Goal: Transaction & Acquisition: Purchase product/service

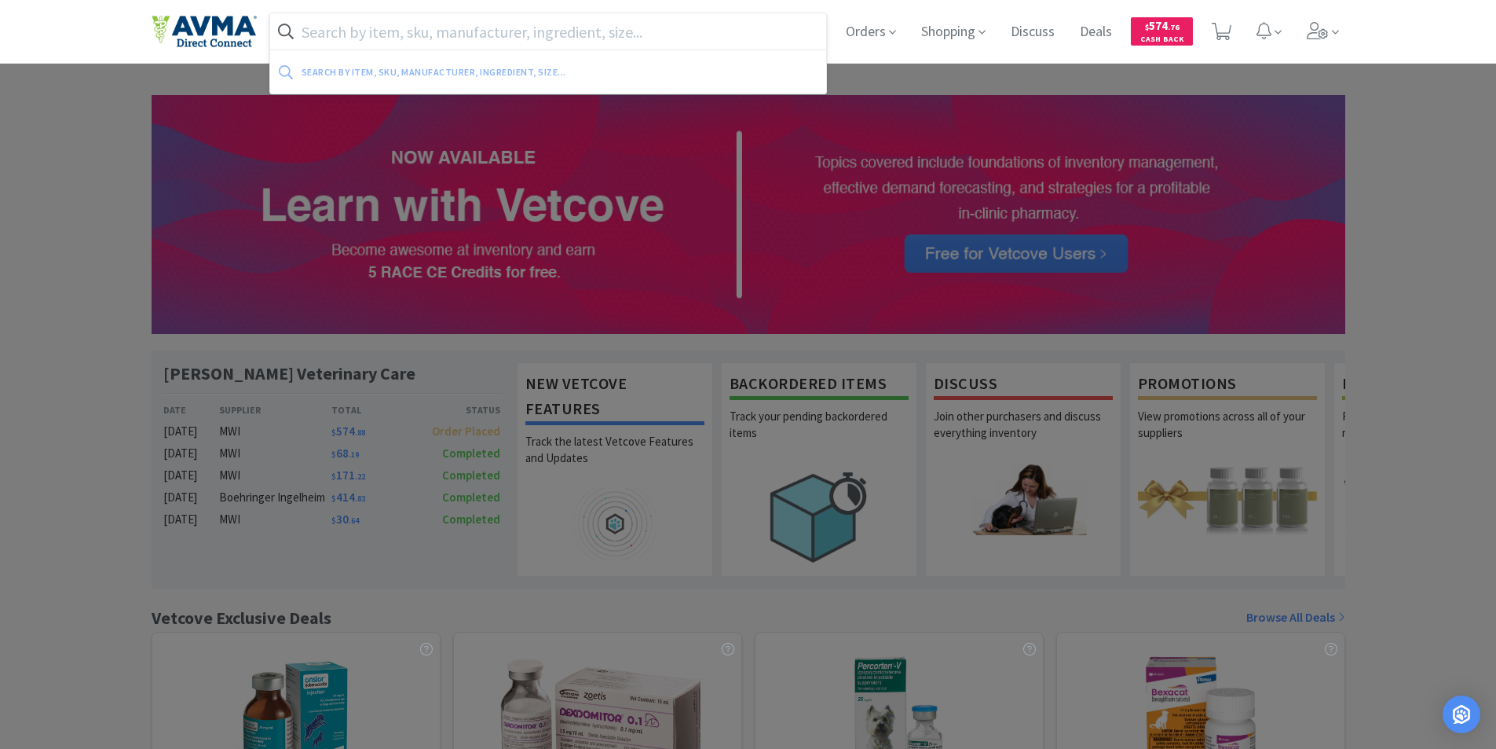
click at [315, 32] on input "text" at bounding box center [548, 31] width 557 height 36
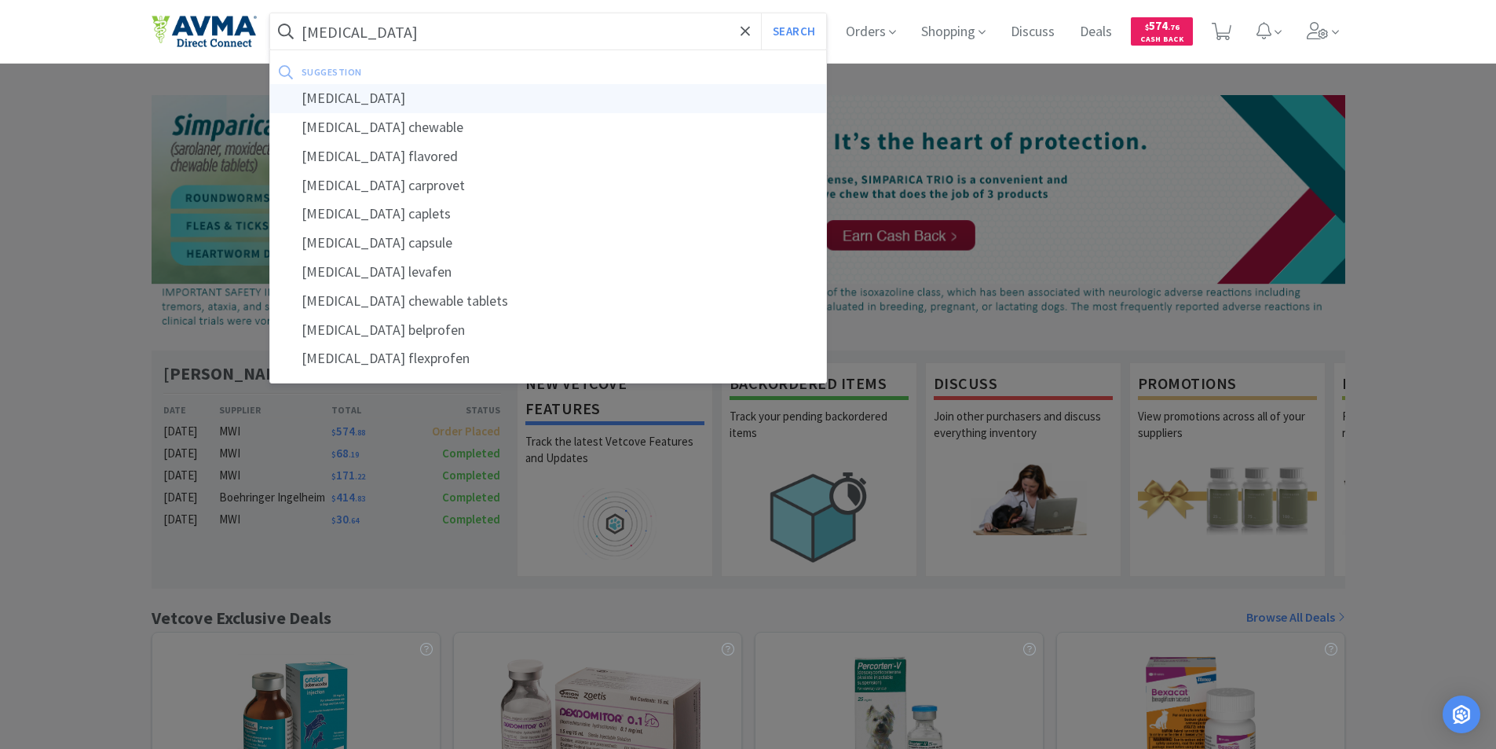
click at [339, 97] on div "[MEDICAL_DATA]" at bounding box center [548, 98] width 557 height 29
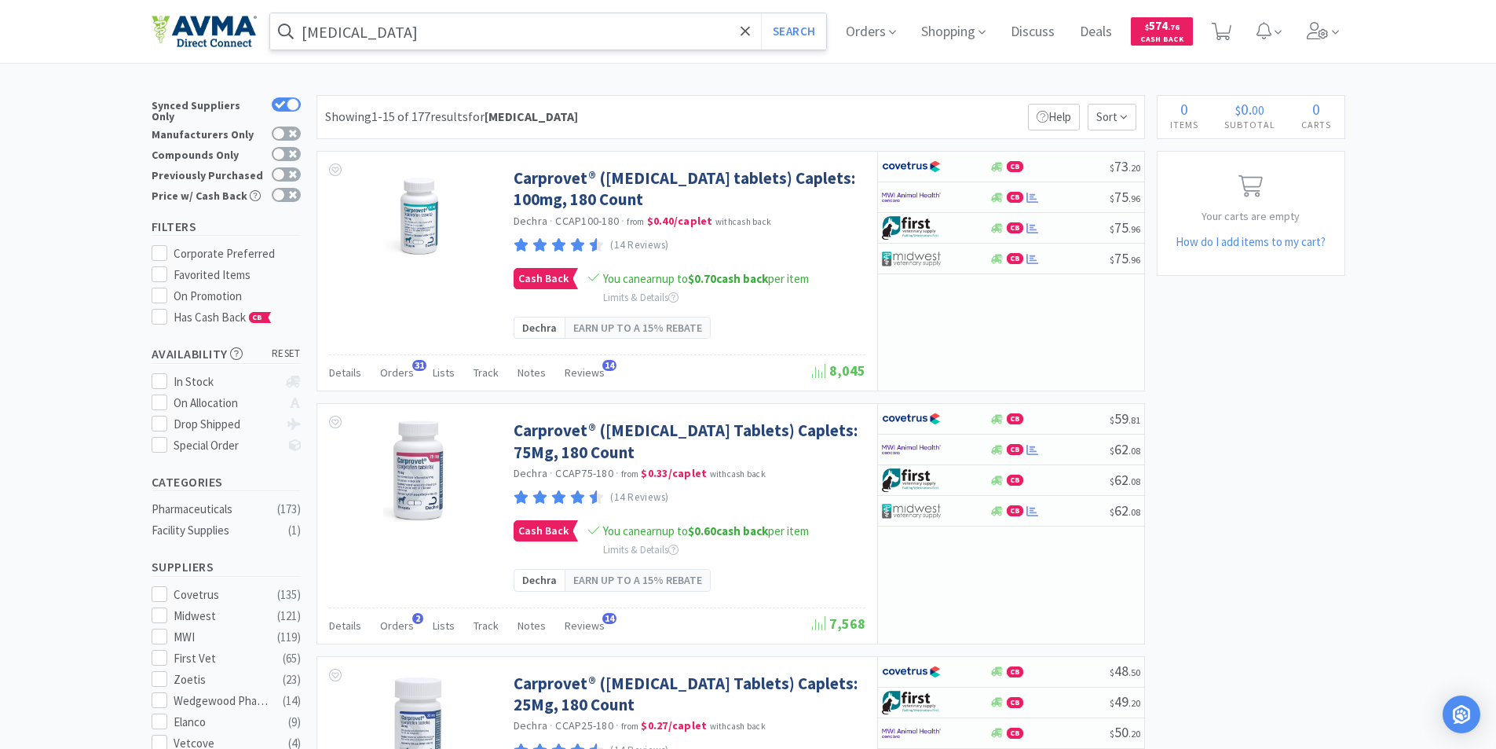
click at [401, 28] on input "[MEDICAL_DATA]" at bounding box center [548, 31] width 557 height 36
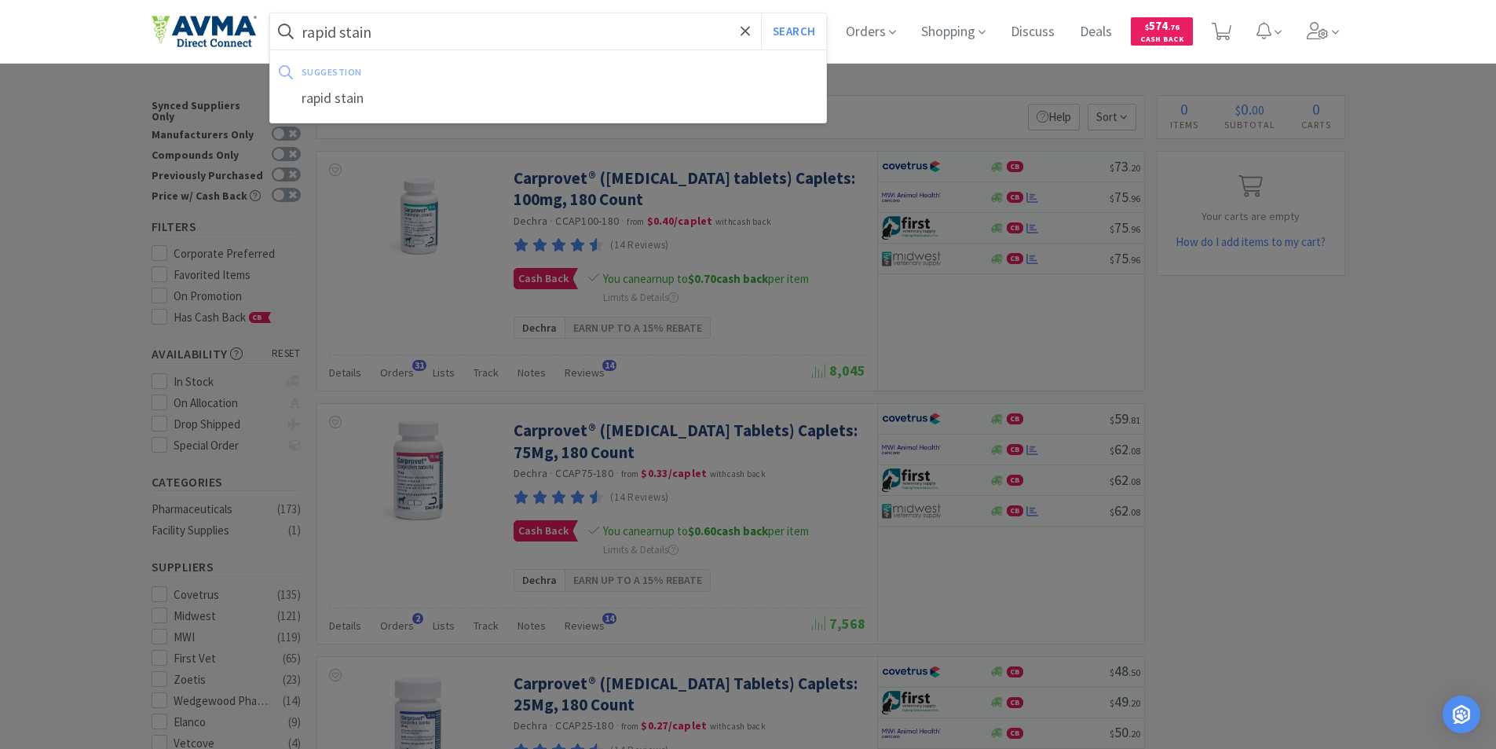
type input "rapid stain"
click at [761, 13] on button "Search" at bounding box center [793, 31] width 65 height 36
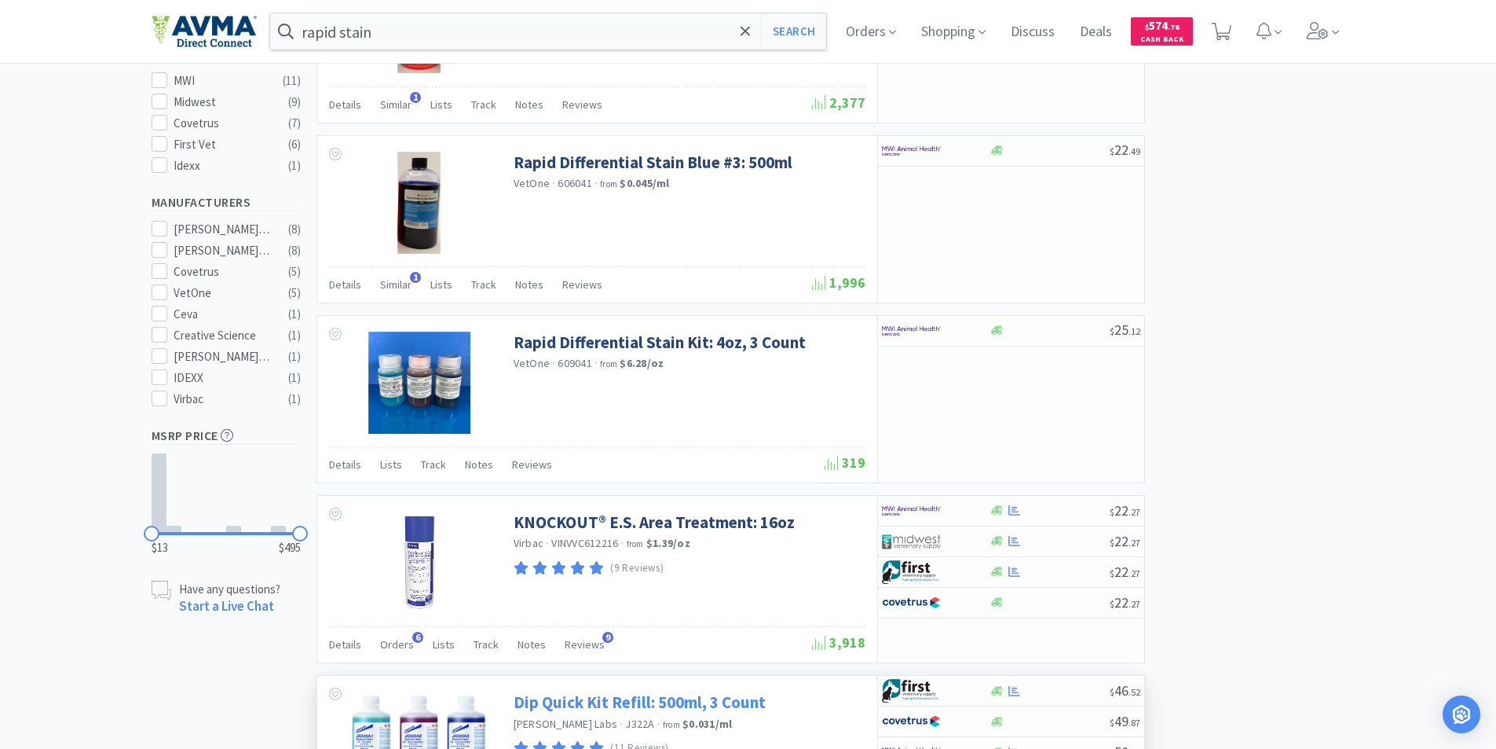
scroll to position [550, 0]
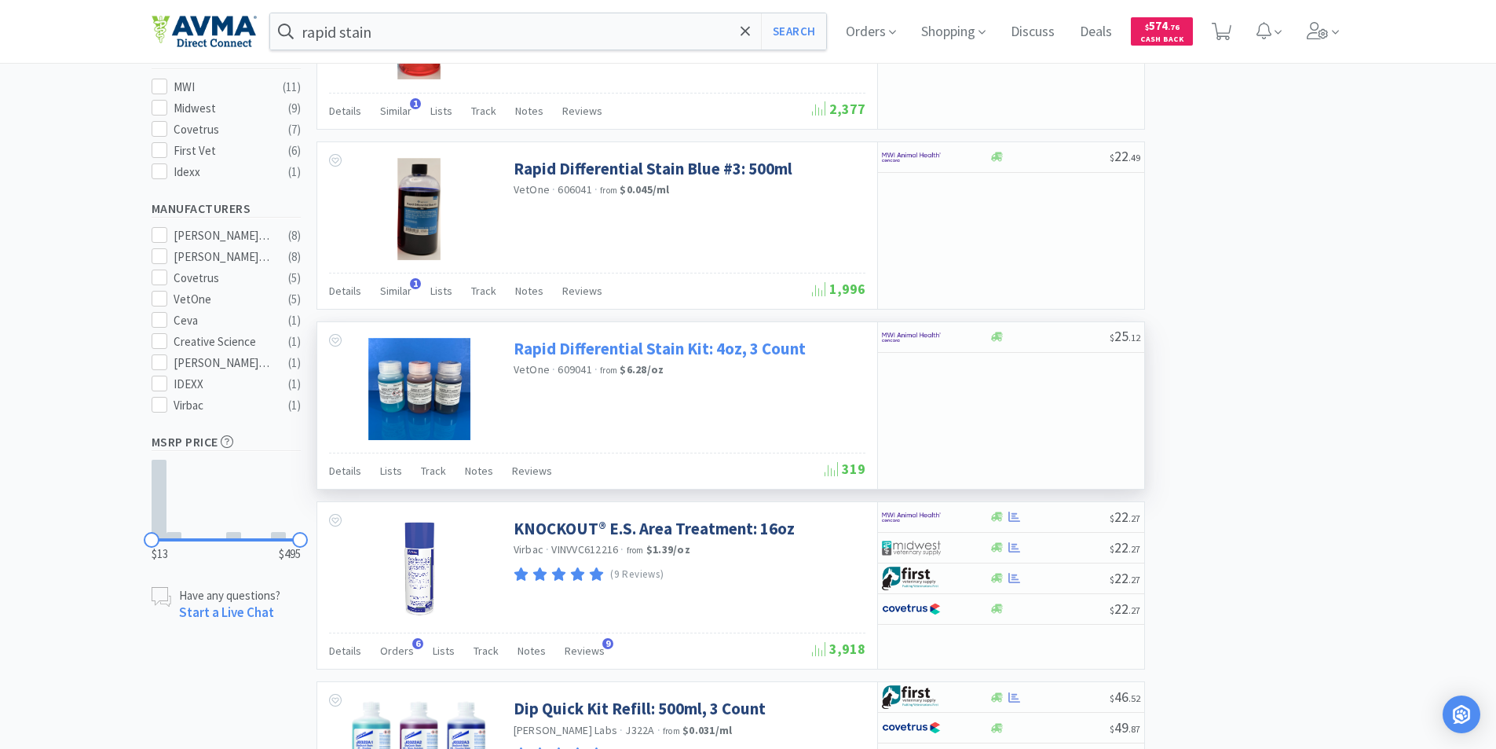
click at [568, 345] on link "Rapid Differential Stain Kit: 4oz, 3 Count" at bounding box center [660, 348] width 292 height 21
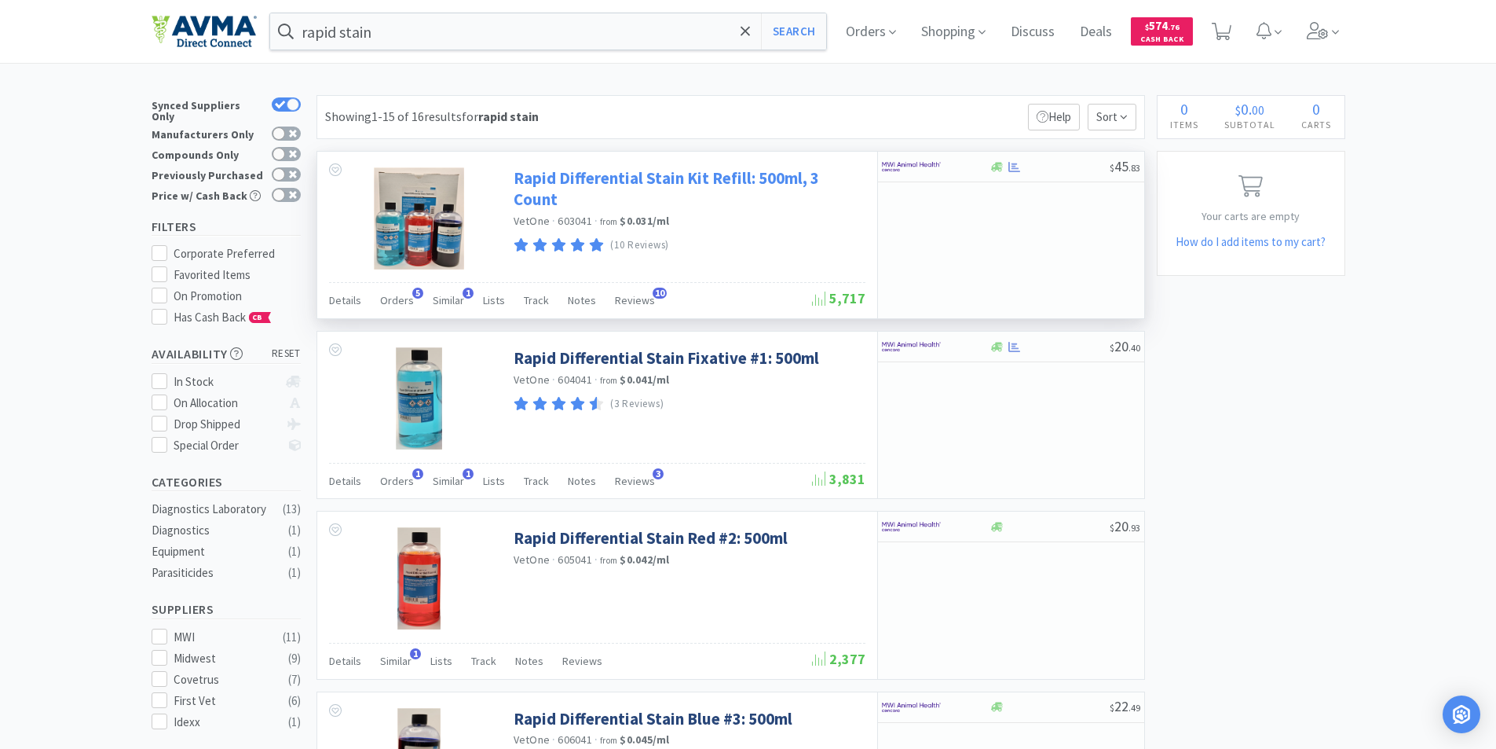
click at [581, 178] on link "Rapid Differential Stain Kit Refill: 500ml, 3 Count" at bounding box center [688, 188] width 348 height 43
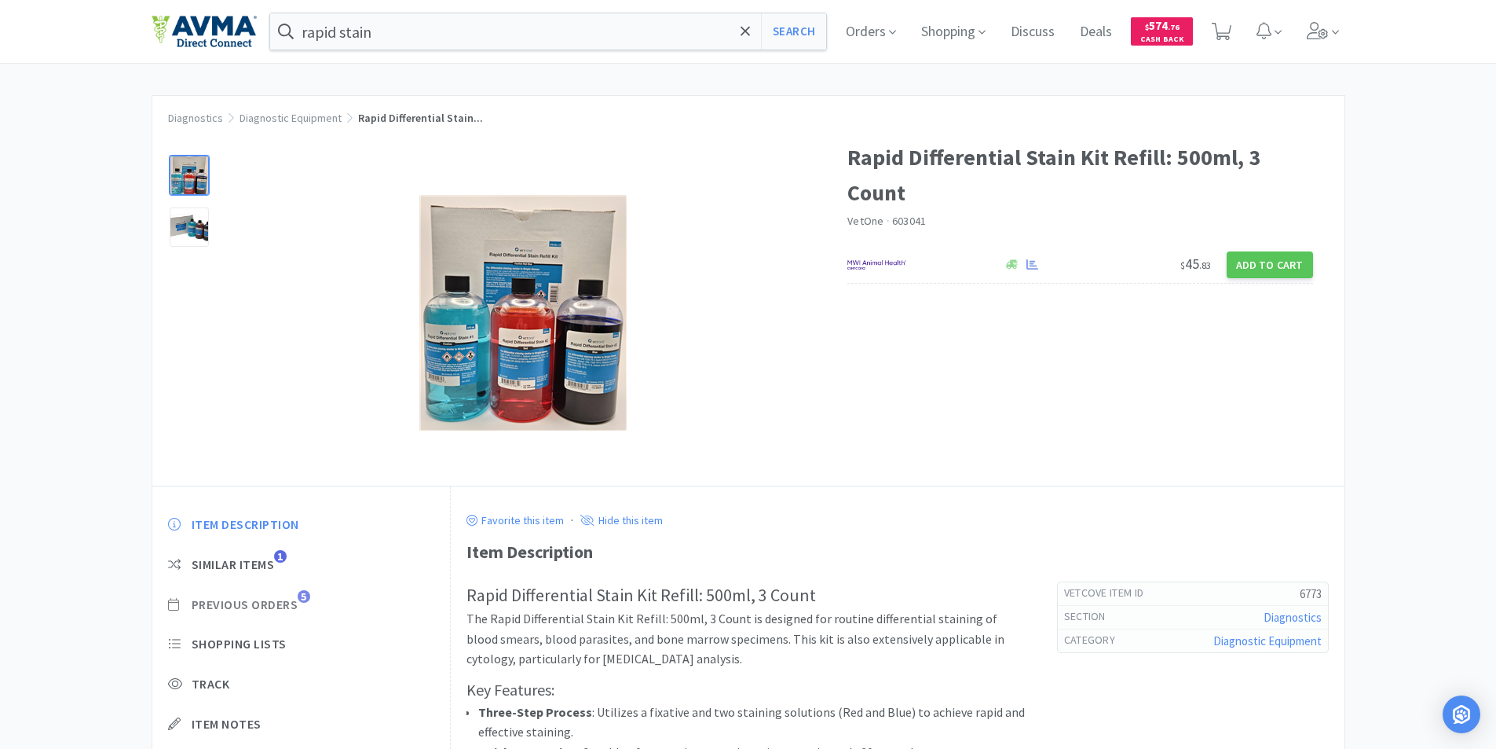
click at [229, 599] on span "Previous Orders" at bounding box center [245, 604] width 107 height 16
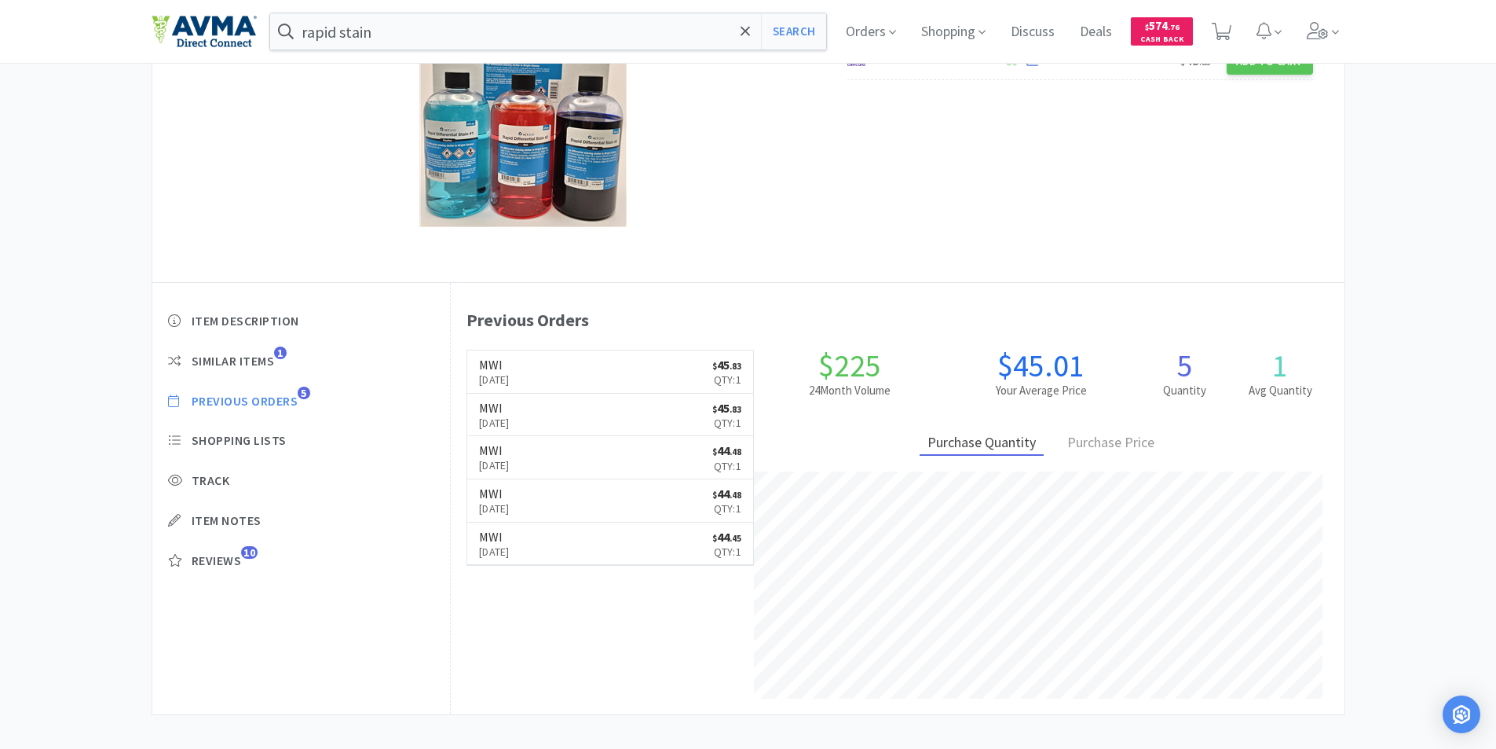
scroll to position [217, 0]
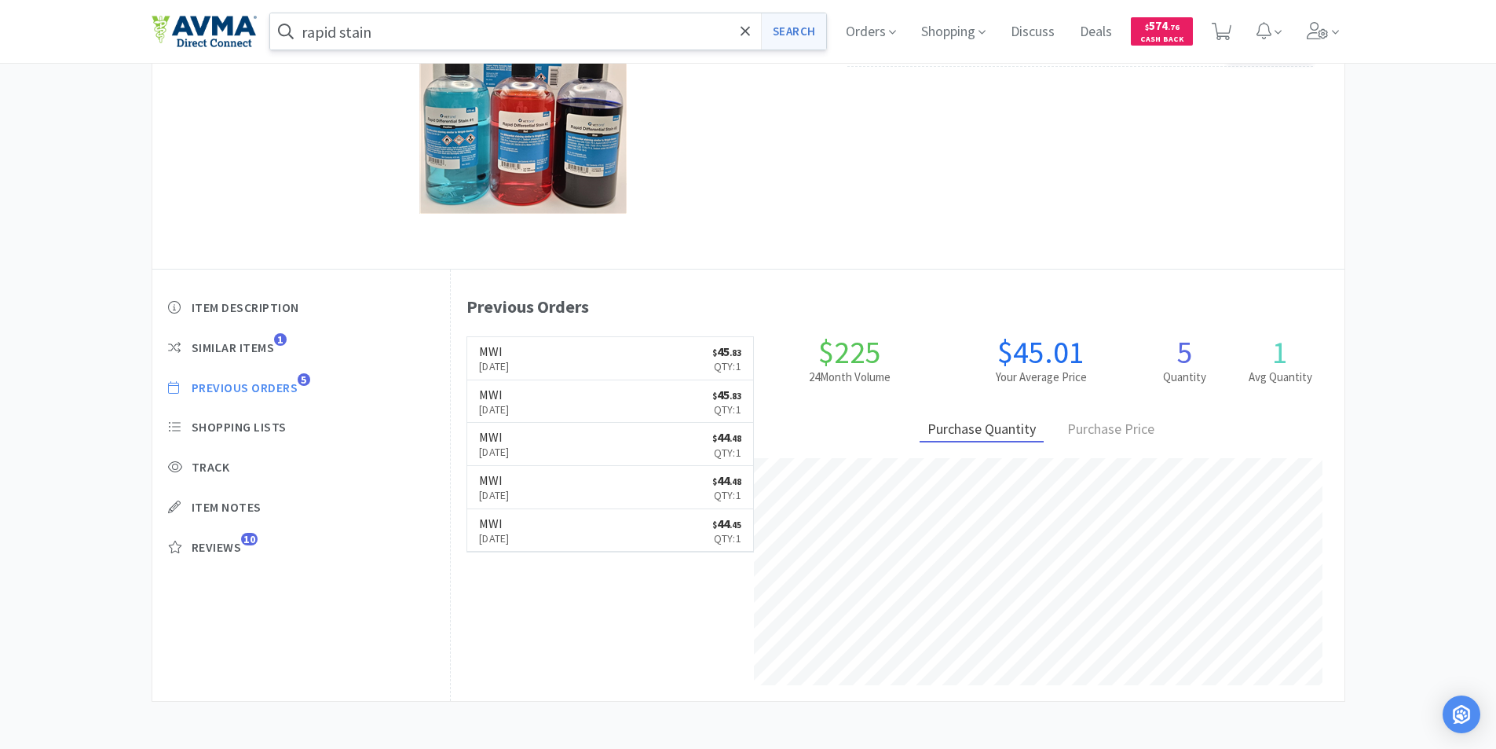
click at [800, 28] on button "Search" at bounding box center [793, 31] width 65 height 36
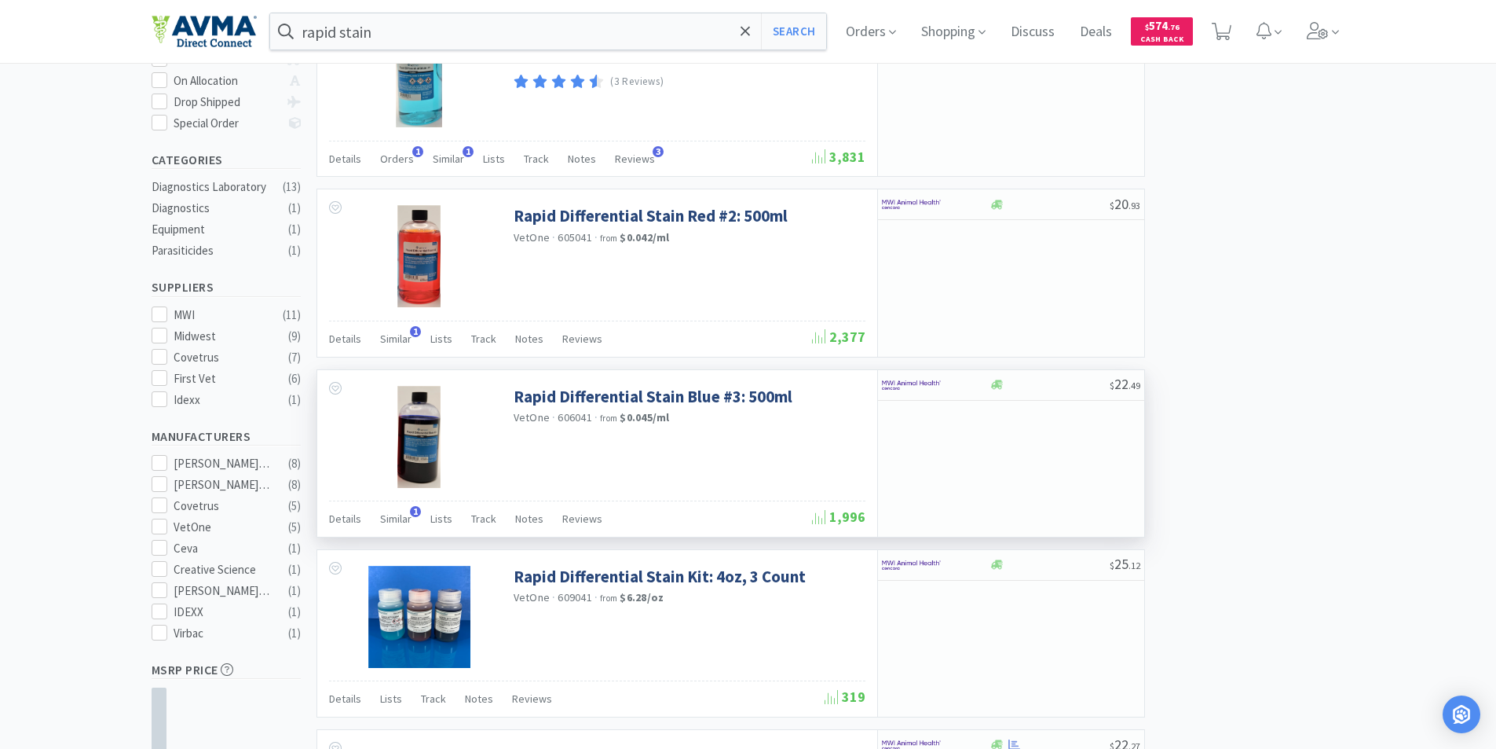
scroll to position [471, 0]
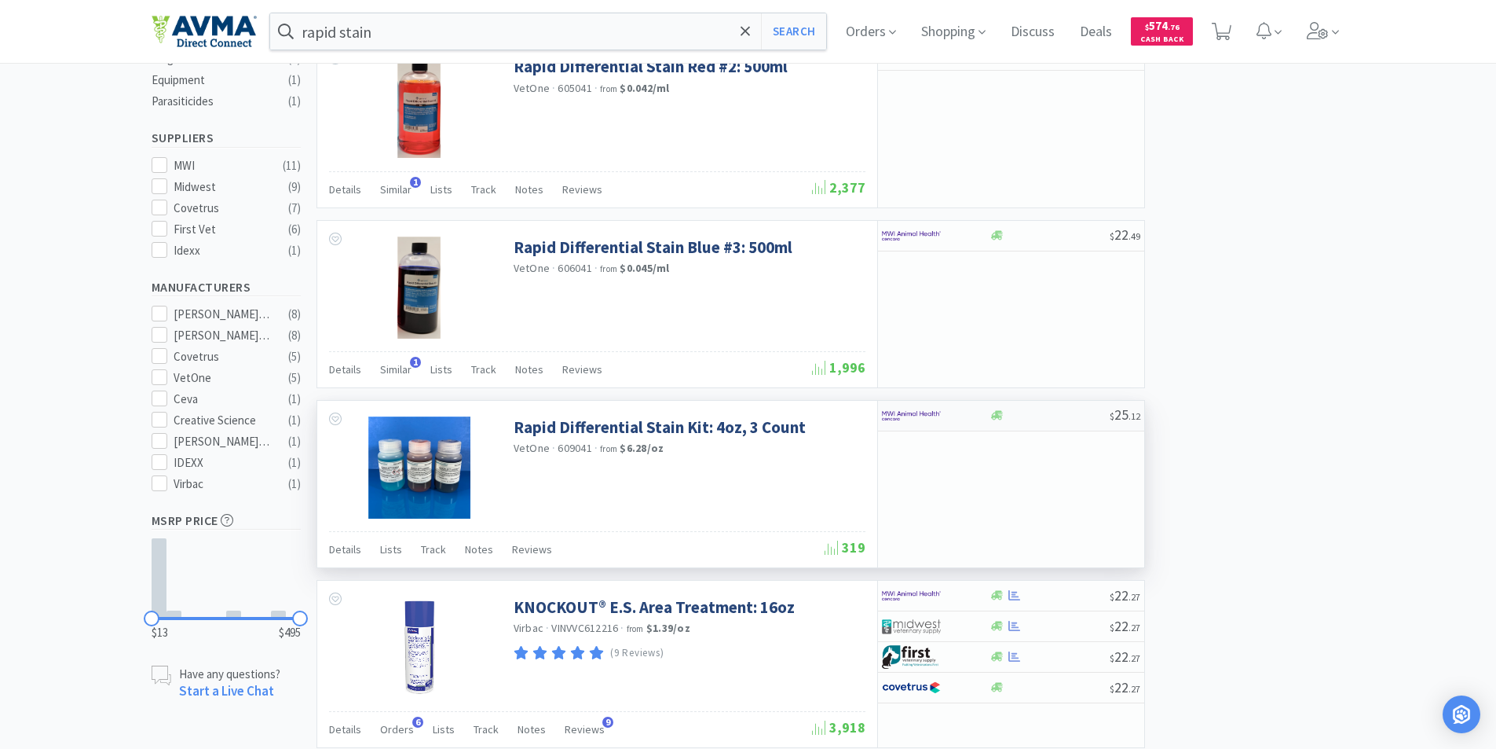
click at [928, 422] on img at bounding box center [911, 416] width 59 height 24
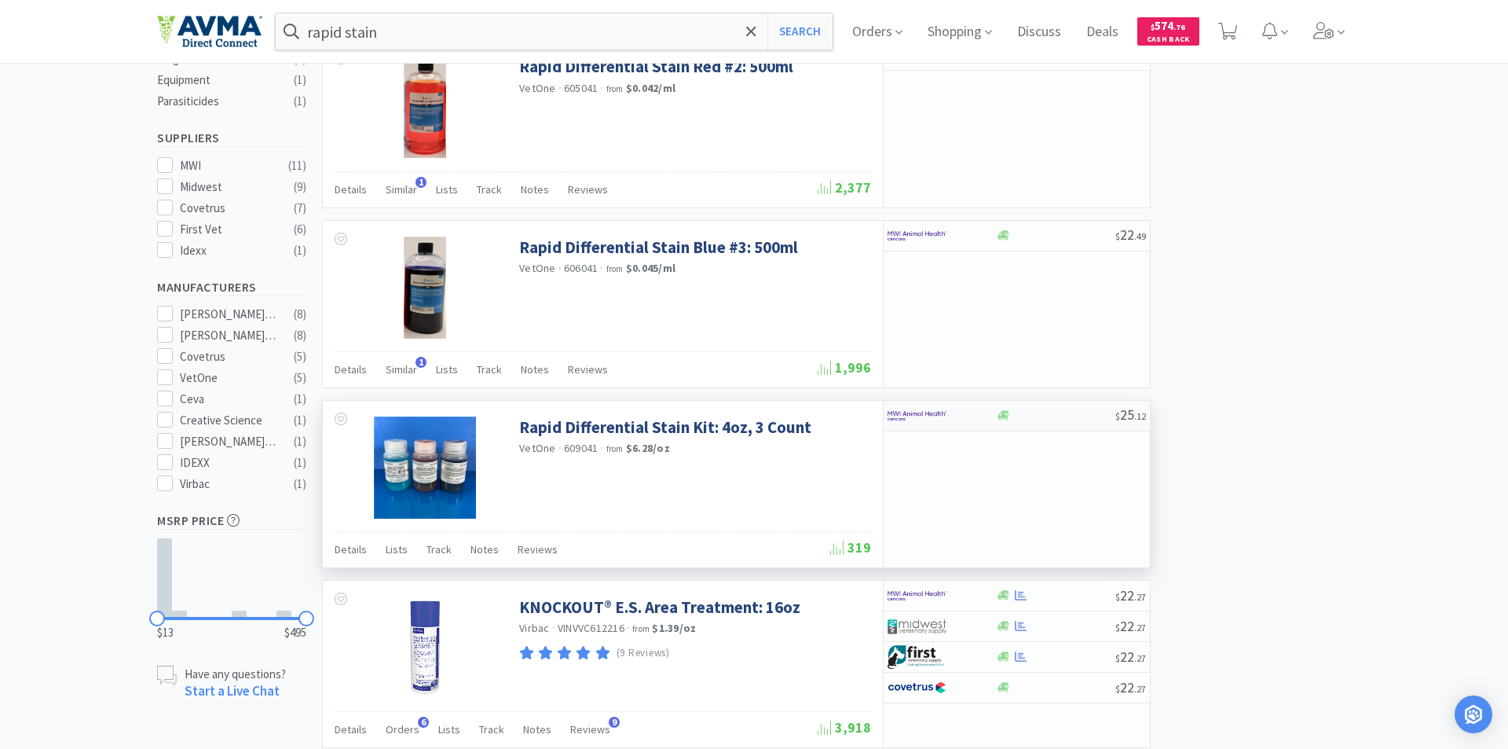
select select "1"
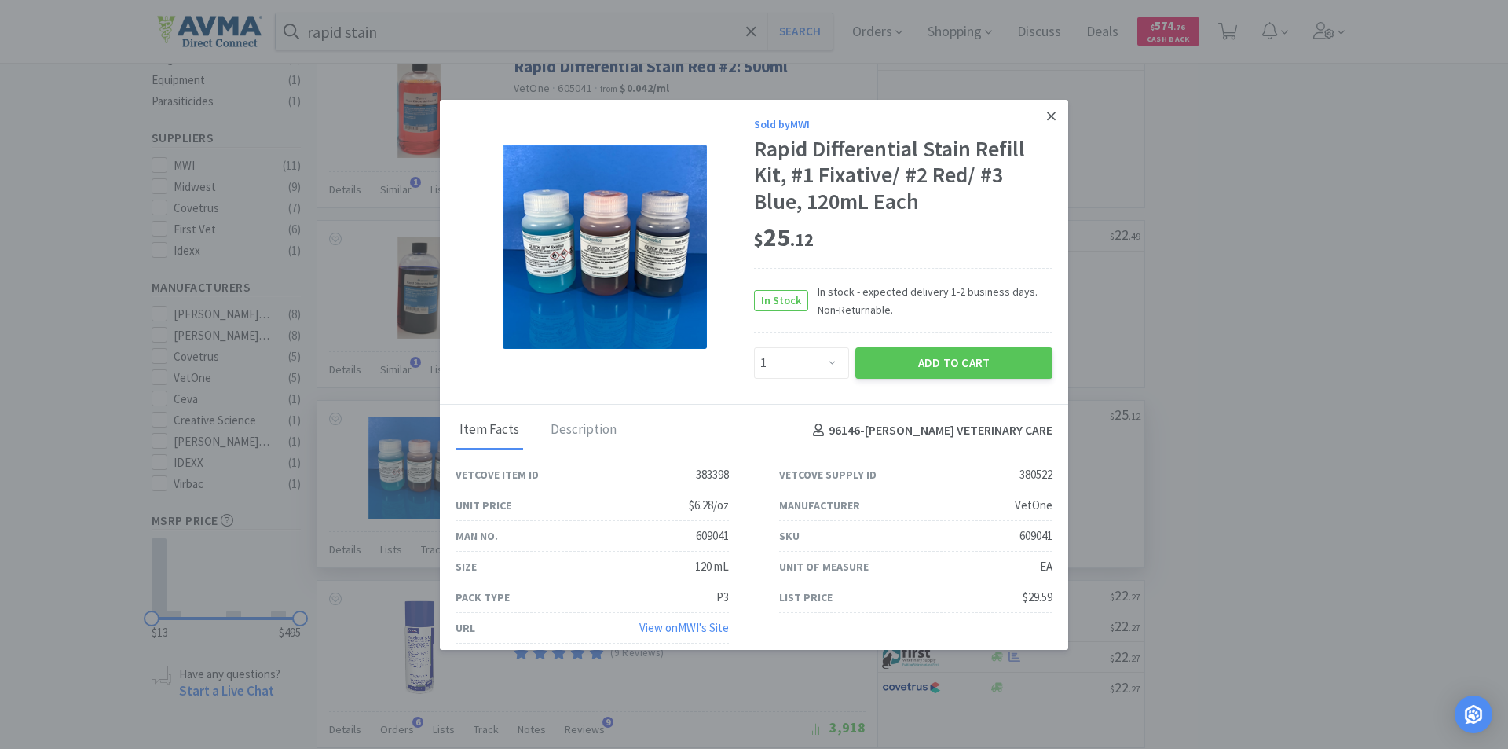
drag, startPoint x: 1035, startPoint y: 111, endPoint x: 1038, endPoint y: 126, distance: 15.3
click at [1047, 110] on icon at bounding box center [1051, 116] width 9 height 14
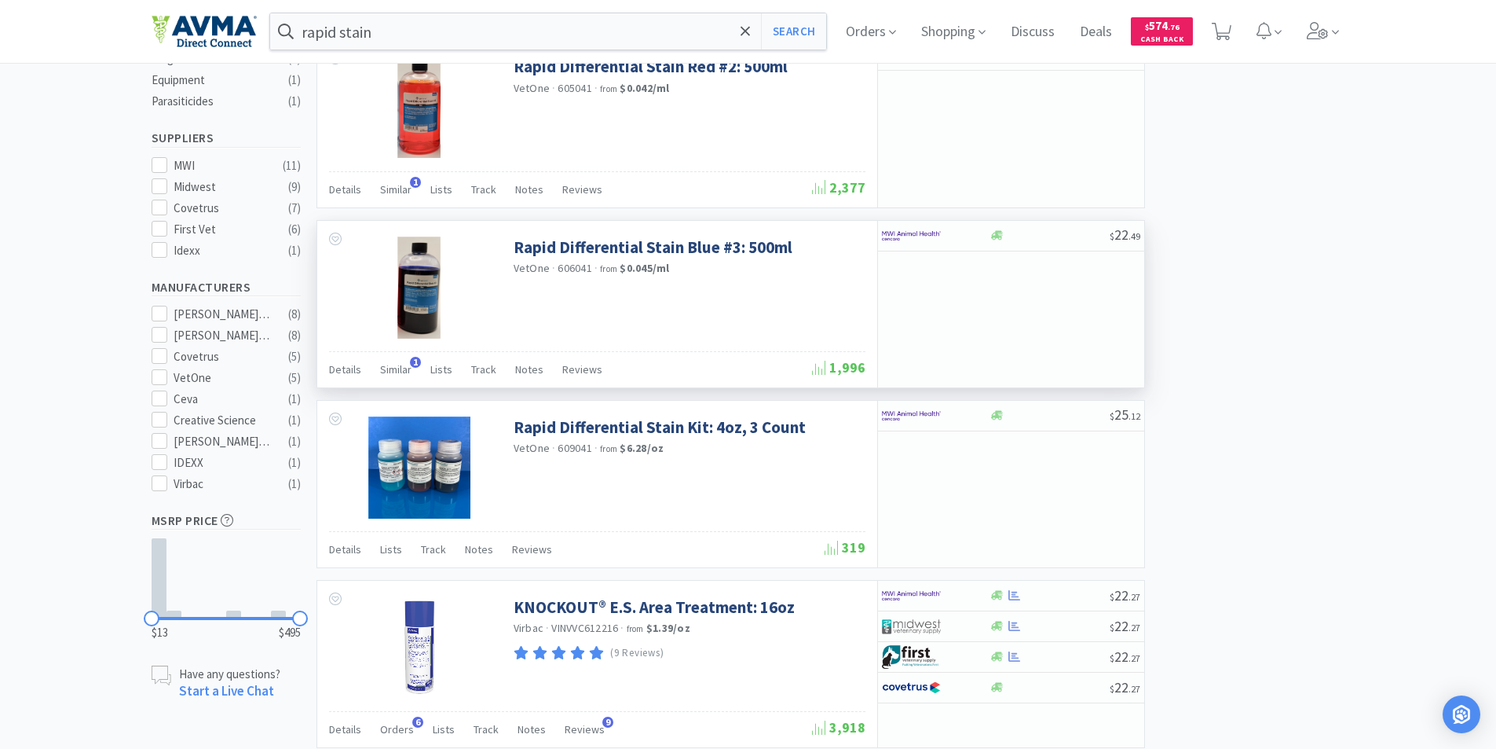
scroll to position [0, 0]
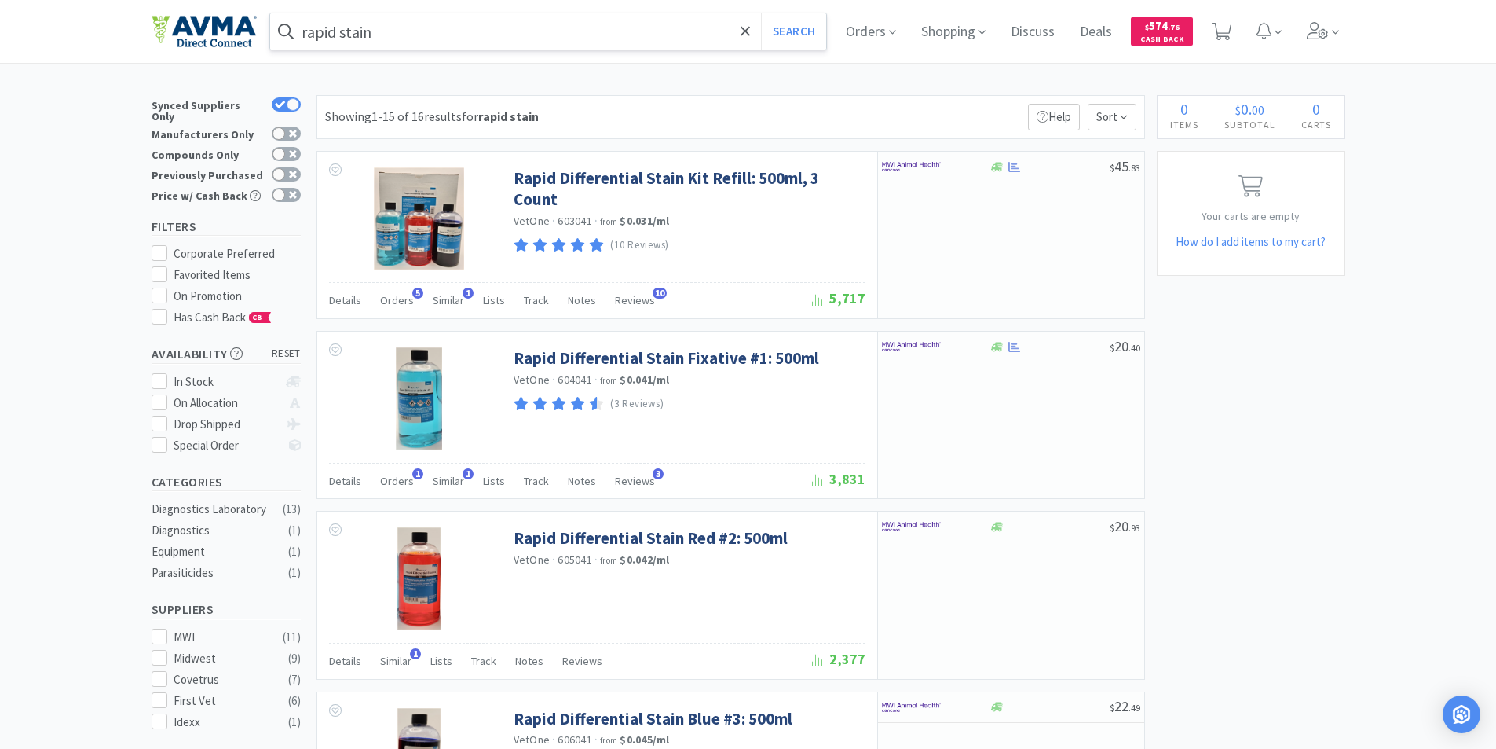
click at [412, 37] on input "rapid stain" at bounding box center [548, 31] width 557 height 36
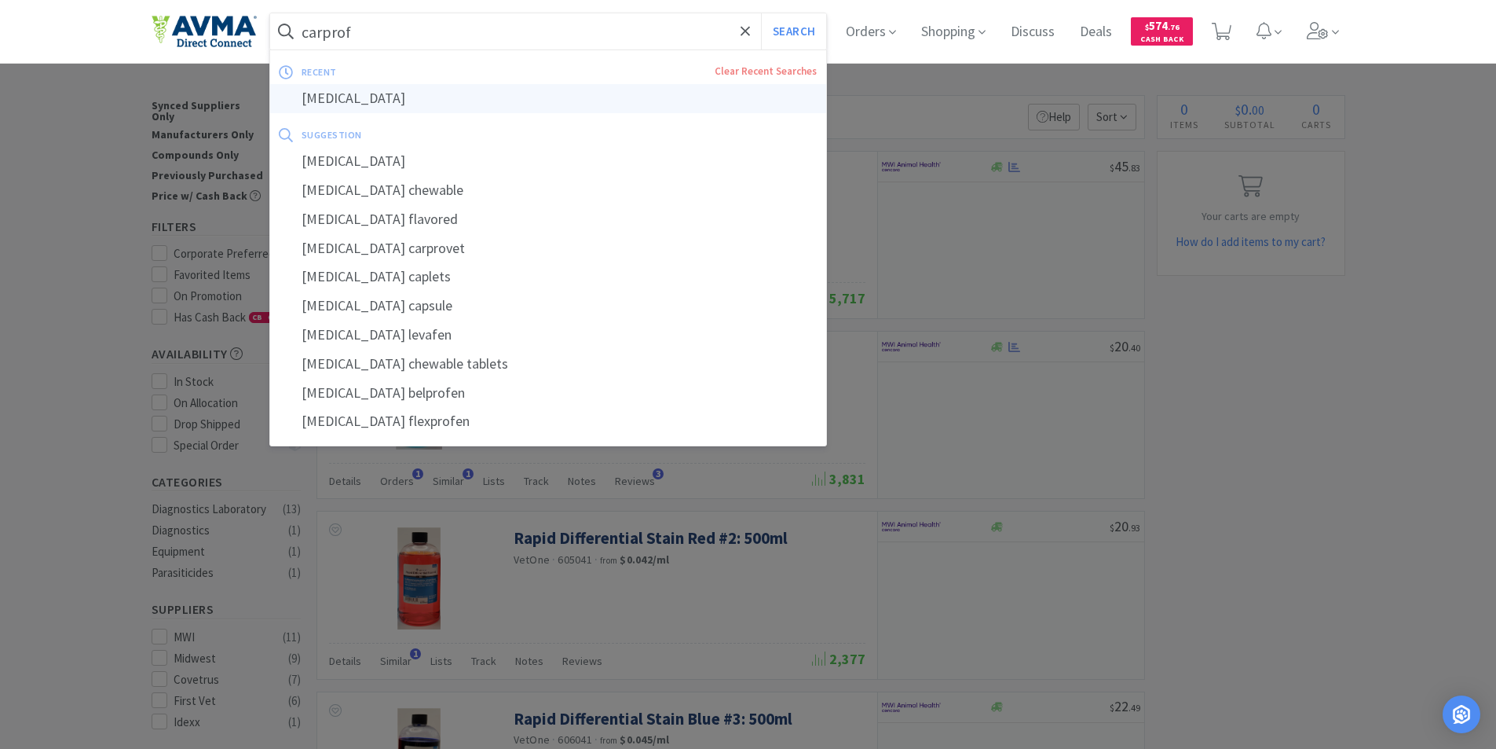
click at [328, 96] on div "[MEDICAL_DATA]" at bounding box center [548, 98] width 557 height 29
type input "[MEDICAL_DATA]"
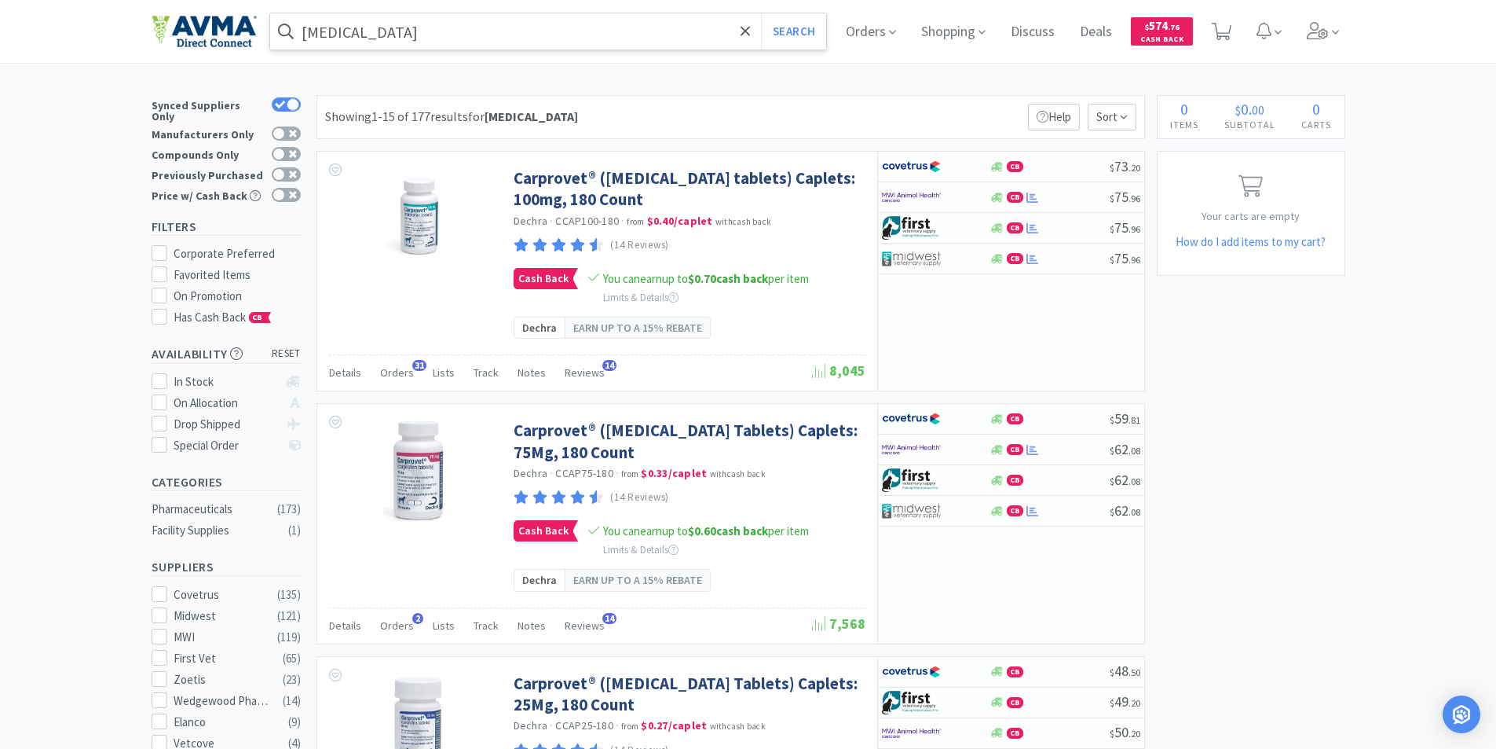
scroll to position [236, 0]
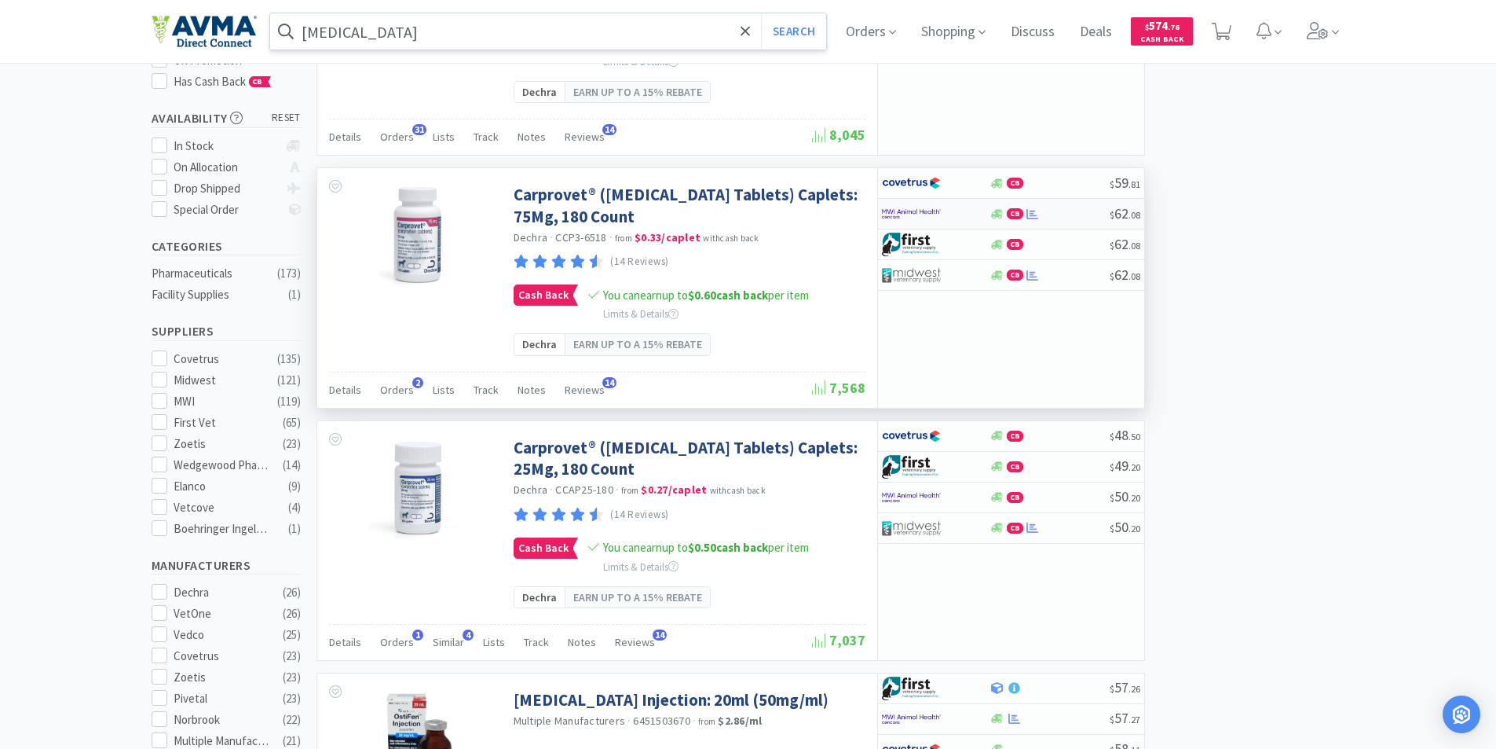
click at [895, 211] on img at bounding box center [911, 214] width 59 height 24
select select "1"
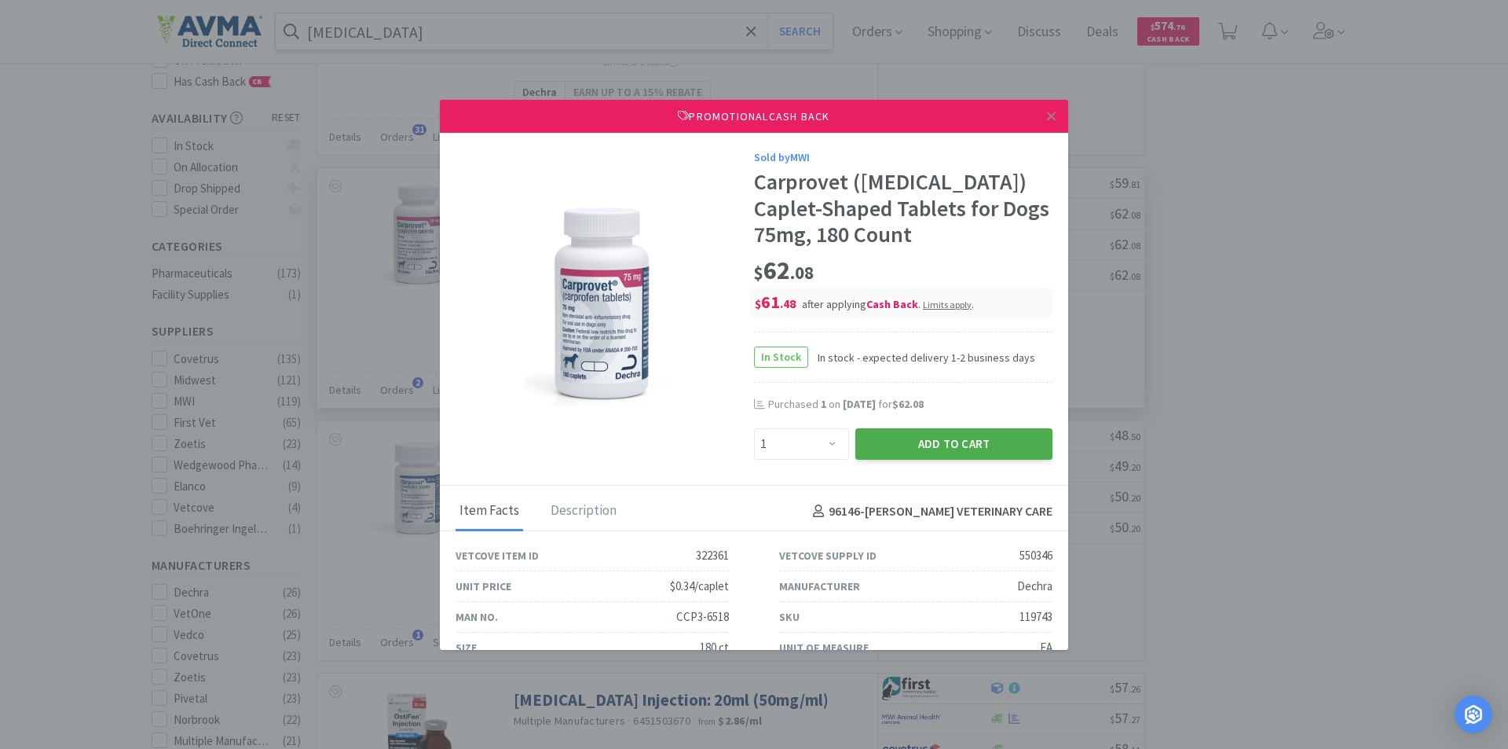
click at [920, 445] on button "Add to Cart" at bounding box center [953, 443] width 197 height 31
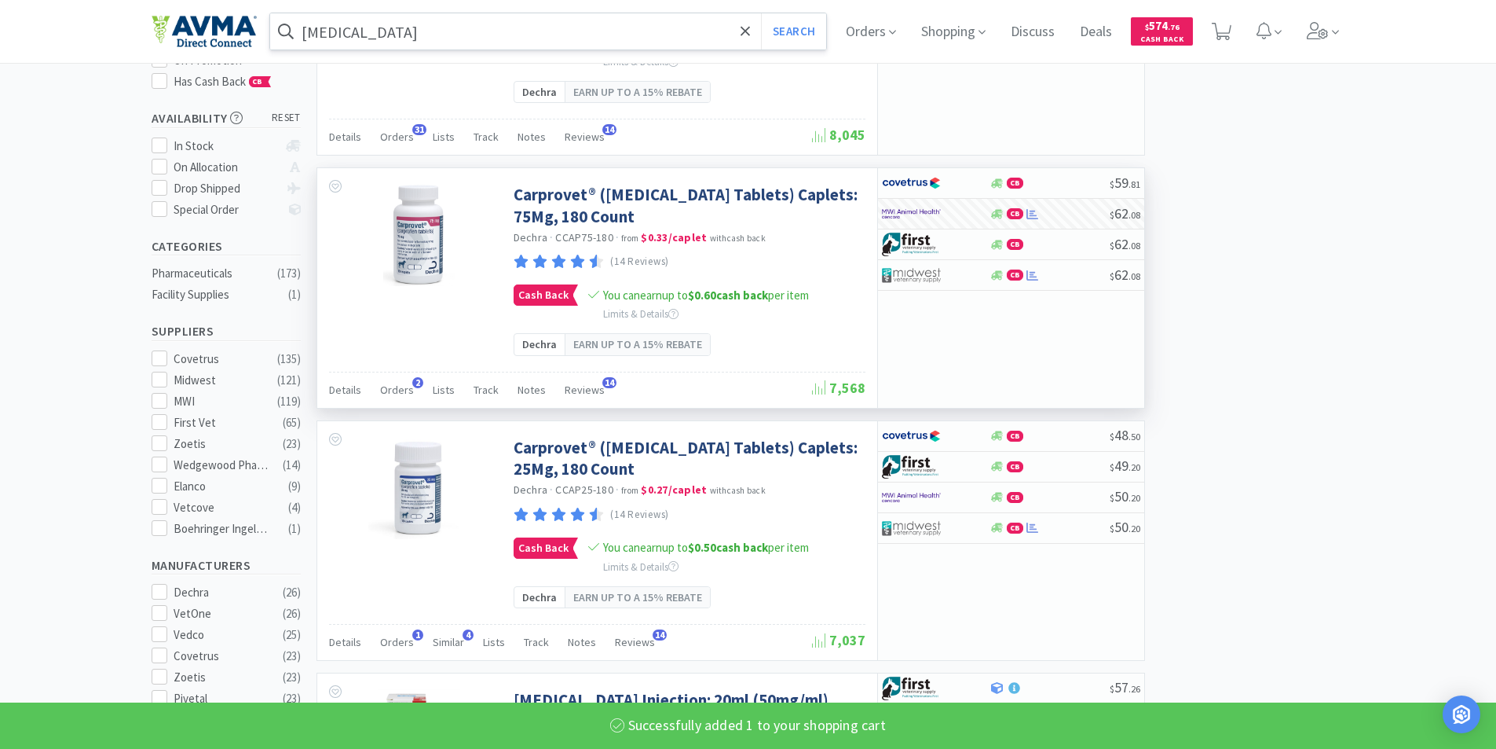
click at [386, 29] on input "[MEDICAL_DATA]" at bounding box center [548, 31] width 557 height 36
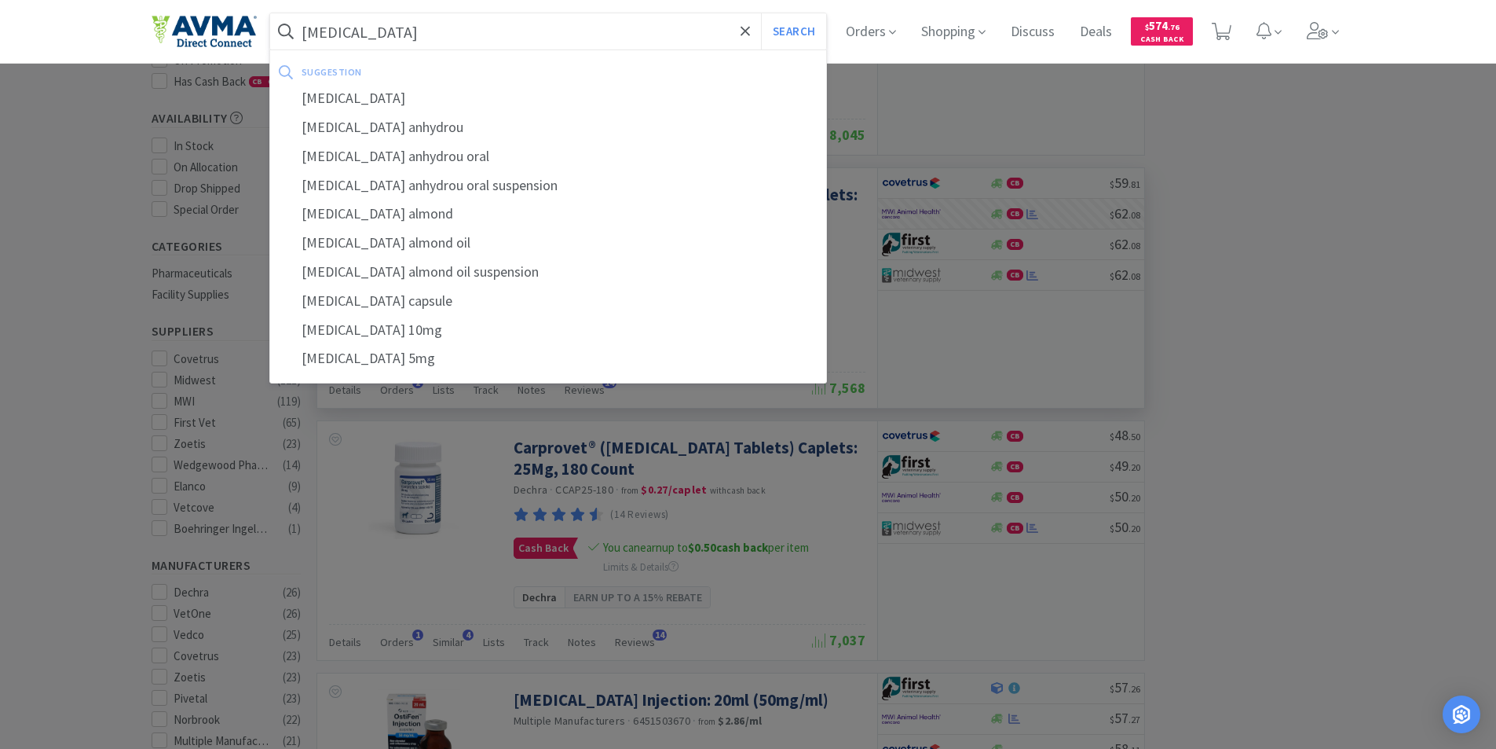
type input "[MEDICAL_DATA]"
click at [761, 13] on button "Search" at bounding box center [793, 31] width 65 height 36
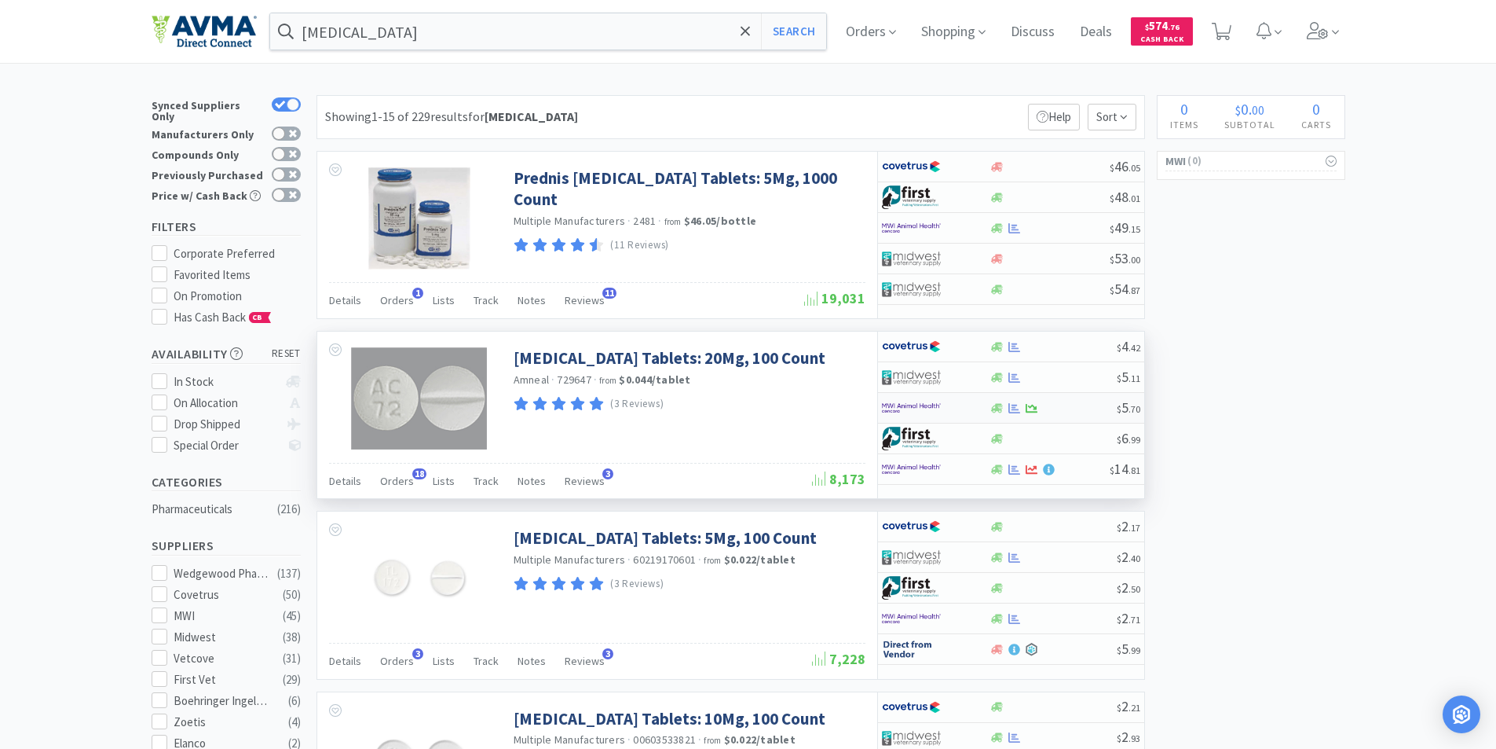
click at [906, 400] on img at bounding box center [911, 408] width 59 height 24
select select "1"
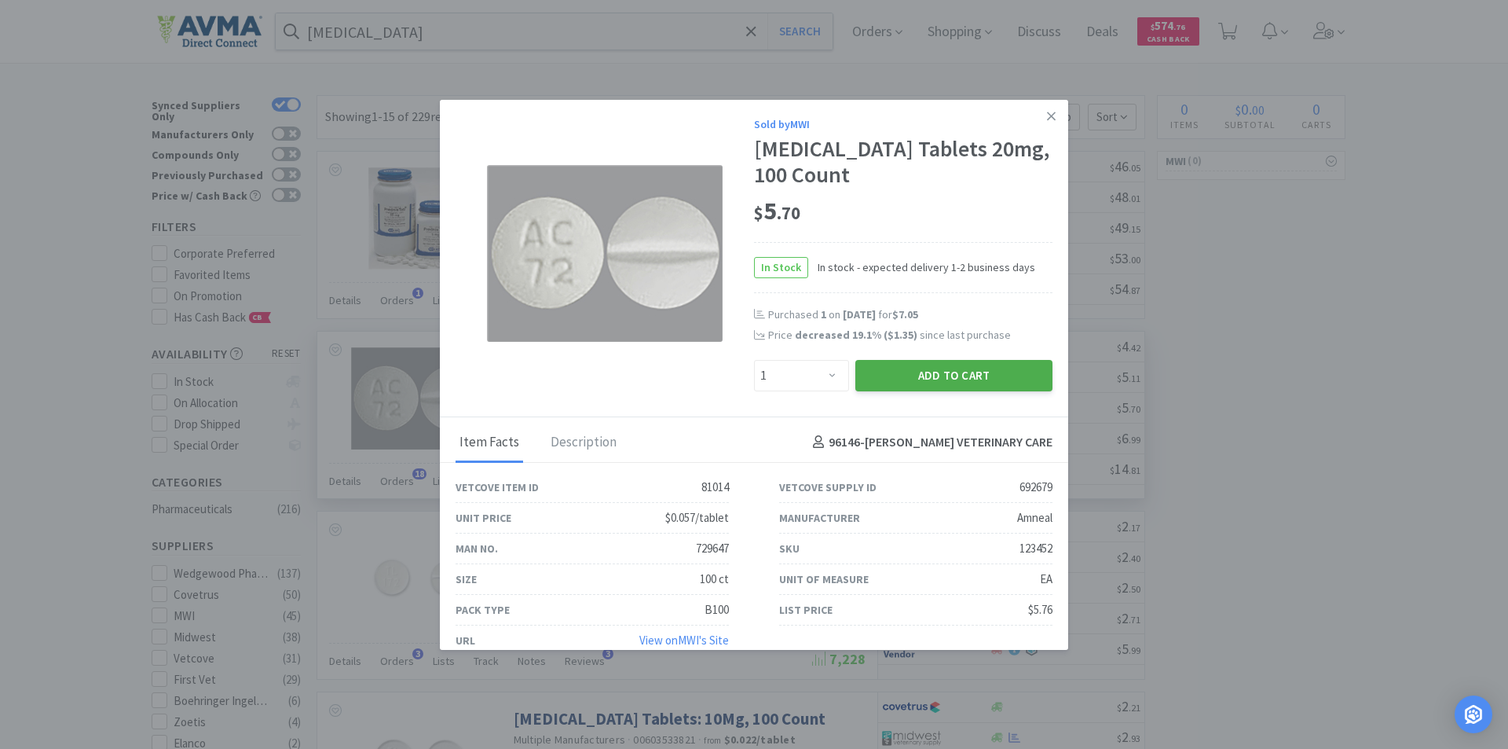
click at [896, 371] on button "Add to Cart" at bounding box center [953, 375] width 197 height 31
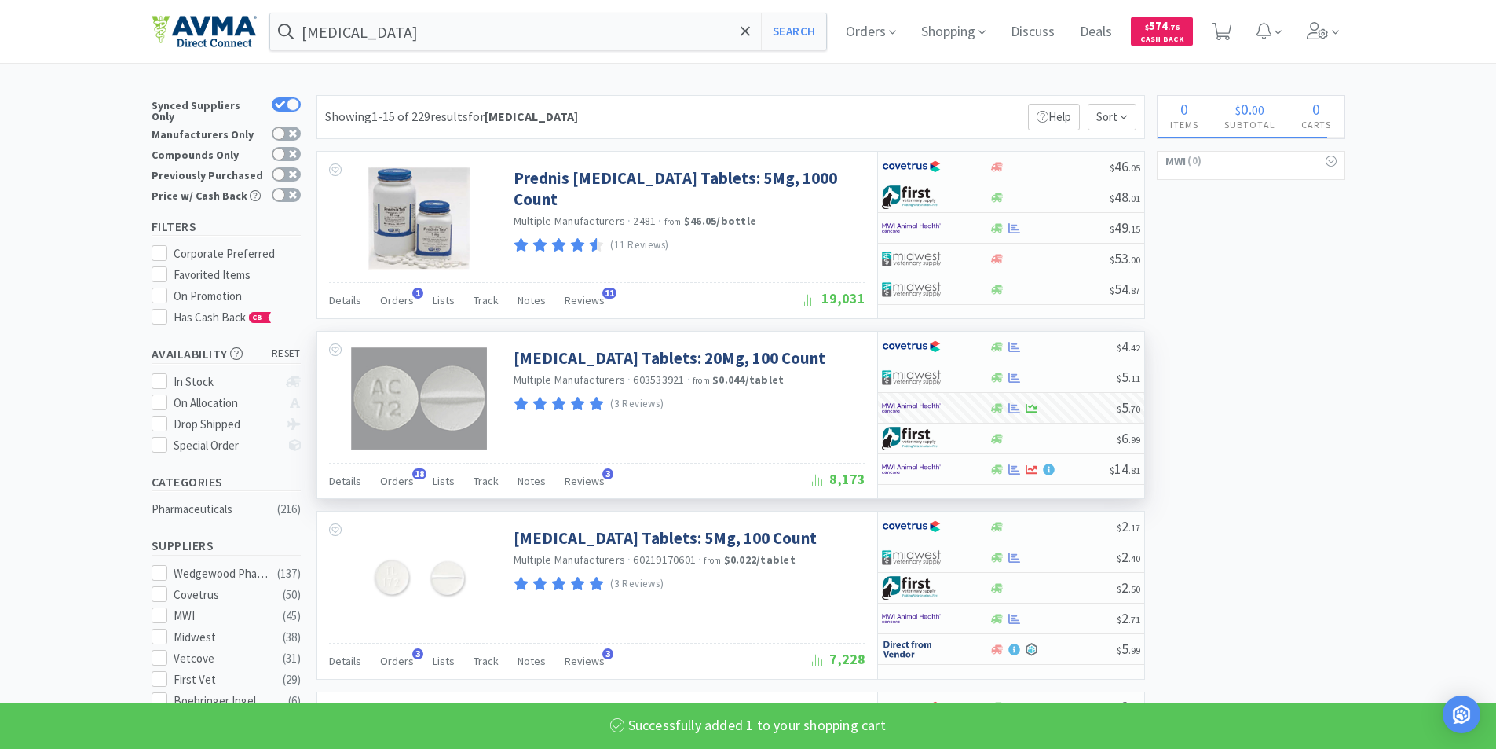
select select "1"
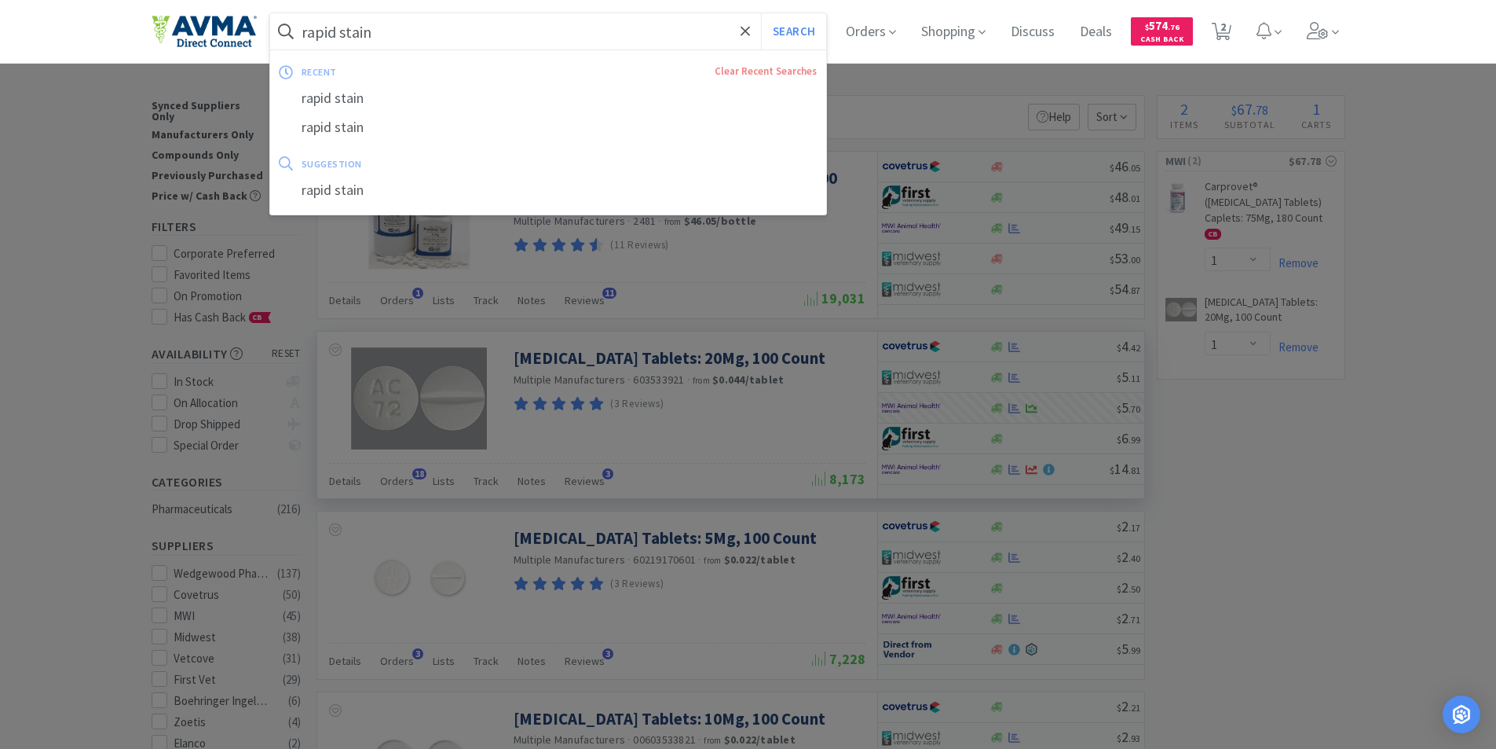
type input "rapid stain"
click at [761, 13] on button "Search" at bounding box center [793, 31] width 65 height 36
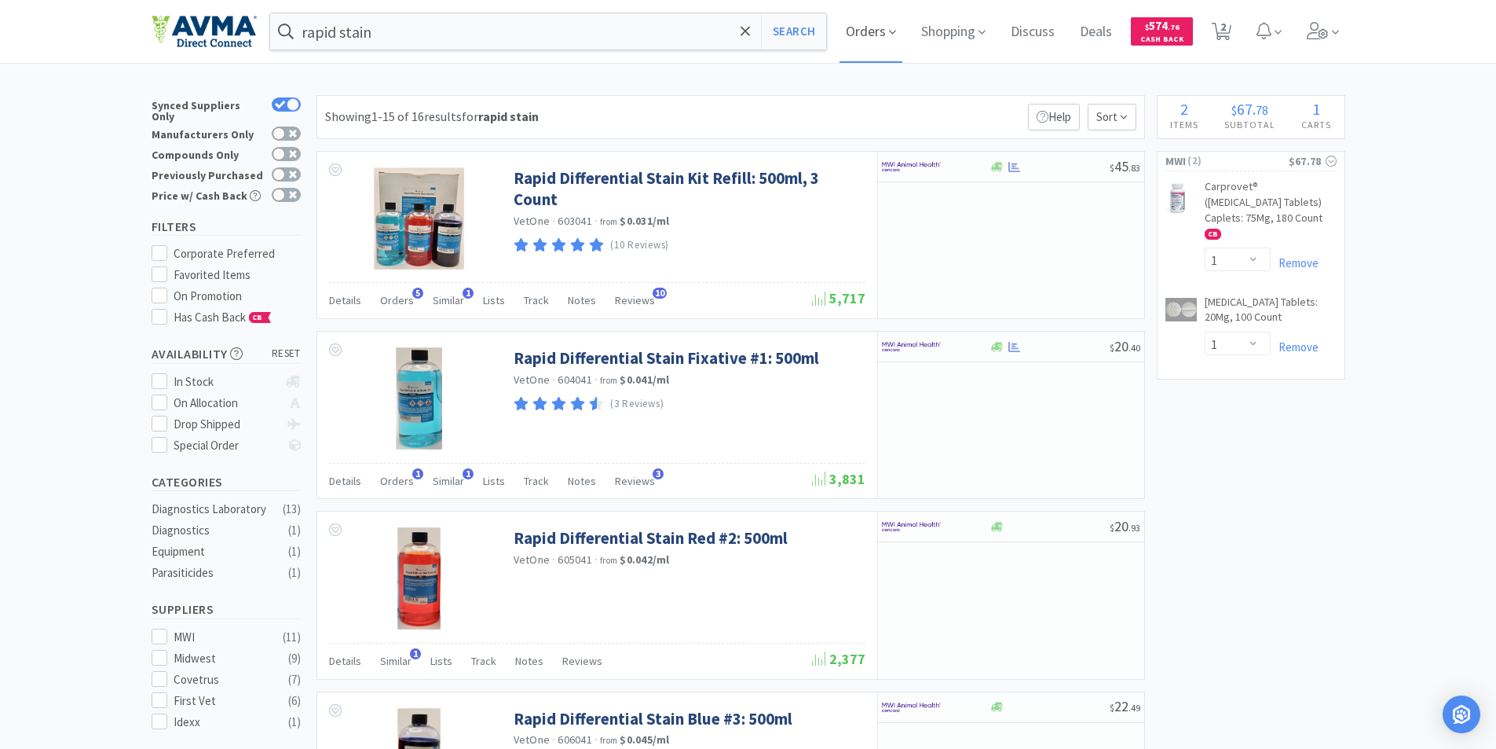
click at [859, 34] on span "Orders" at bounding box center [871, 31] width 63 height 63
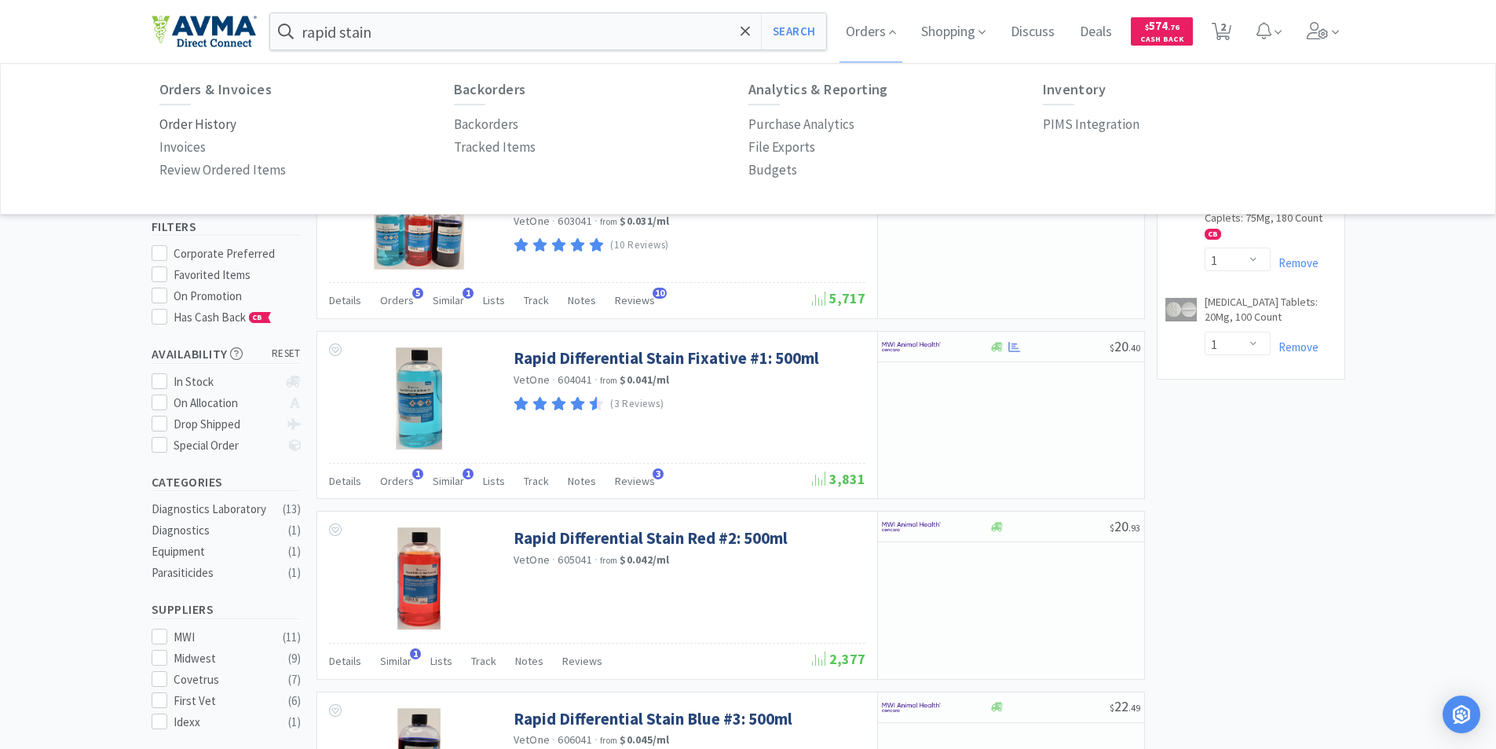
click at [174, 123] on p "Order History" at bounding box center [197, 124] width 77 height 21
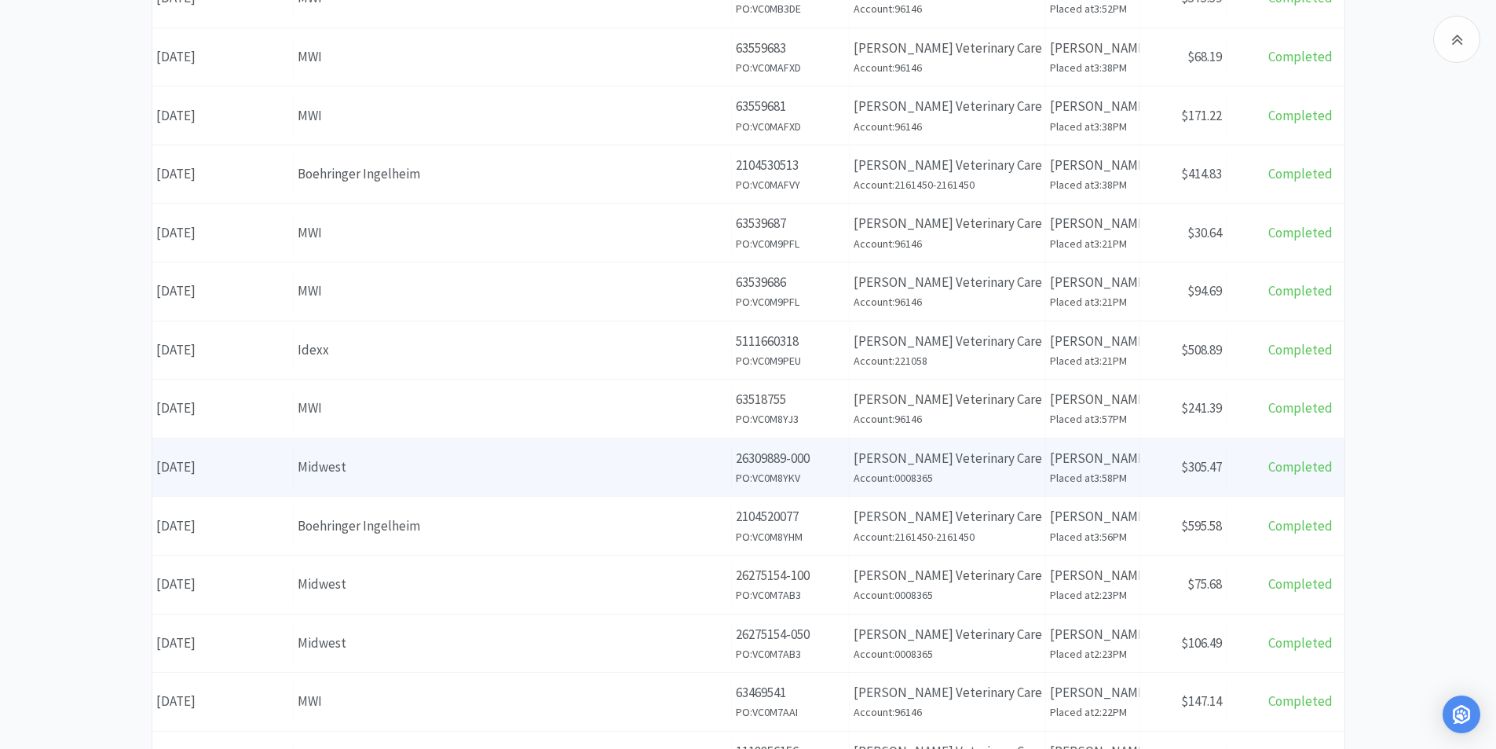
scroll to position [526, 0]
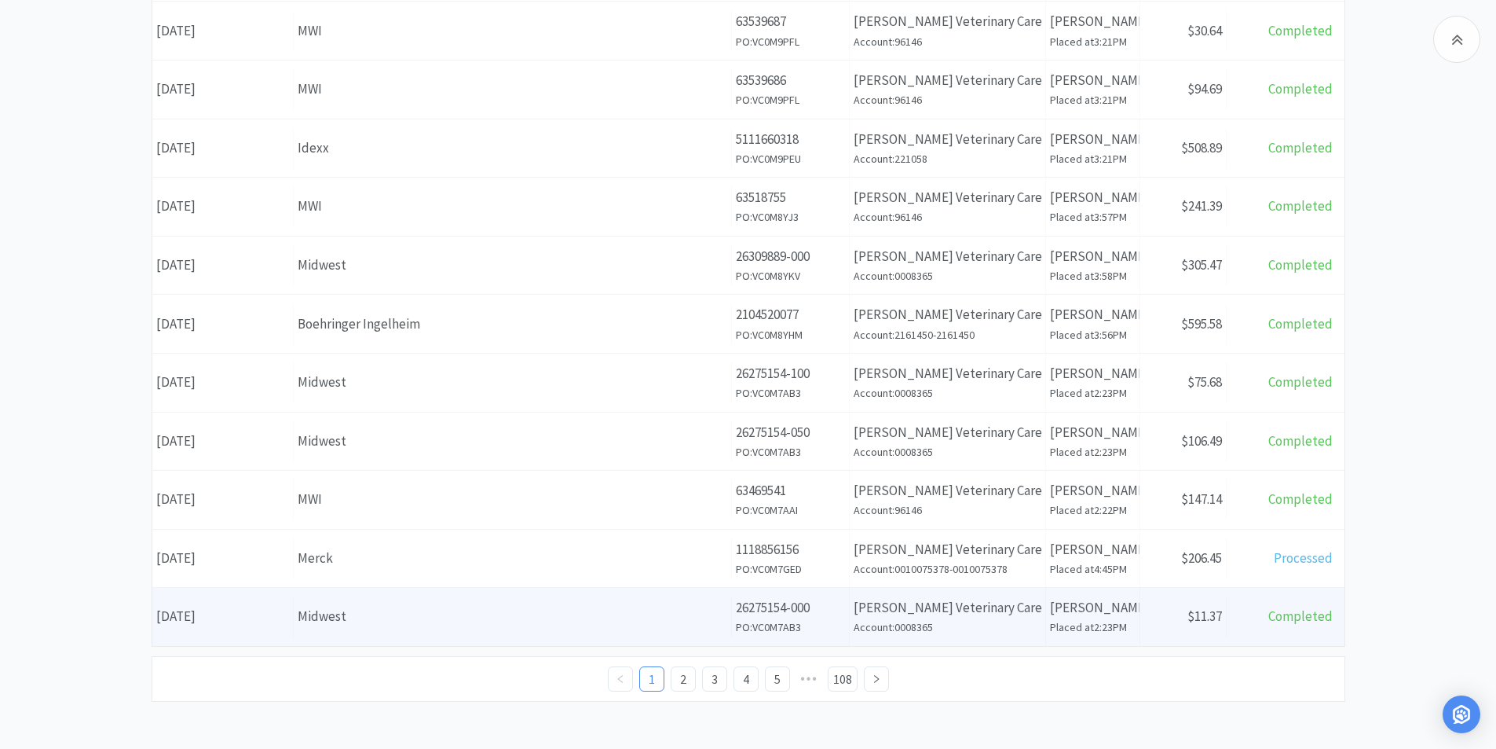
click at [248, 615] on div "Date [DATE]" at bounding box center [222, 616] width 141 height 40
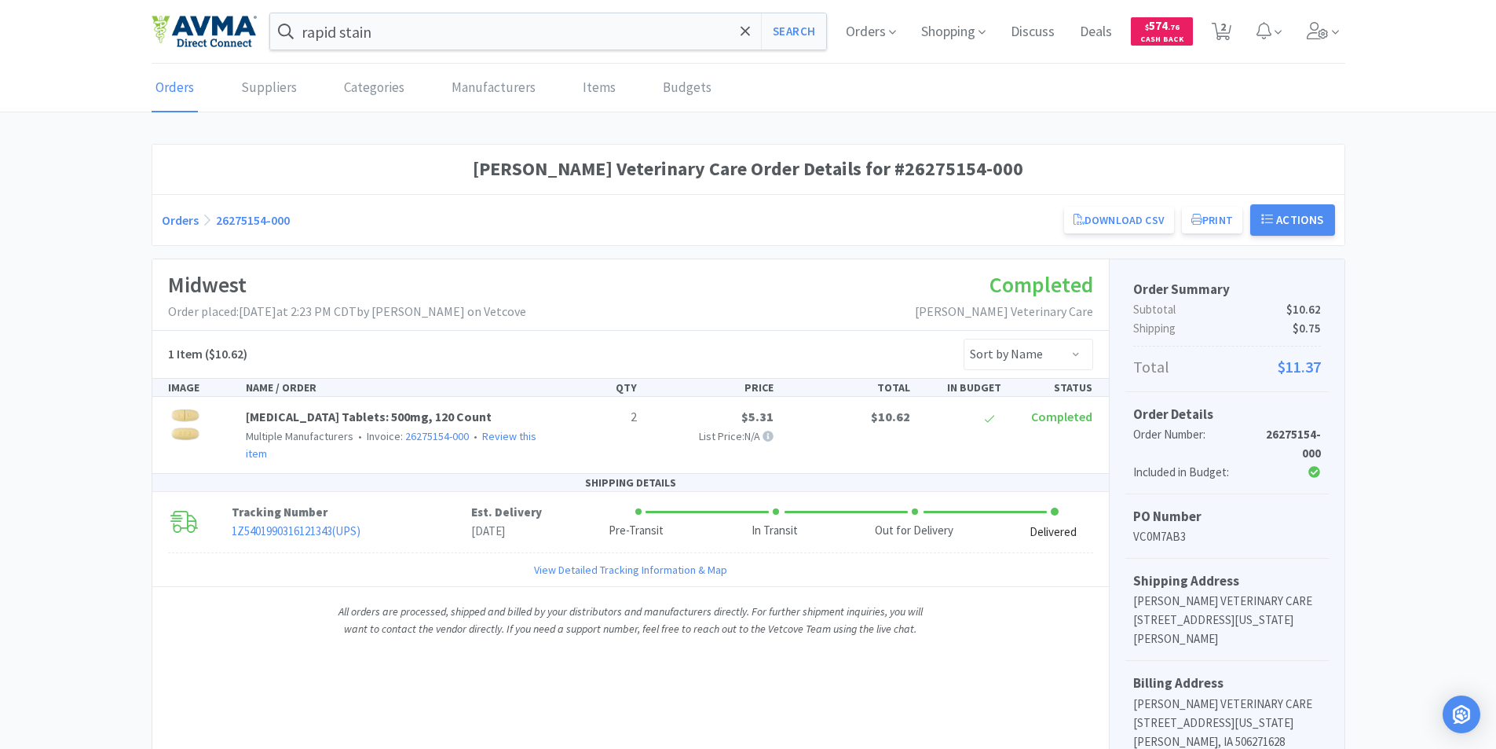
scroll to position [526, 0]
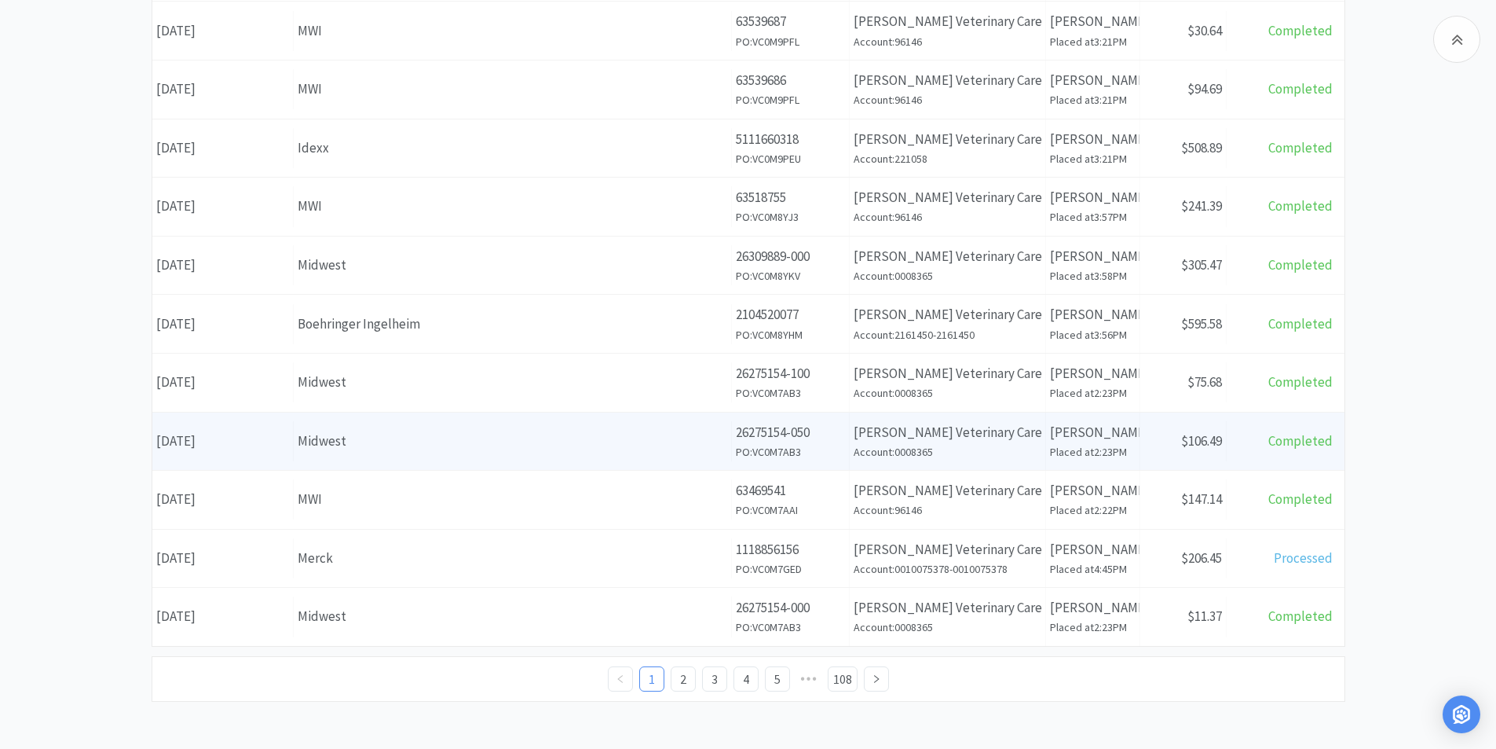
click at [231, 440] on div "Date [DATE]" at bounding box center [222, 441] width 141 height 40
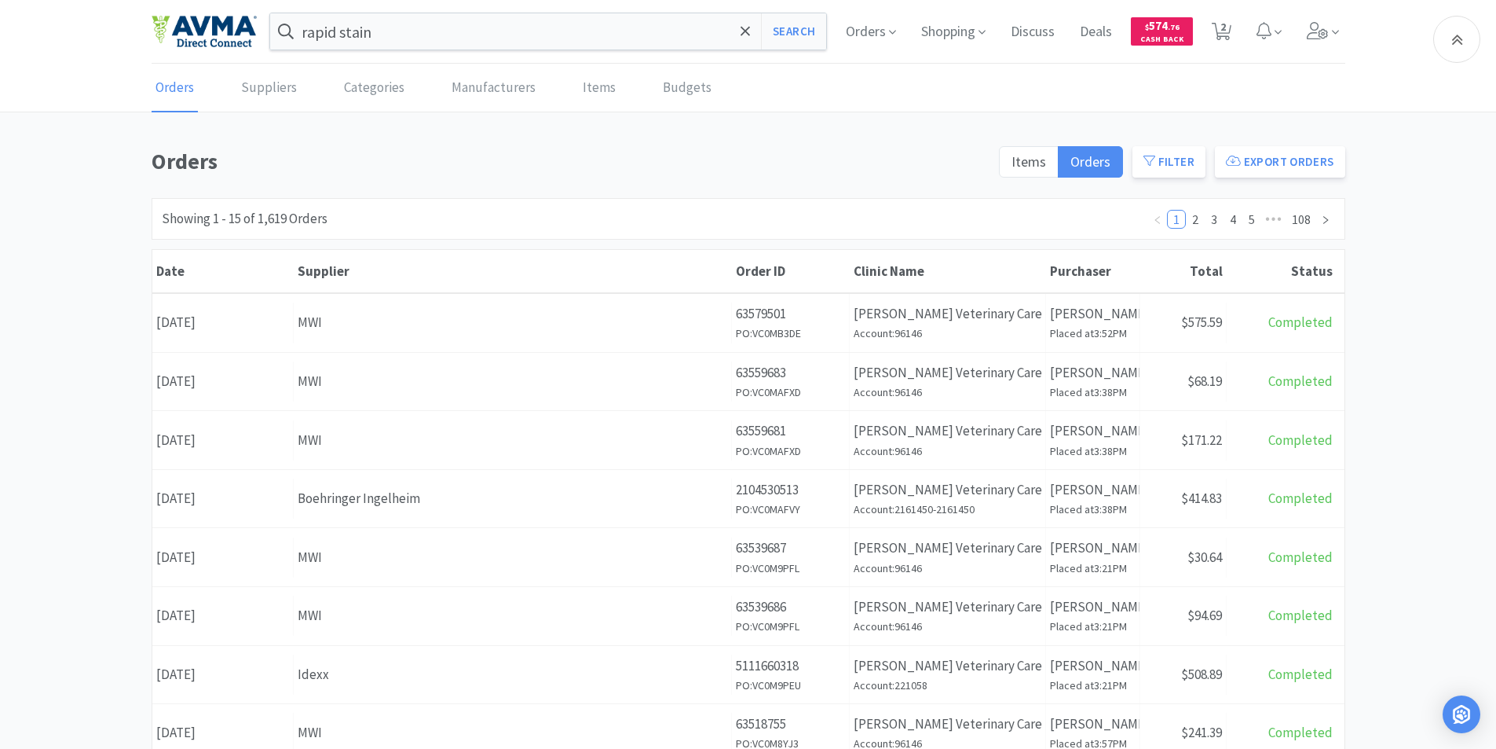
scroll to position [526, 0]
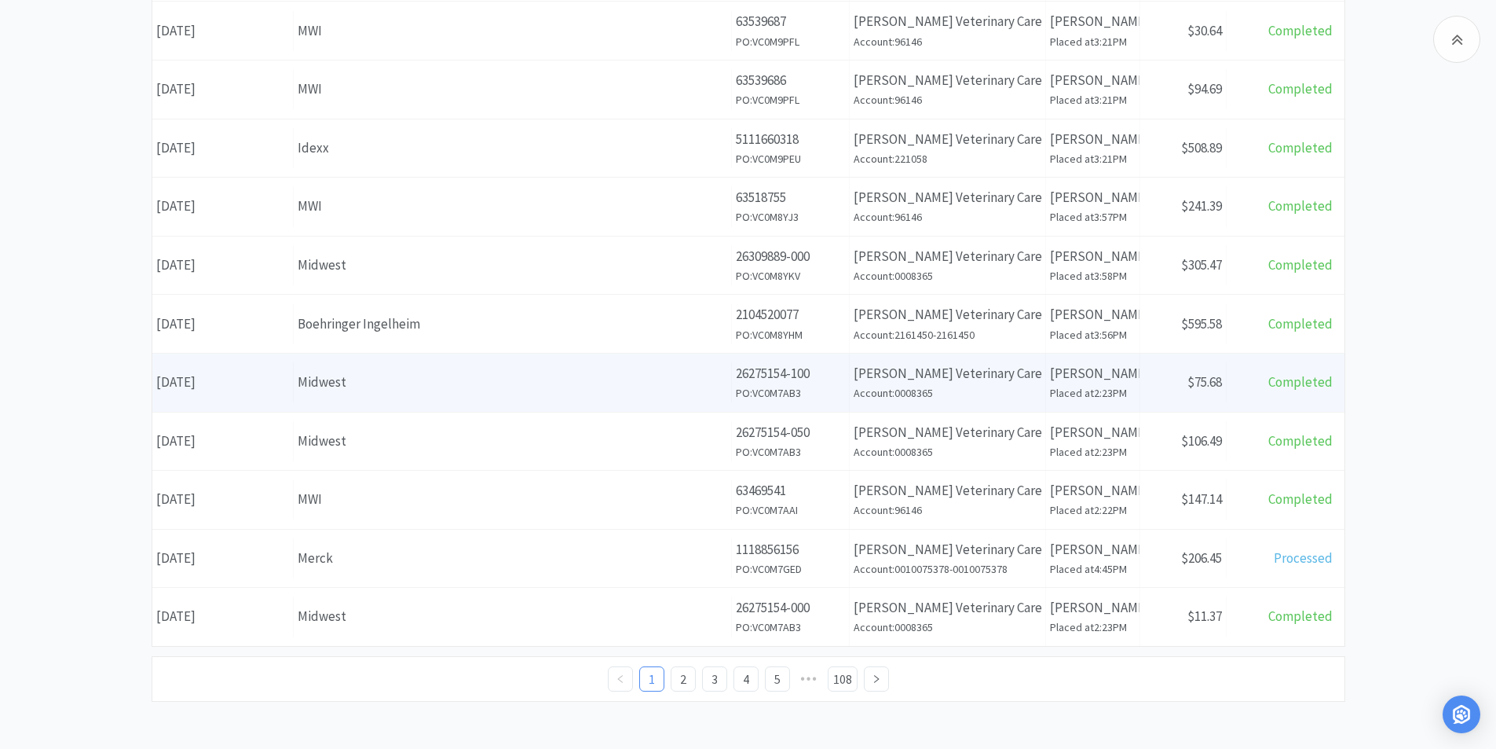
click at [221, 379] on div "Date [DATE]" at bounding box center [222, 382] width 141 height 40
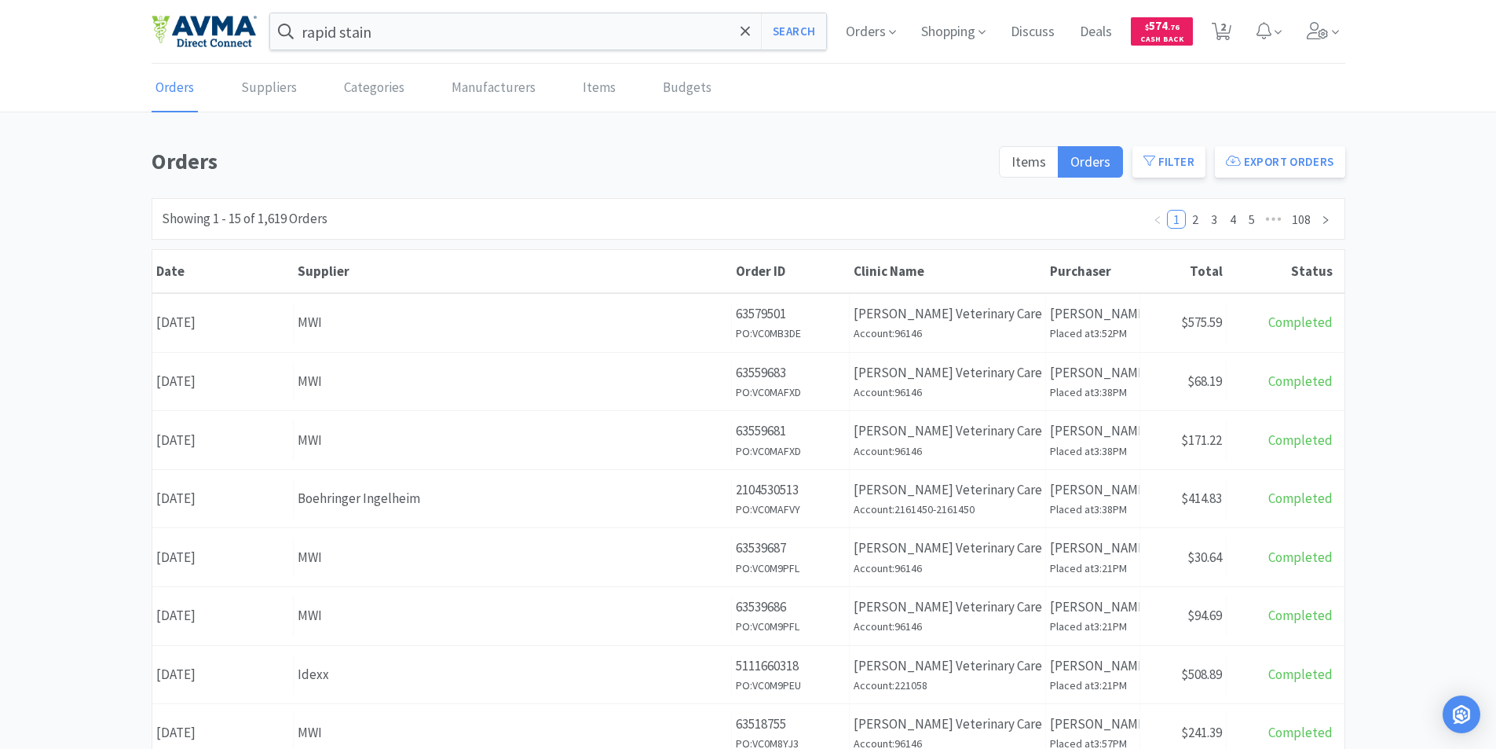
scroll to position [526, 0]
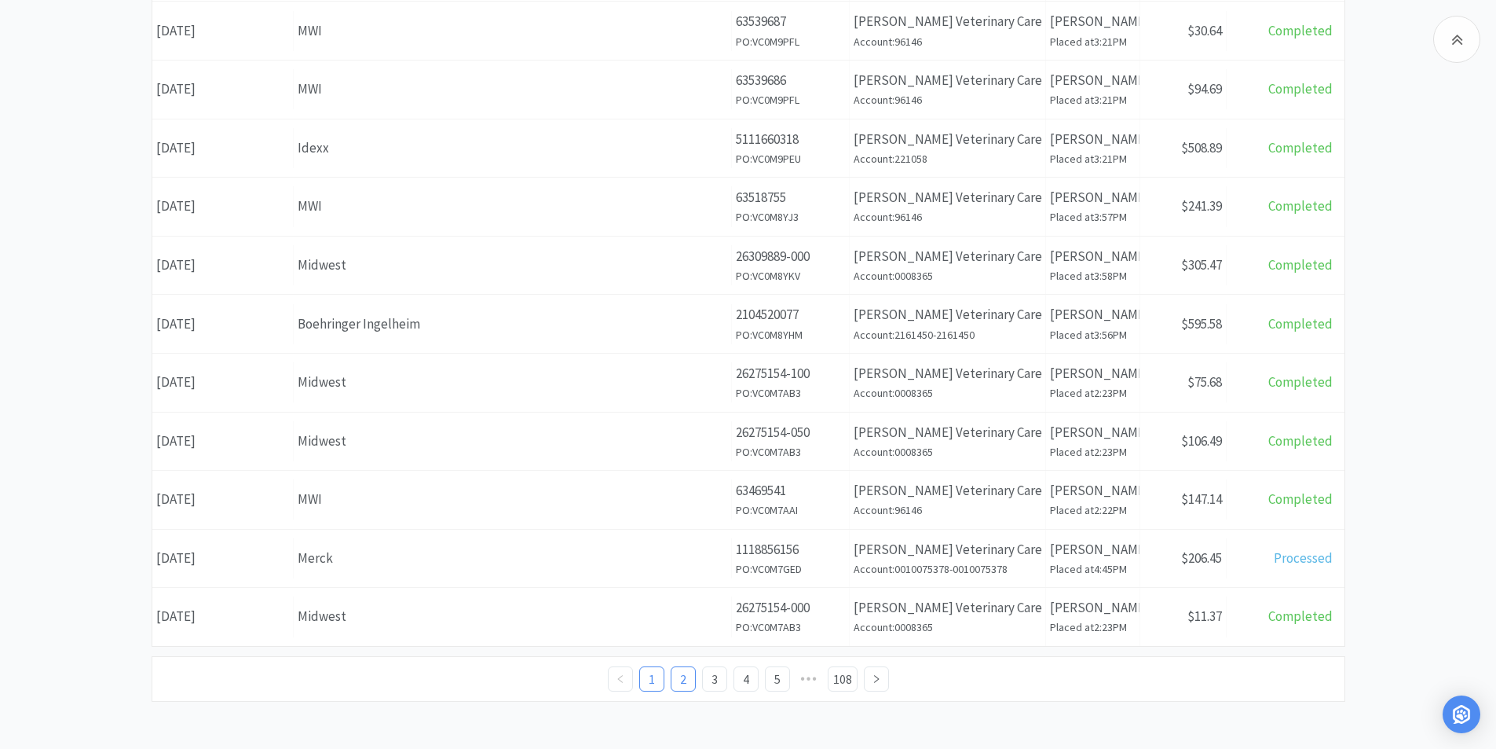
click at [679, 681] on link "2" at bounding box center [684, 679] width 24 height 24
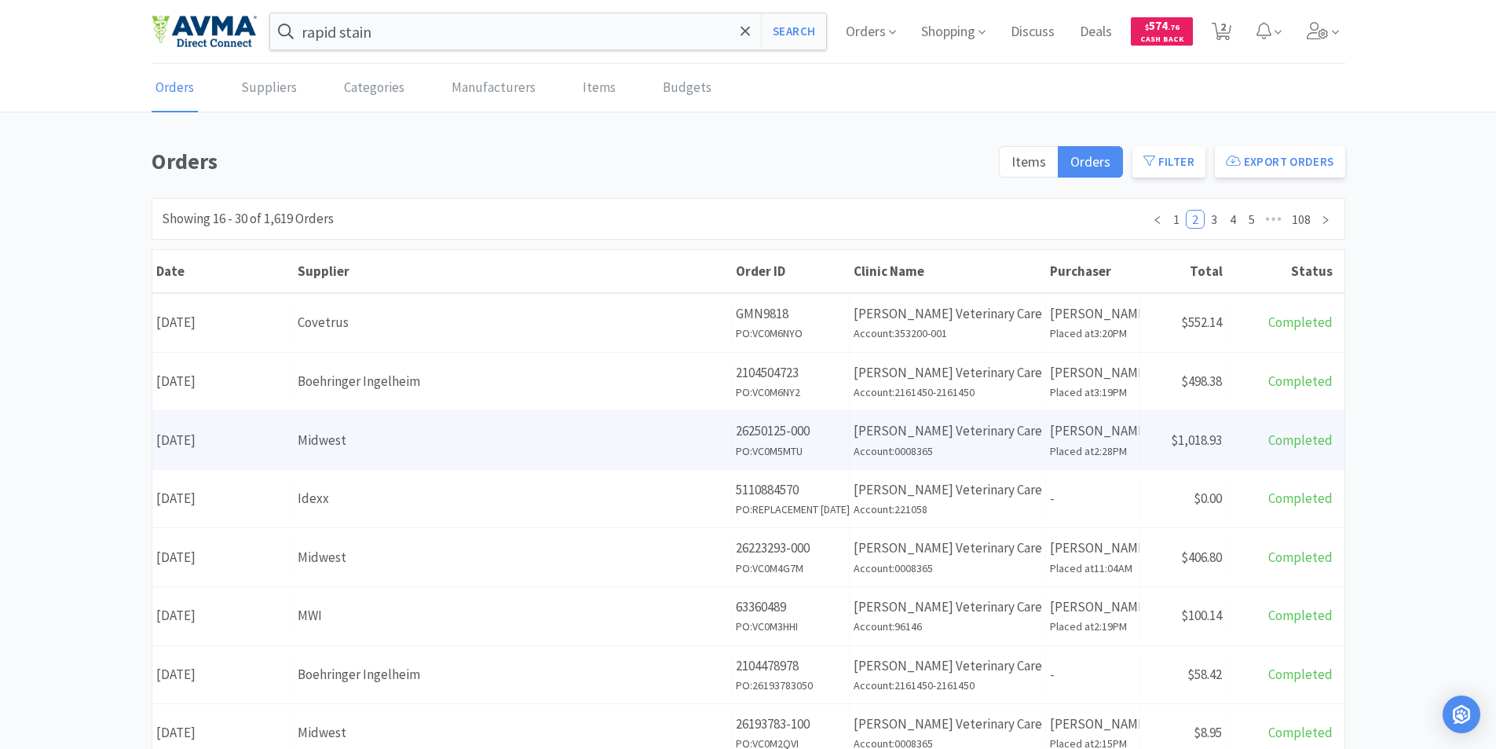
click at [239, 440] on div "Date [DATE]" at bounding box center [222, 440] width 141 height 40
click at [222, 439] on div "Date [DATE]" at bounding box center [222, 440] width 141 height 40
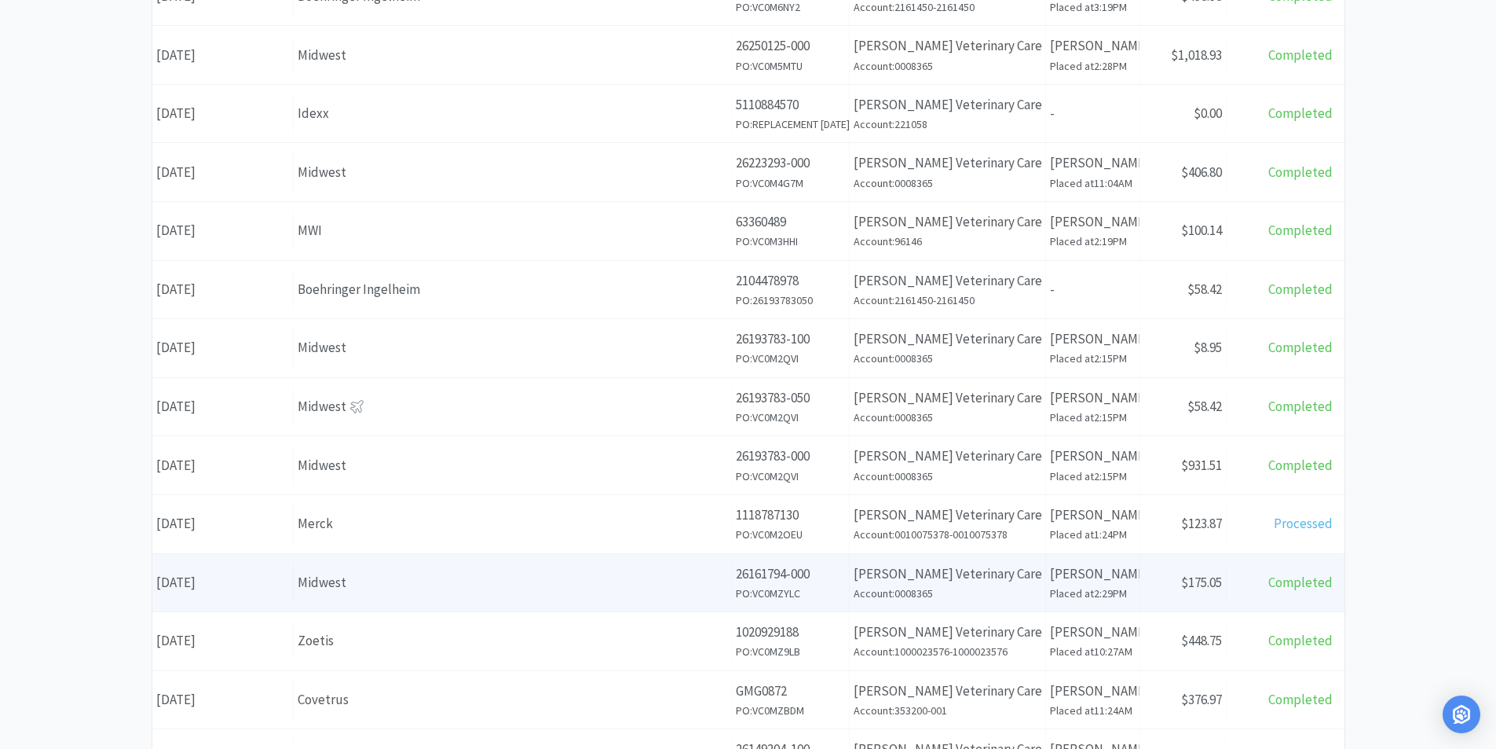
scroll to position [526, 0]
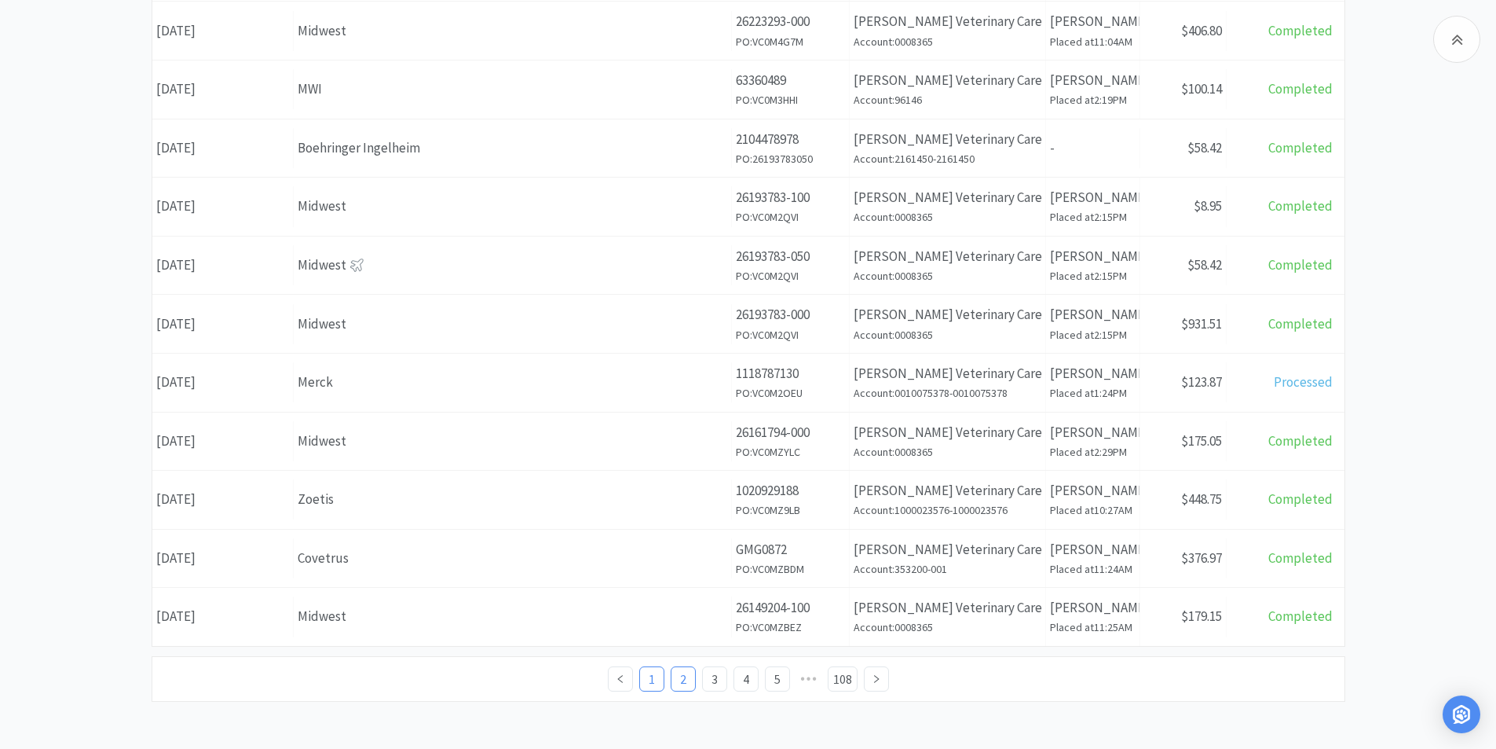
click at [651, 679] on link "1" at bounding box center [652, 679] width 24 height 24
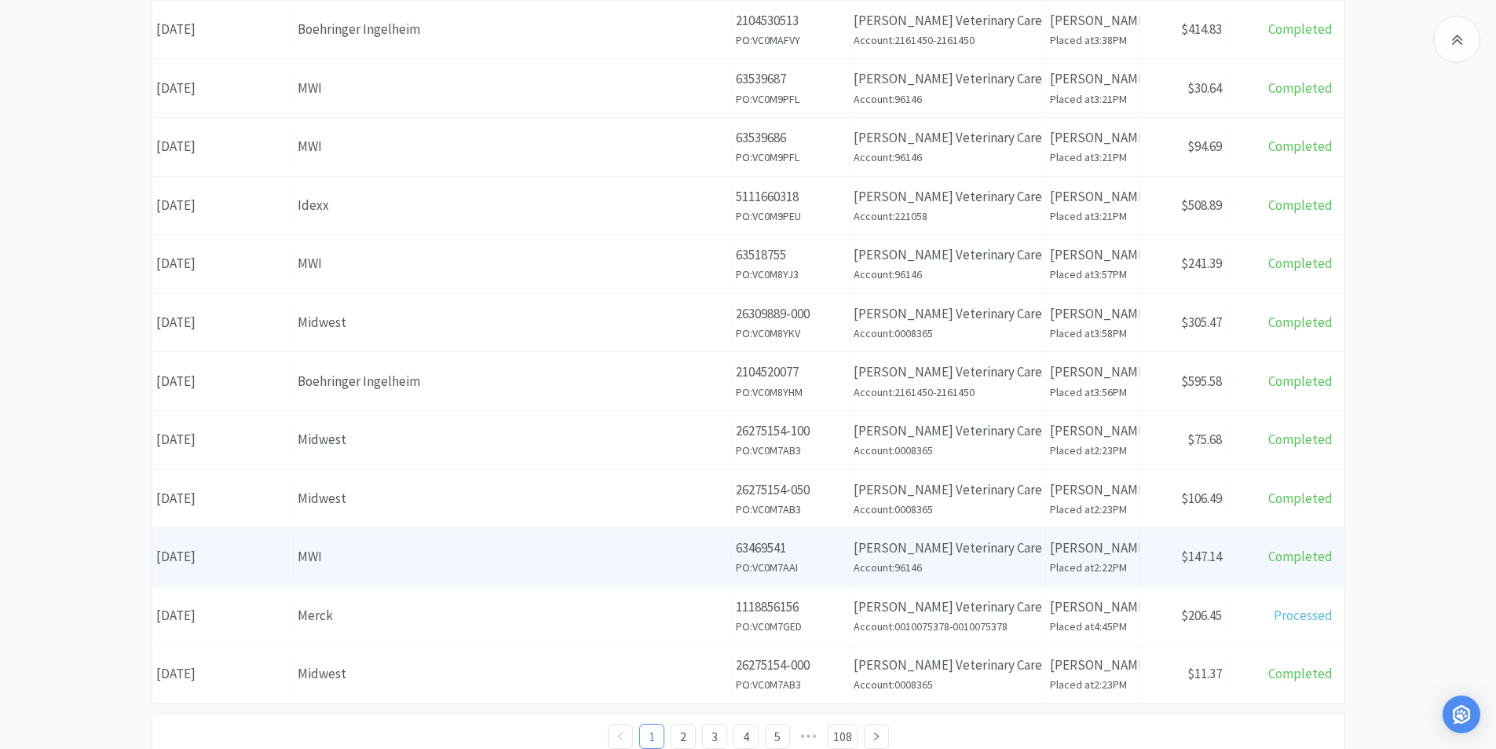
scroll to position [526, 0]
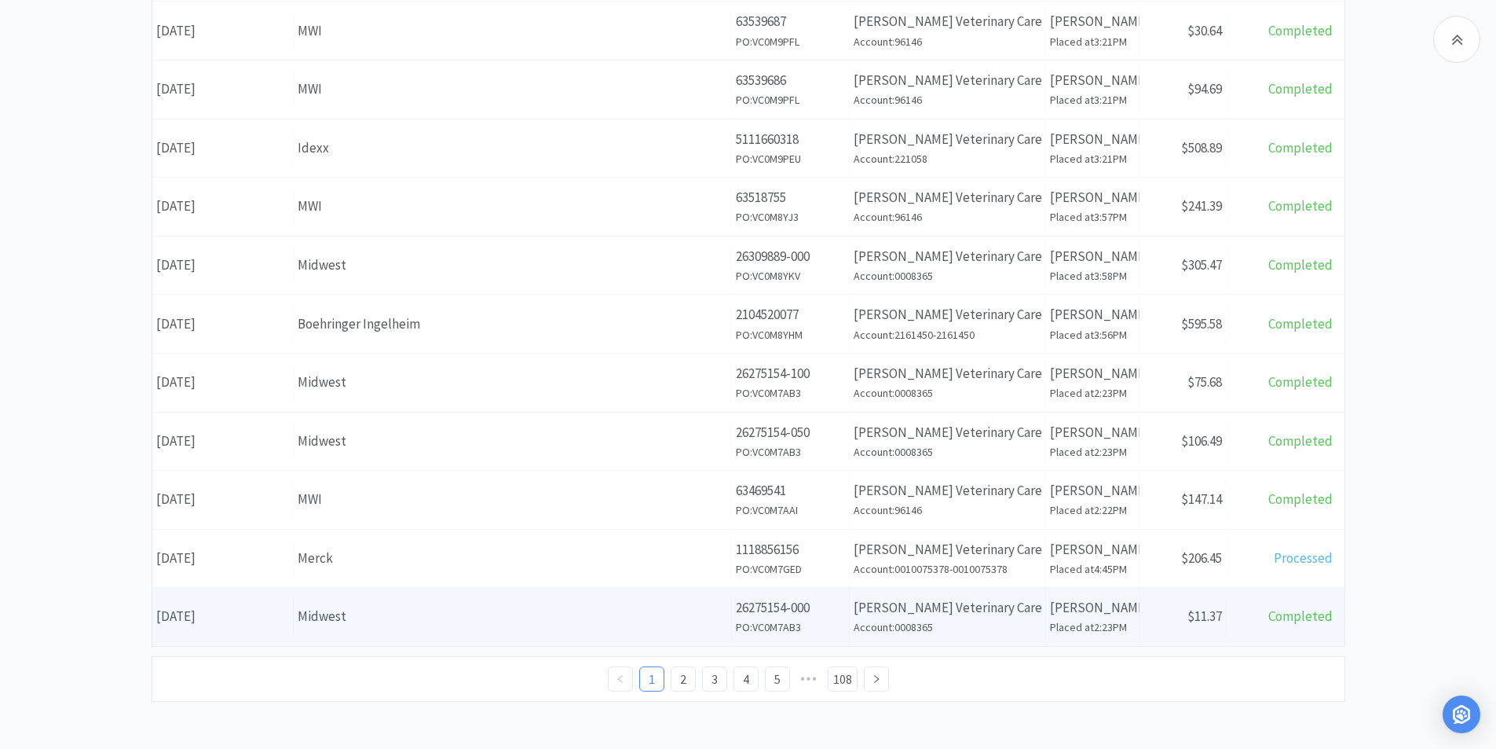
click at [211, 617] on div "Date [DATE]" at bounding box center [222, 616] width 141 height 40
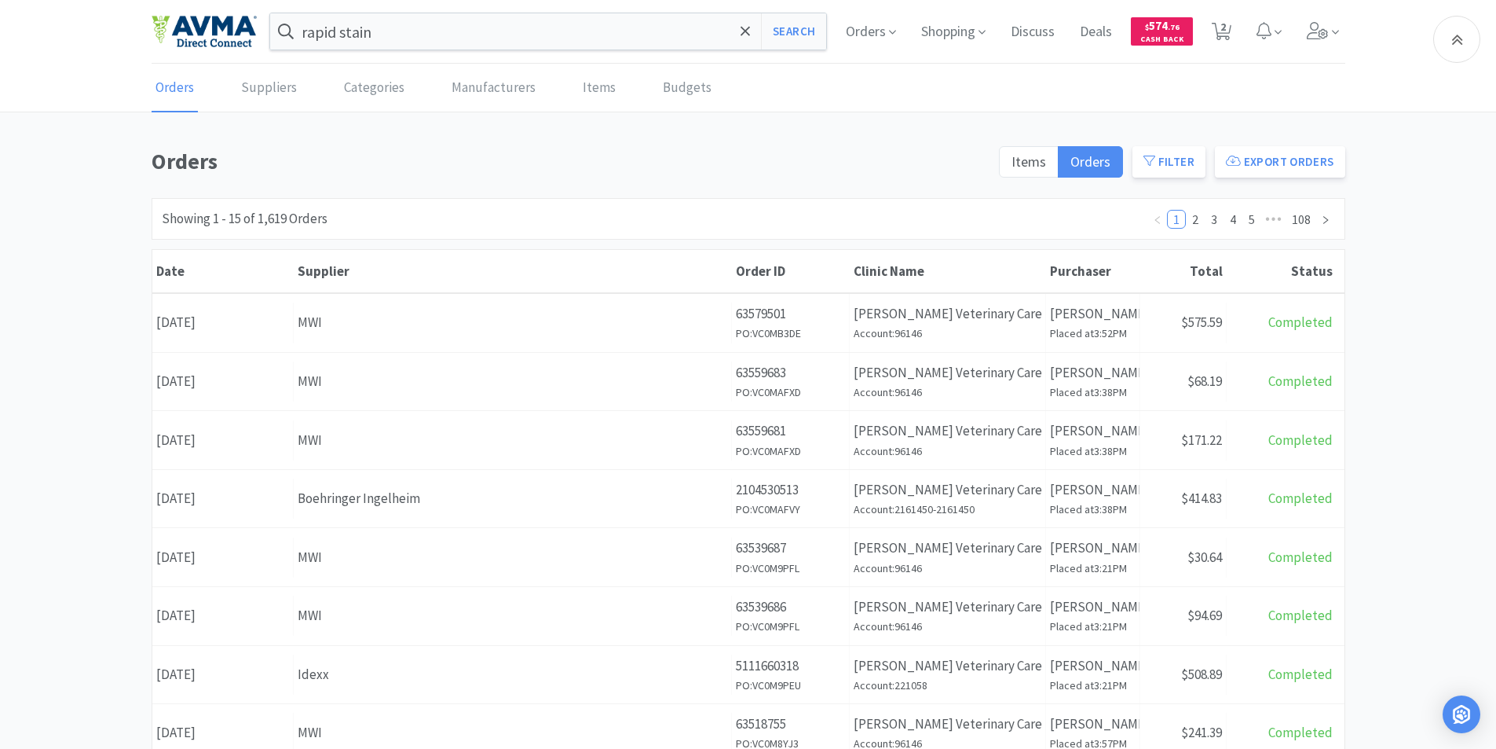
scroll to position [526, 0]
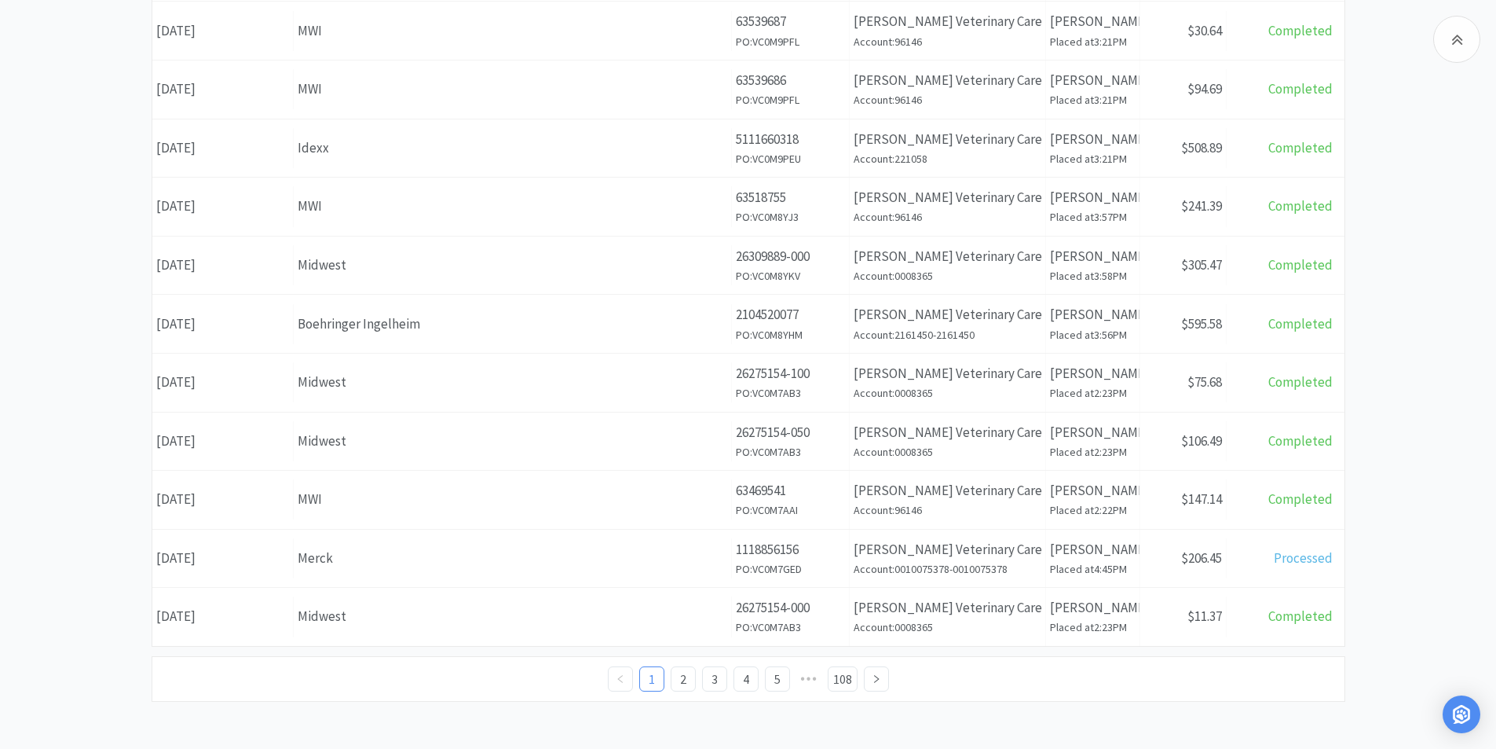
click at [240, 559] on div "Date [DATE]" at bounding box center [222, 558] width 141 height 40
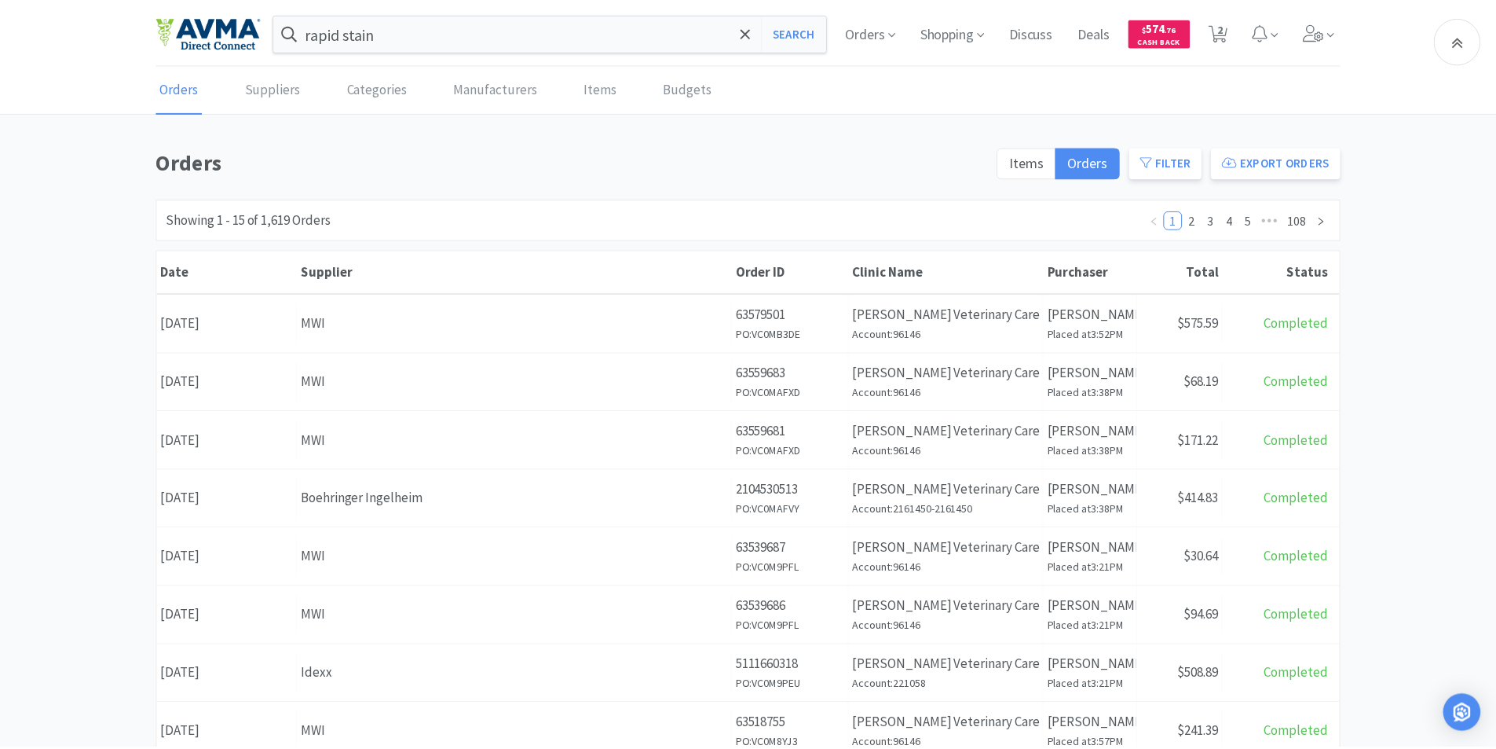
scroll to position [526, 0]
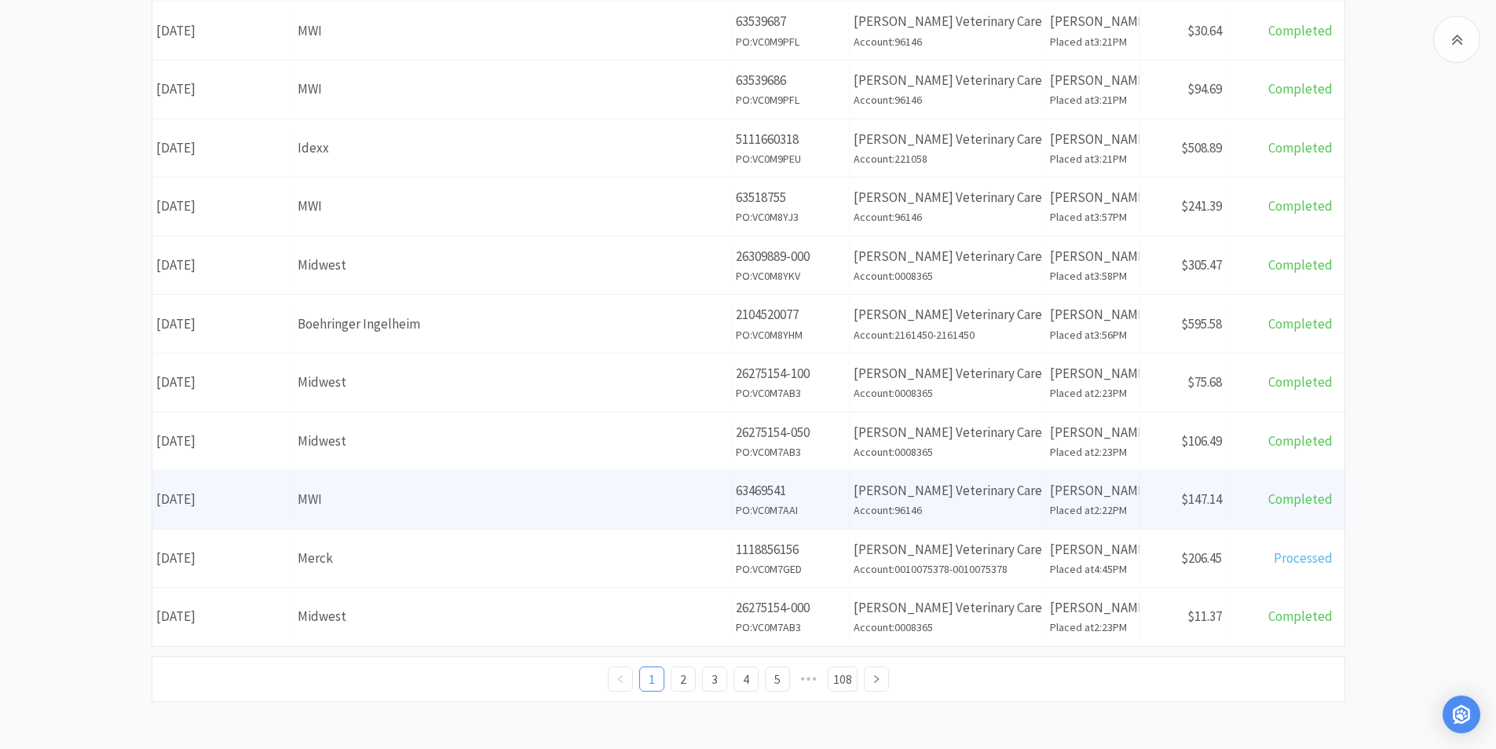
click at [220, 498] on div "Date [DATE]" at bounding box center [222, 499] width 141 height 40
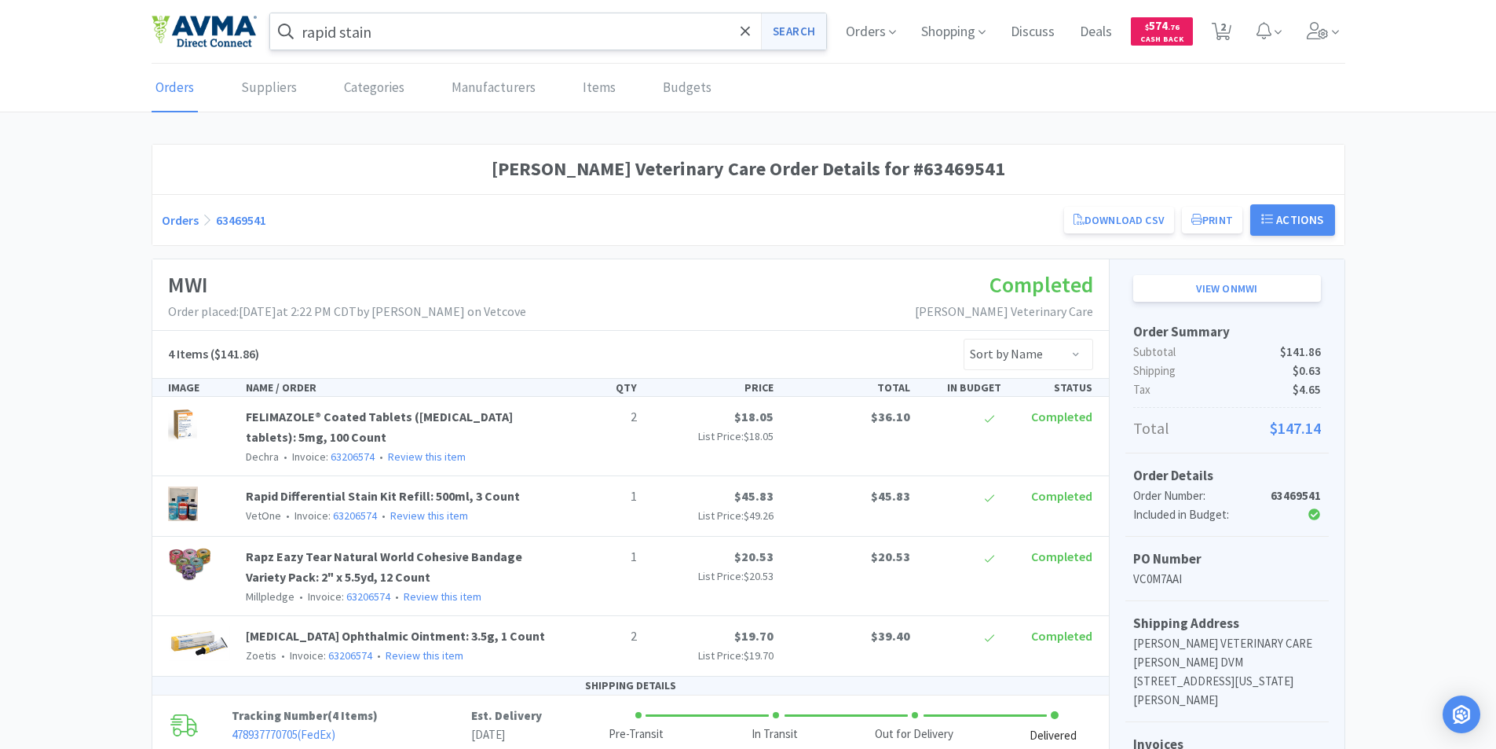
click at [789, 28] on button "Search" at bounding box center [793, 31] width 65 height 36
select select "1"
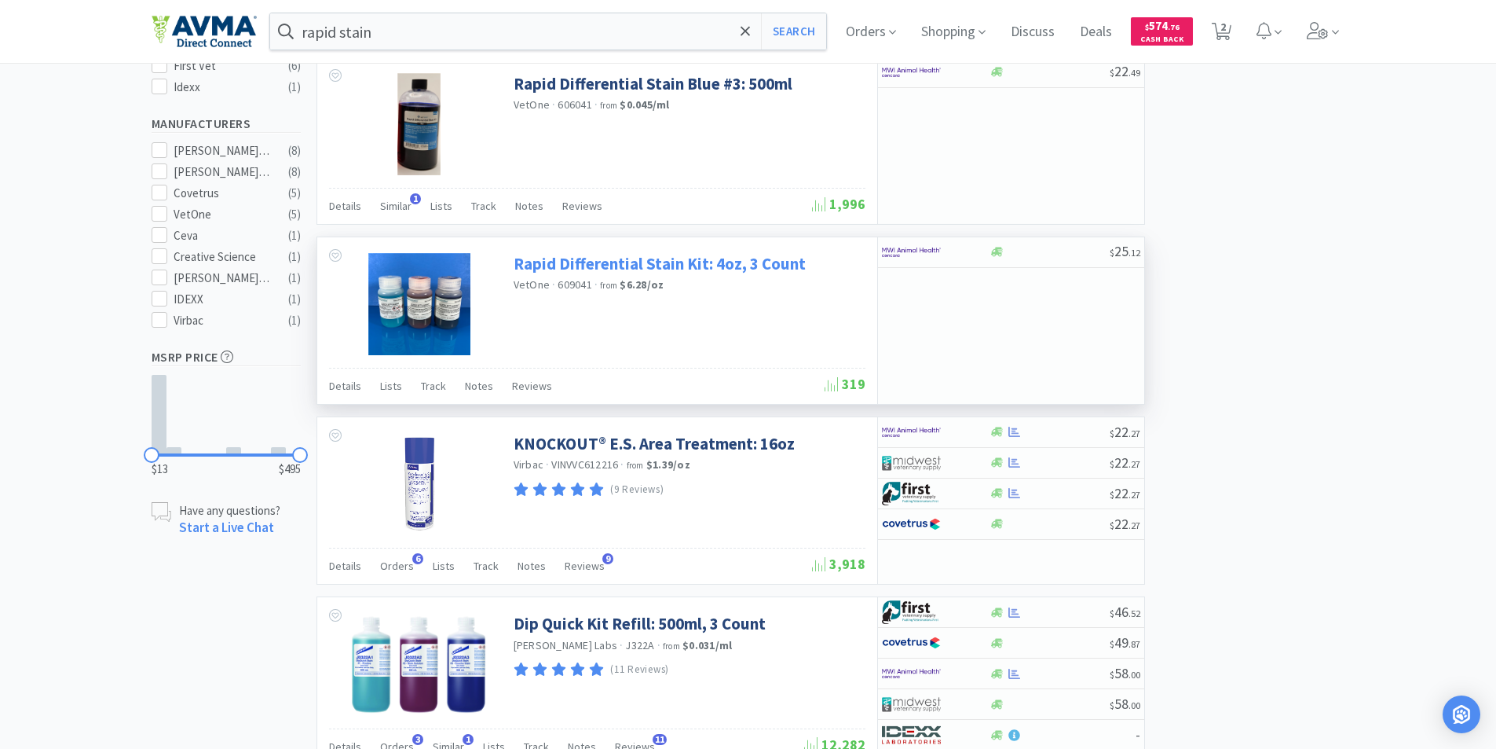
scroll to position [471, 0]
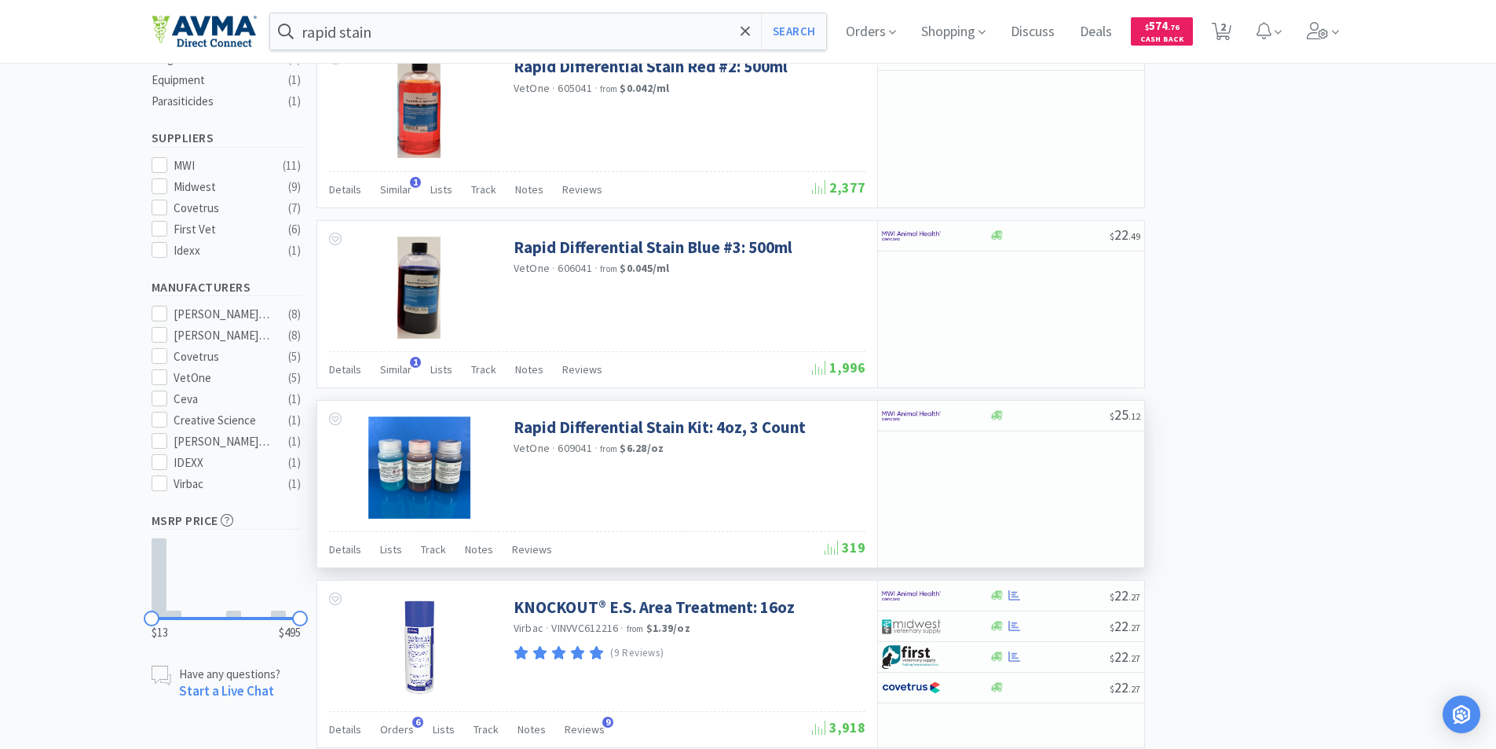
click at [413, 460] on img at bounding box center [419, 467] width 102 height 102
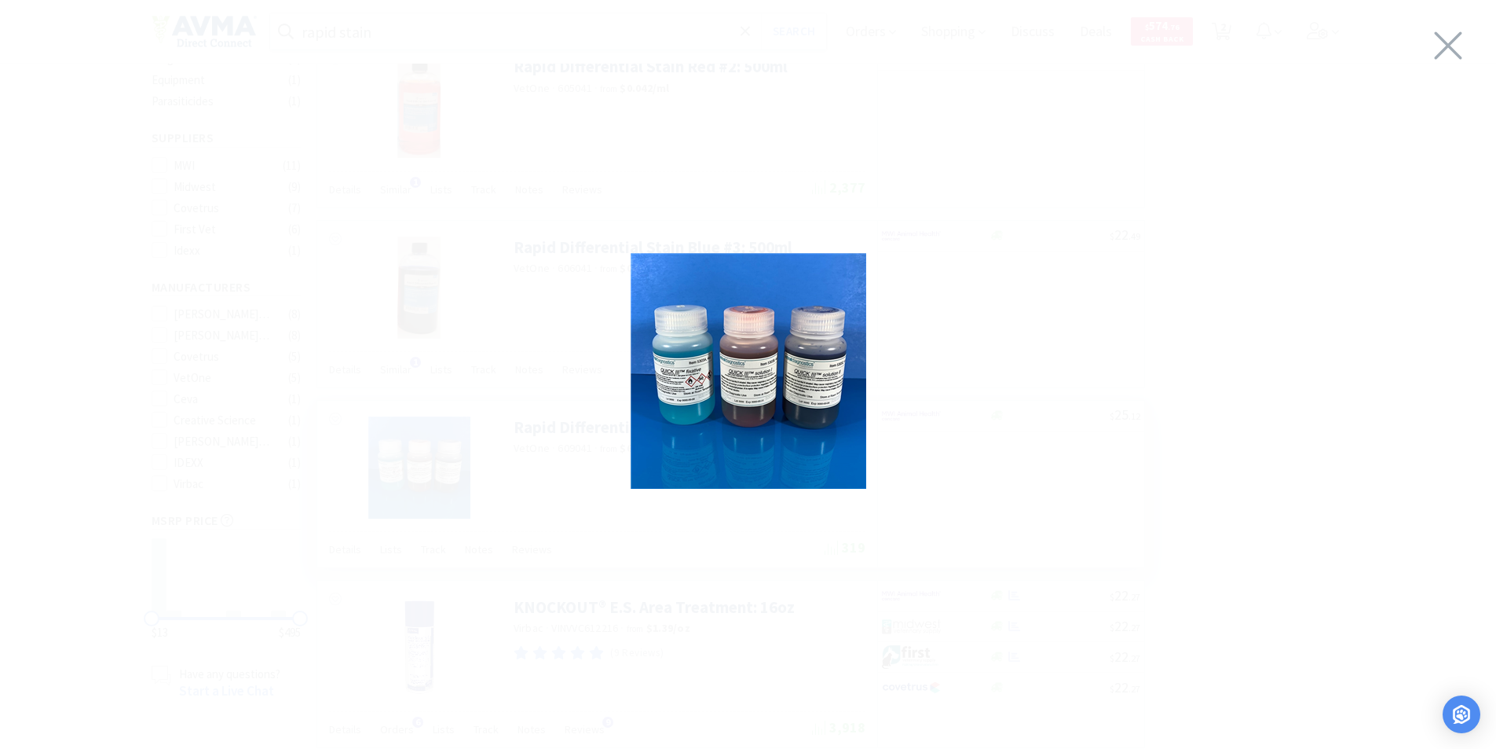
click at [412, 463] on div at bounding box center [748, 370] width 1496 height 709
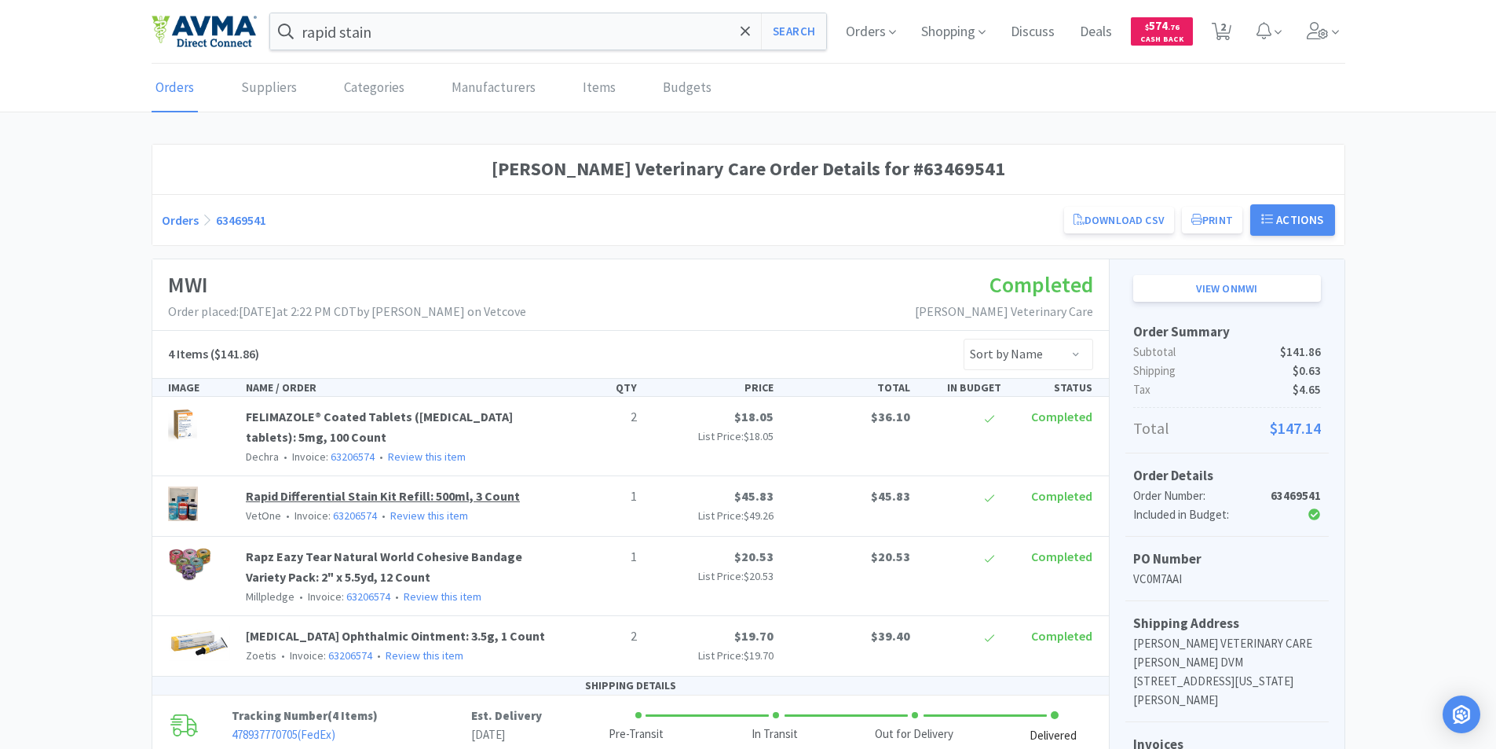
click at [313, 494] on link "Rapid Differential Stain Kit Refill: 500ml, 3 Count" at bounding box center [383, 496] width 274 height 16
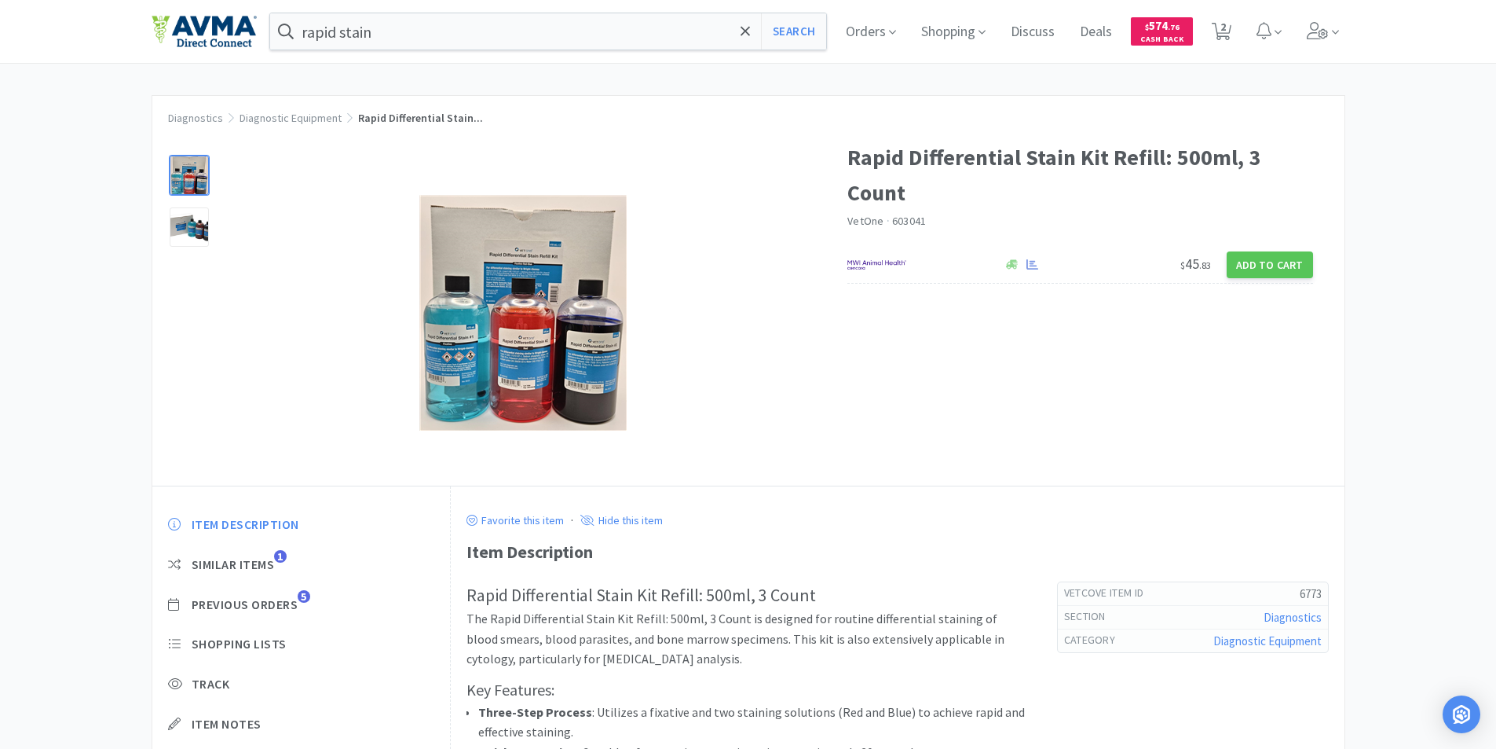
scroll to position [210, 0]
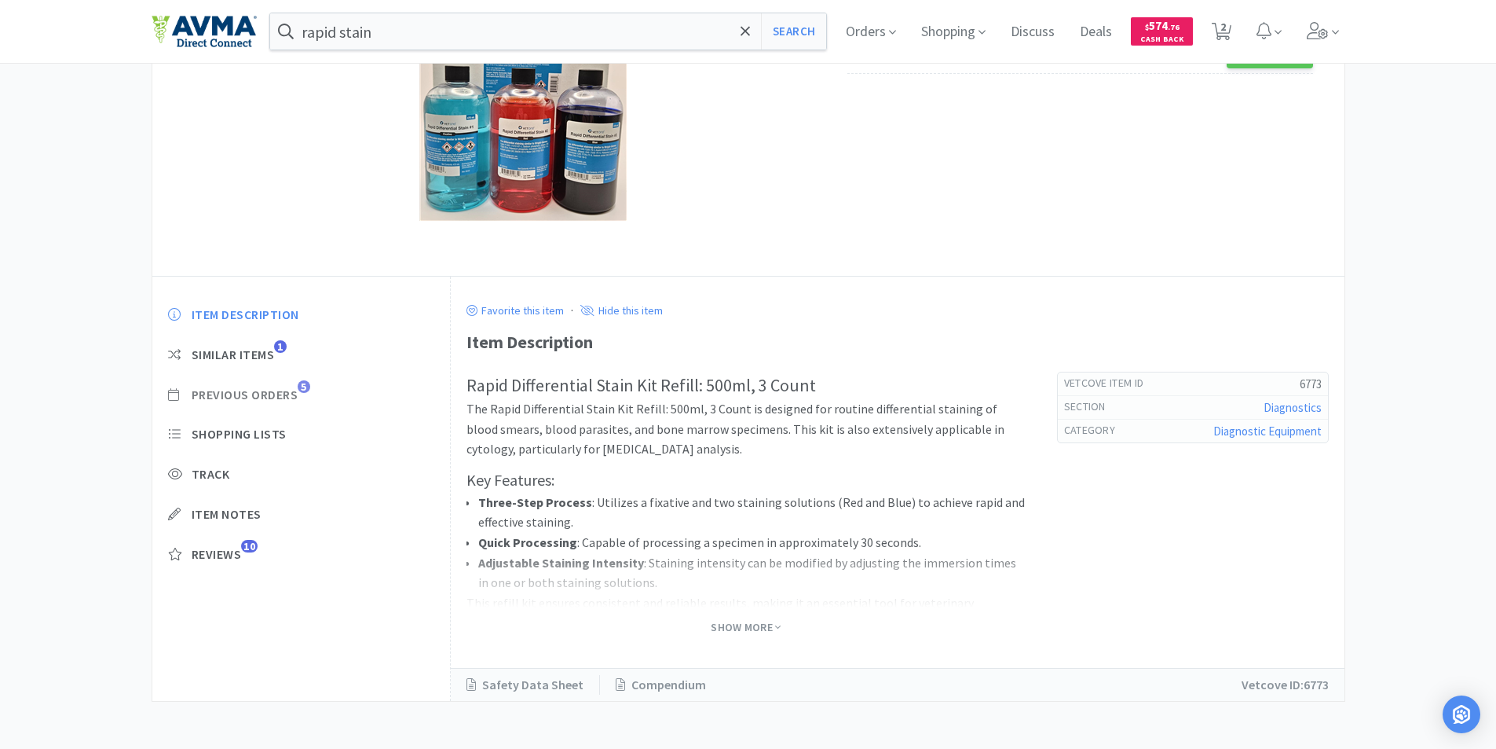
click at [262, 392] on span "Previous Orders" at bounding box center [245, 394] width 107 height 16
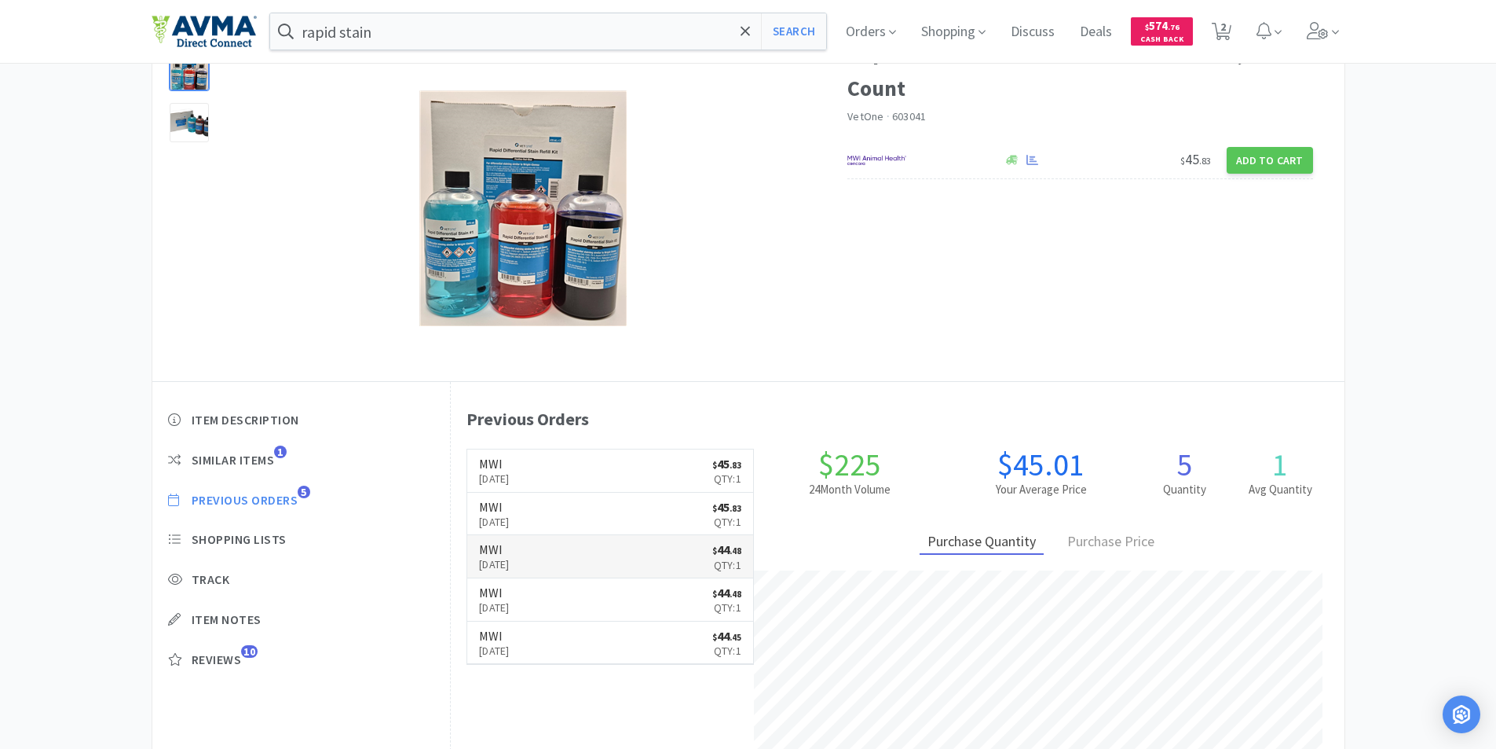
scroll to position [0, 0]
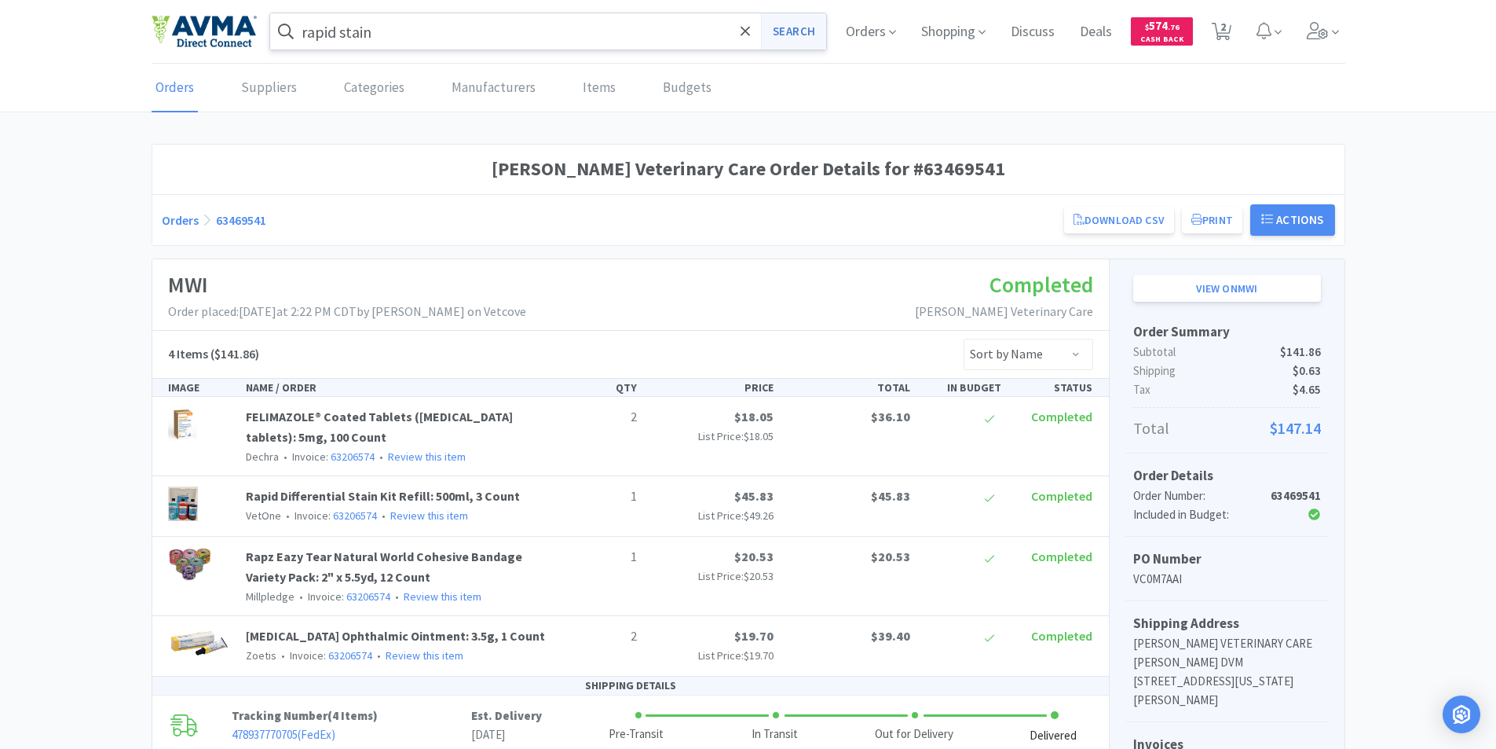
click at [782, 24] on button "Search" at bounding box center [793, 31] width 65 height 36
select select "1"
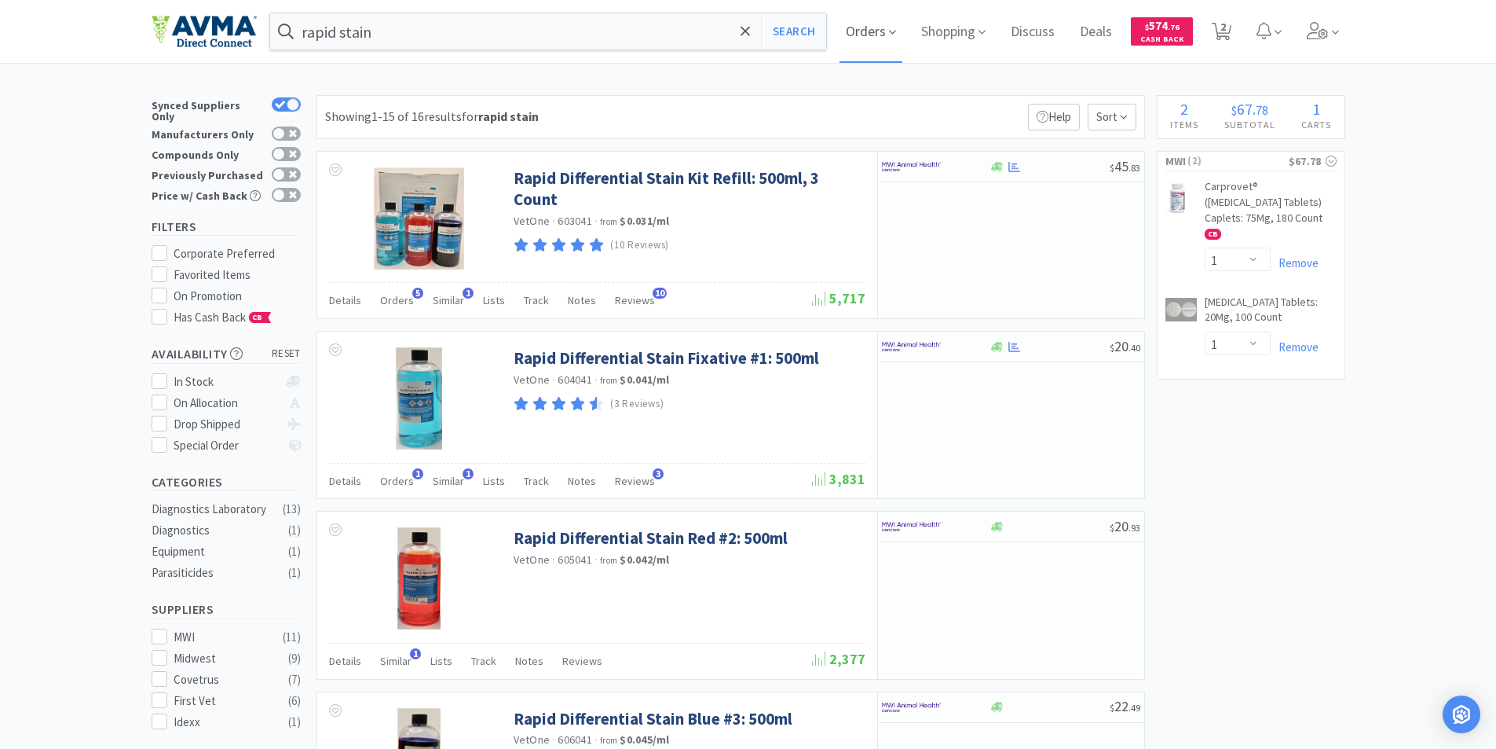
click at [861, 26] on span "Orders" at bounding box center [871, 31] width 63 height 63
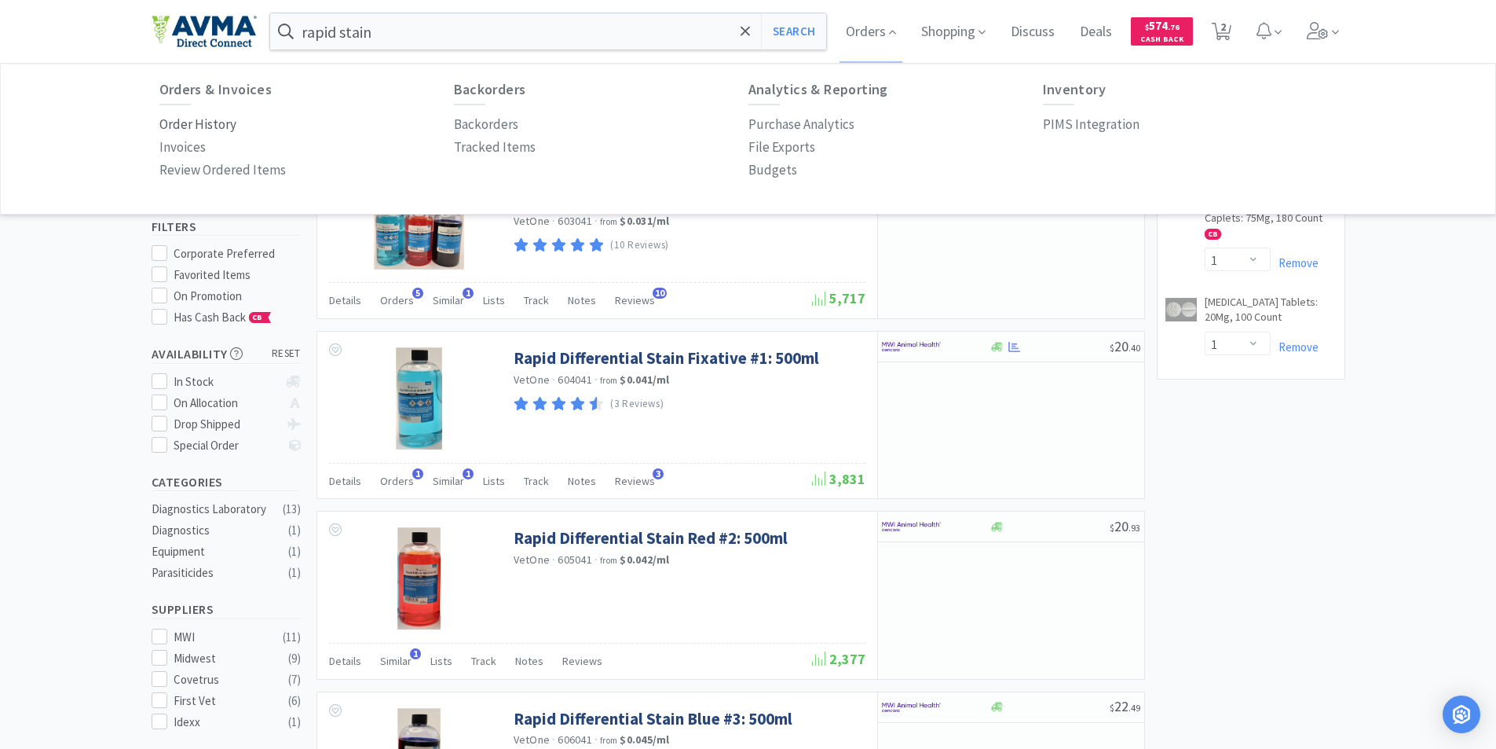
click at [171, 124] on p "Order History" at bounding box center [197, 124] width 77 height 21
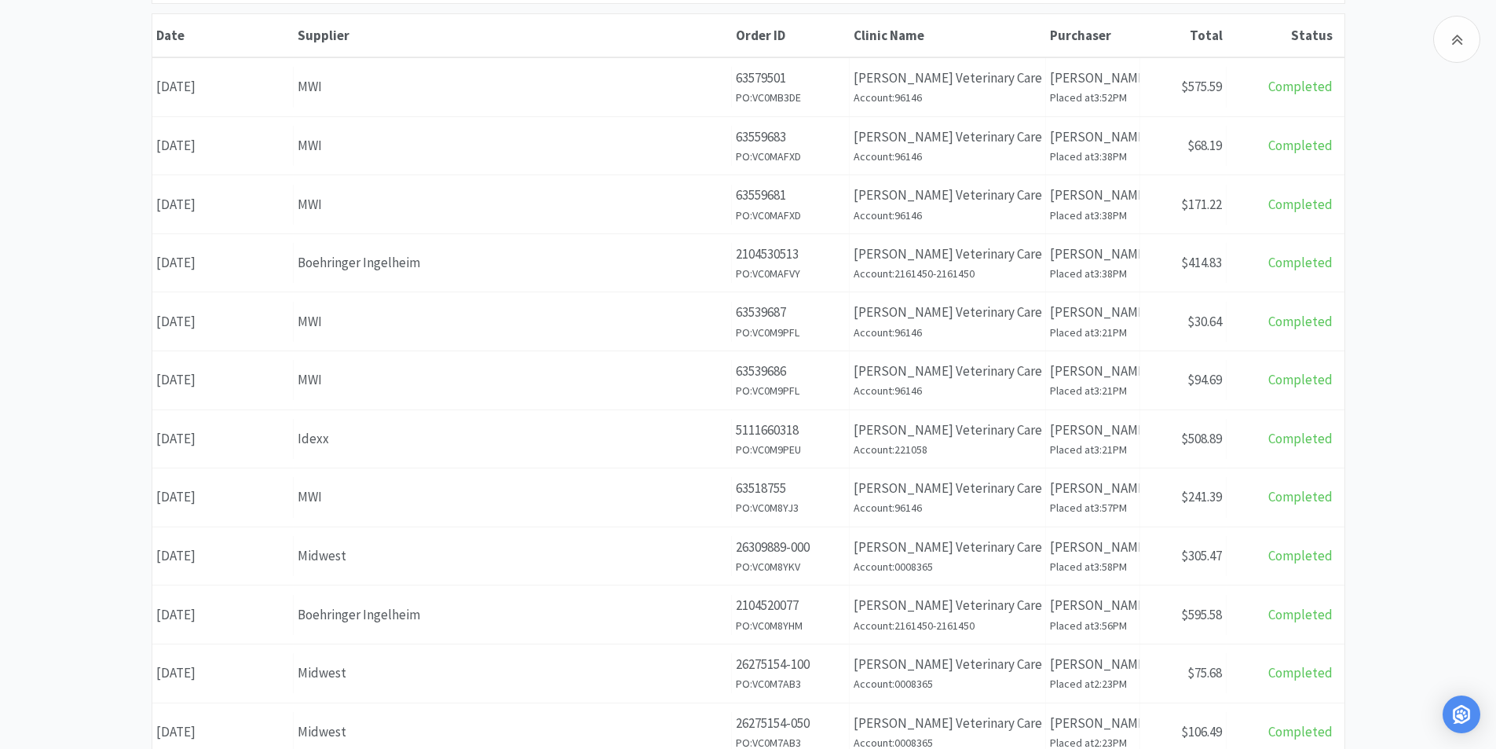
scroll to position [526, 0]
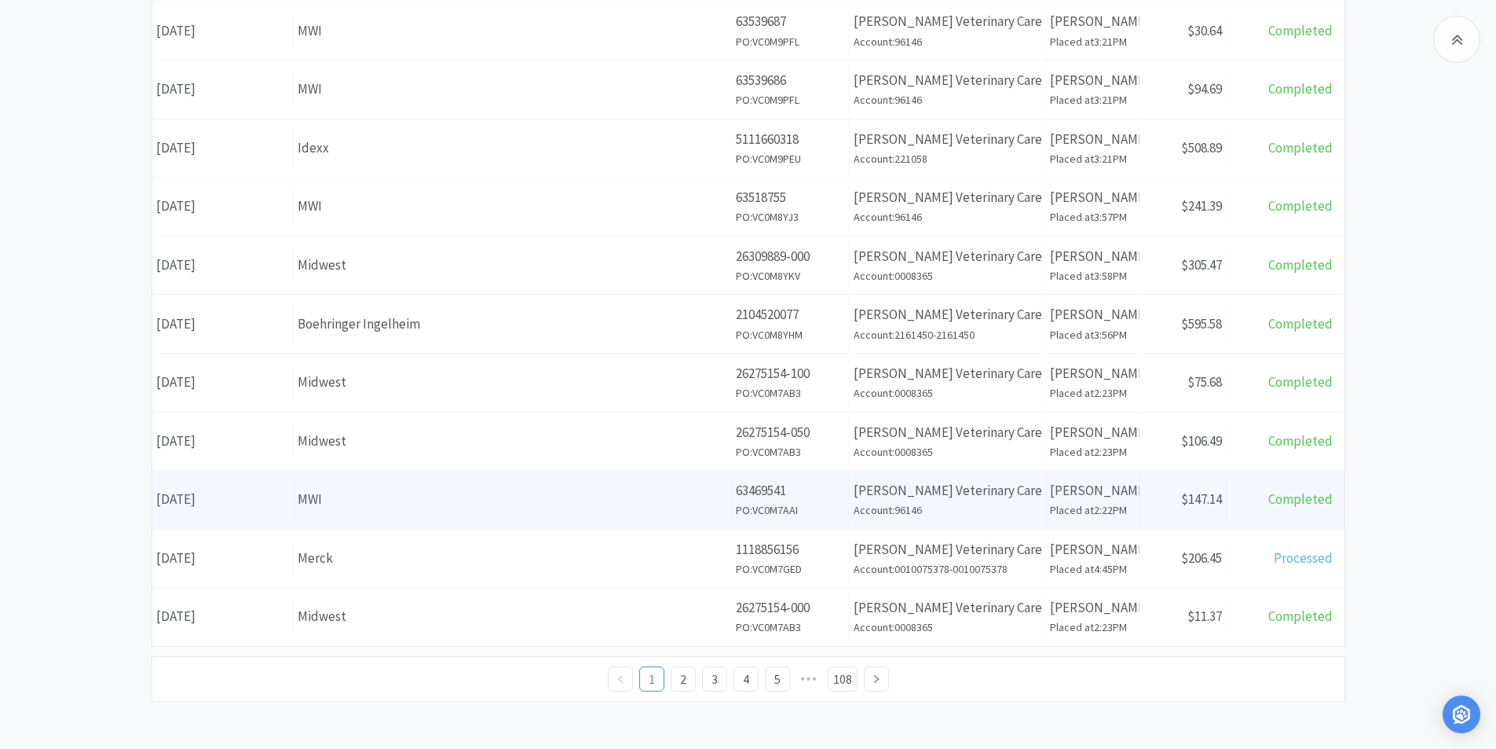
click at [231, 496] on div "Date [DATE]" at bounding box center [222, 499] width 141 height 40
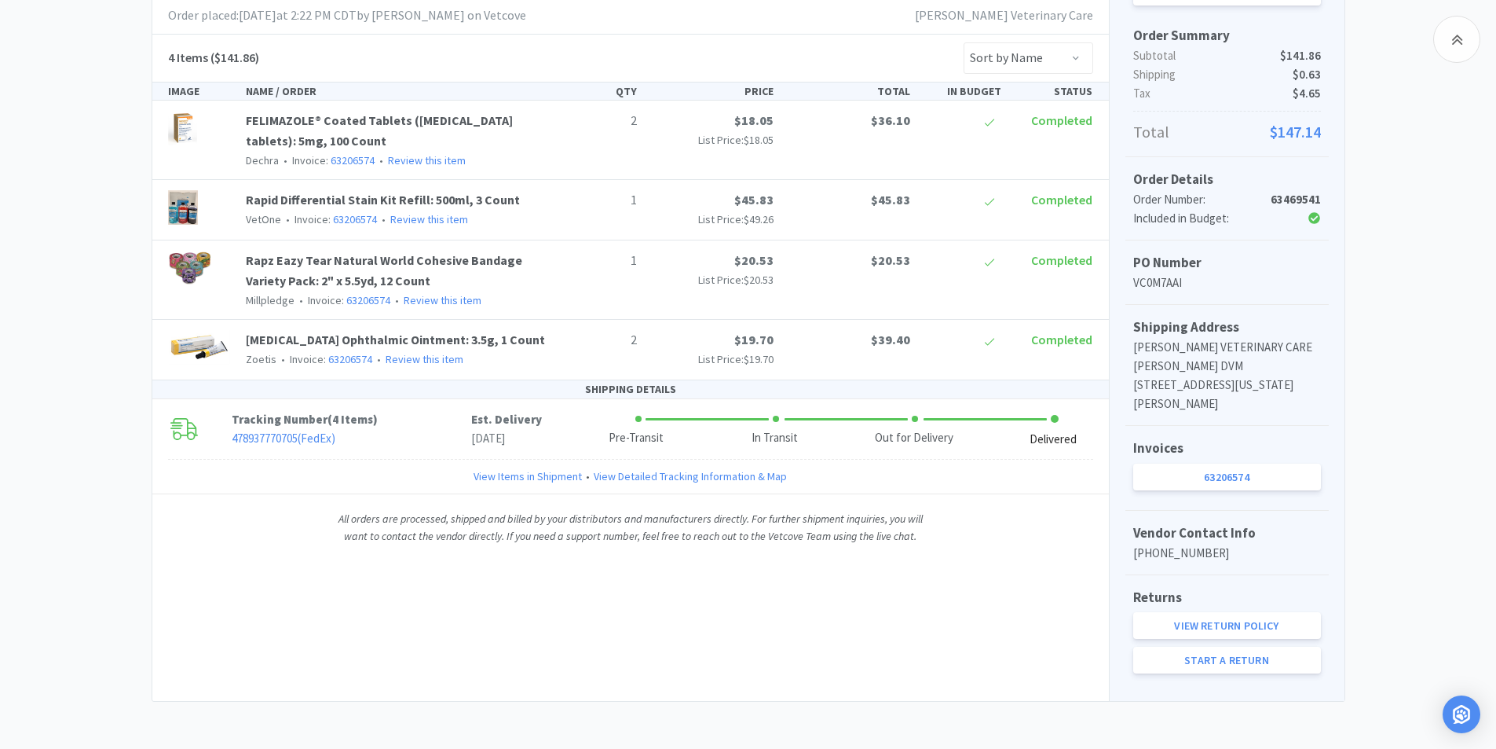
scroll to position [296, 0]
click at [335, 200] on link "Rapid Differential Stain Kit Refill: 500ml, 3 Count" at bounding box center [383, 200] width 274 height 16
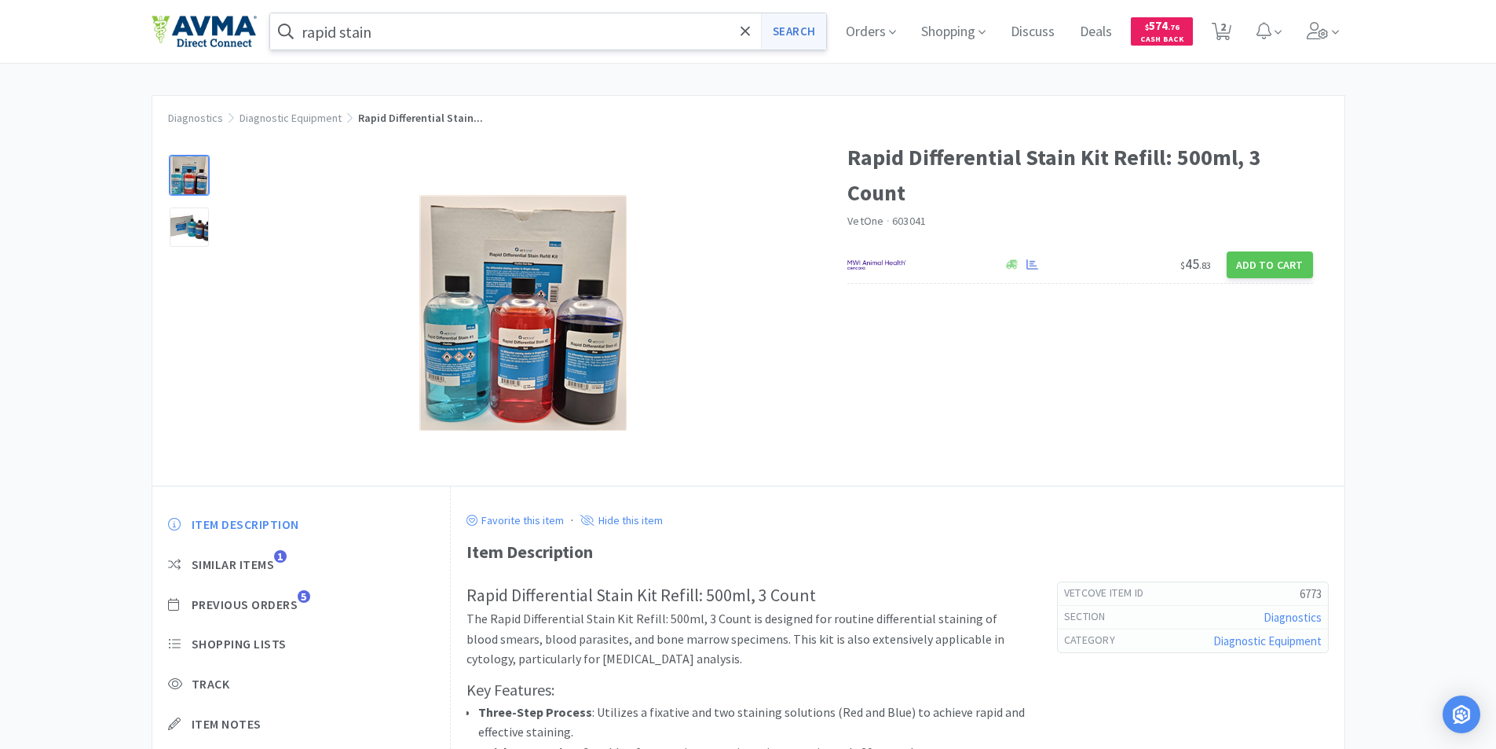
click at [789, 33] on button "Search" at bounding box center [793, 31] width 65 height 36
select select "1"
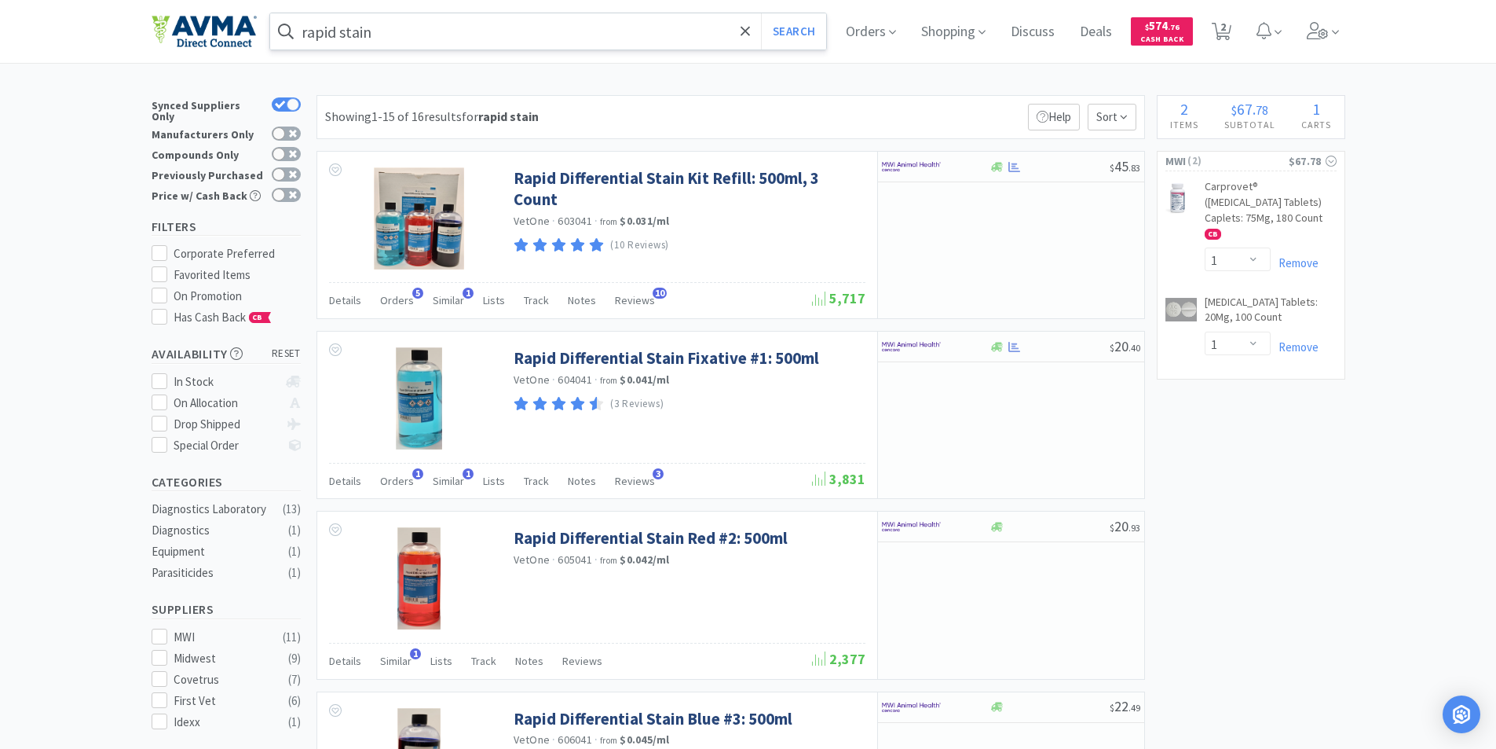
click at [472, 43] on input "rapid stain" at bounding box center [548, 31] width 557 height 36
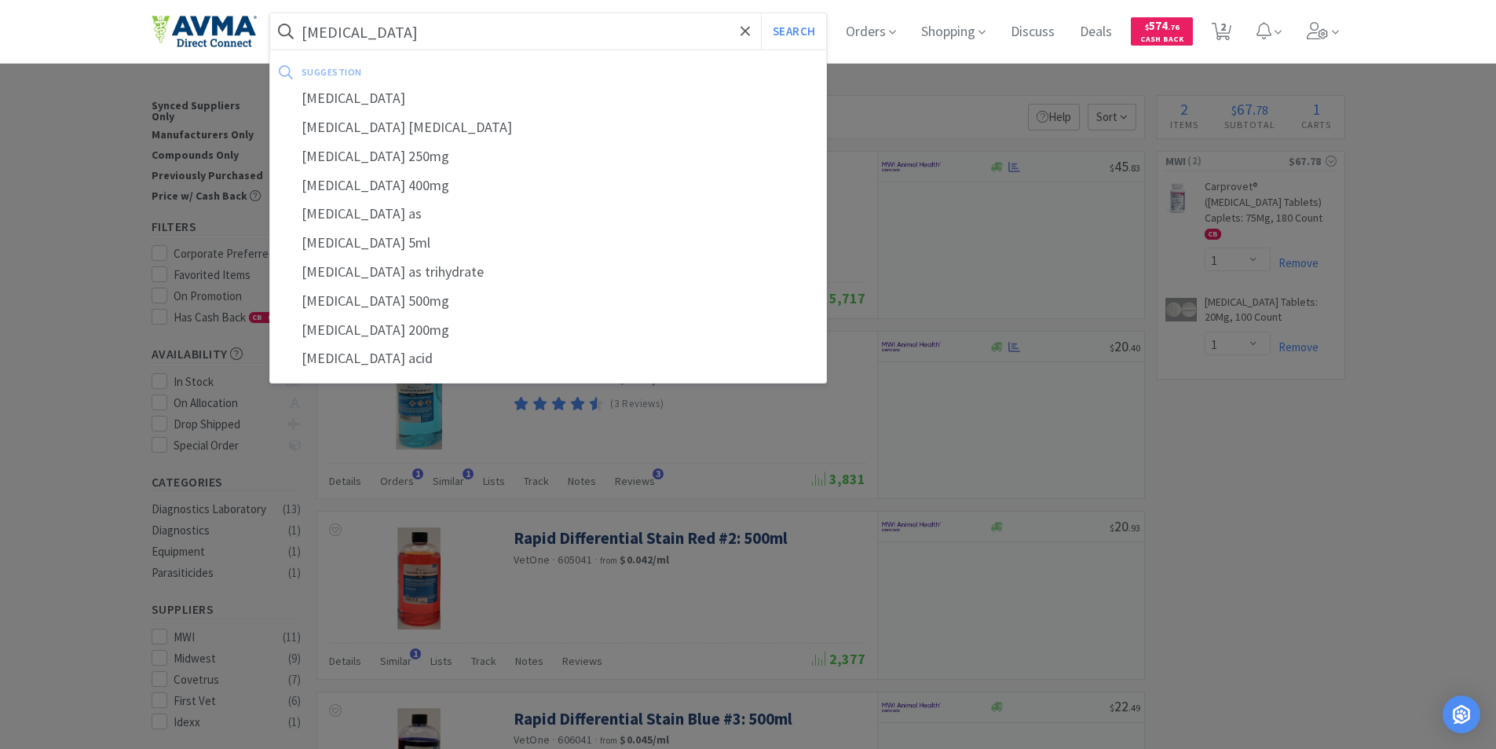
type input "[MEDICAL_DATA]"
click at [761, 13] on button "Search" at bounding box center [793, 31] width 65 height 36
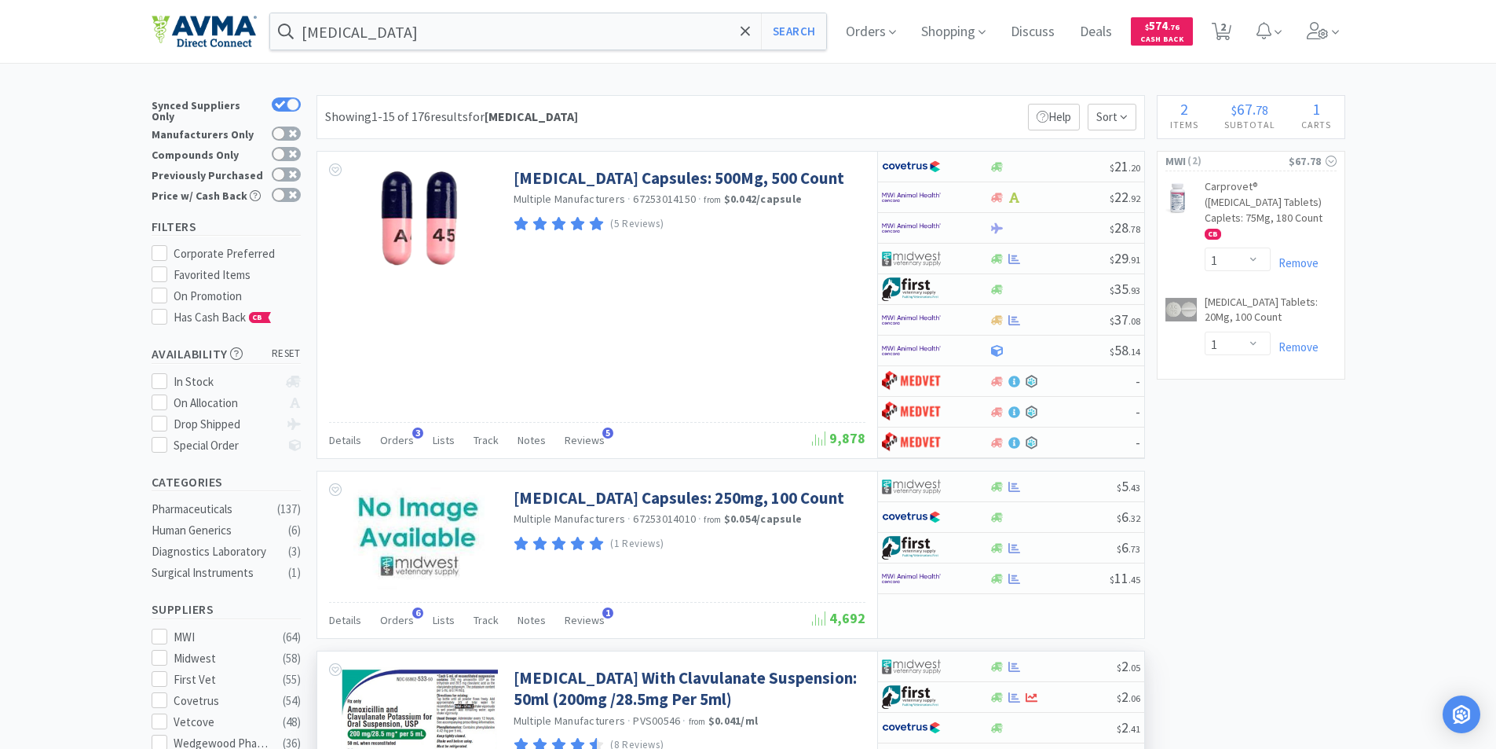
scroll to position [393, 0]
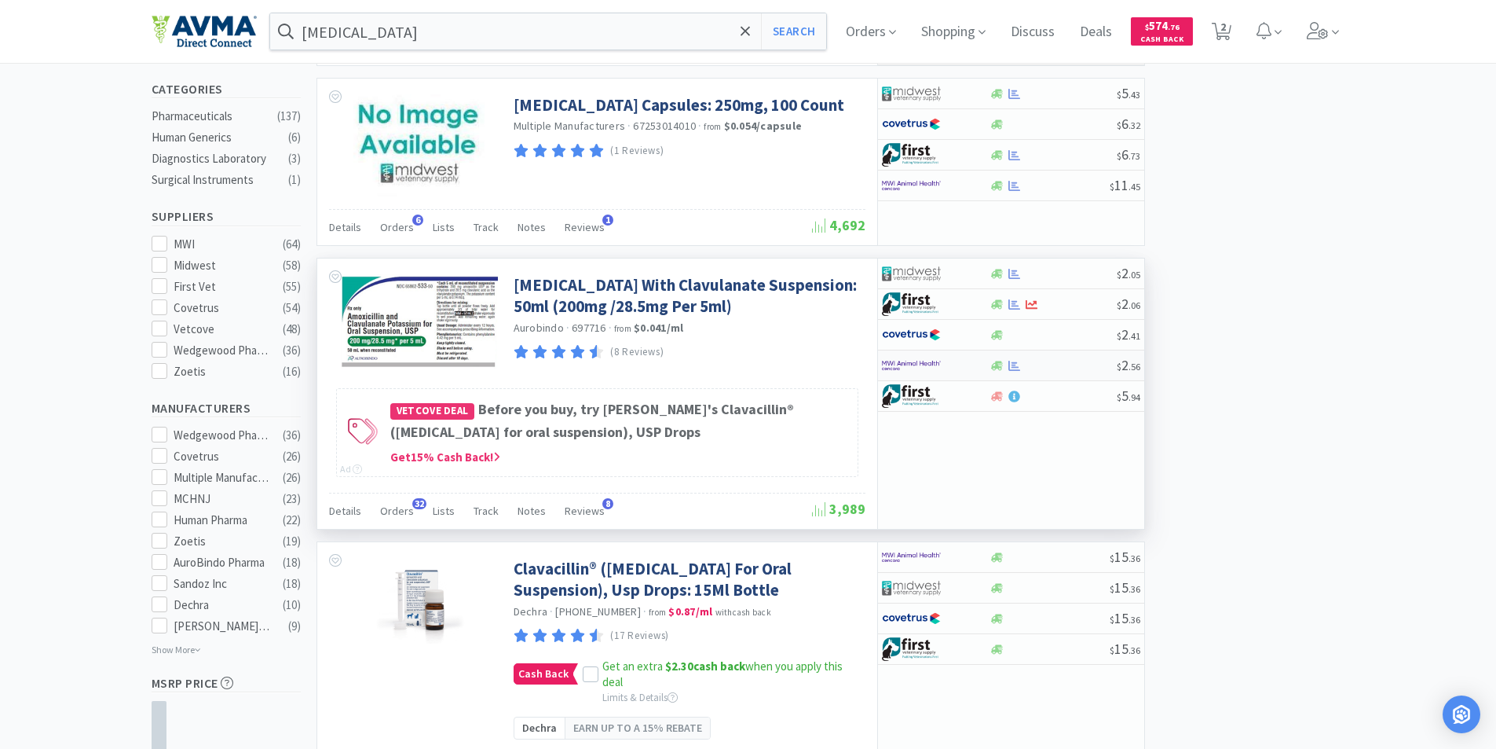
click at [906, 361] on img at bounding box center [911, 365] width 59 height 24
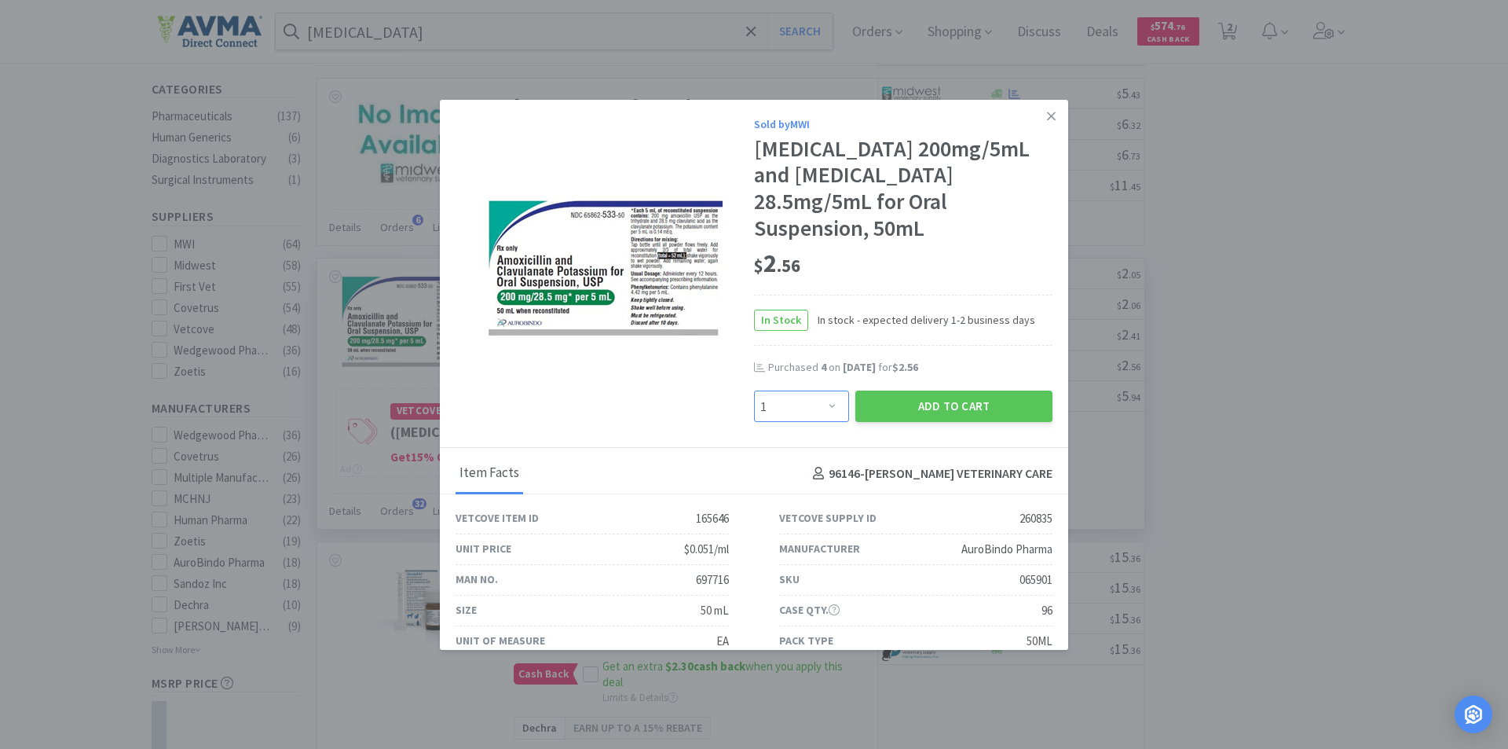
click at [826, 405] on select "Enter Quantity 1 2 3 4 5 6 7 8 9 10 11 12 13 14 15 16 17 18 19 20 Enter Quantity" at bounding box center [801, 405] width 95 height 31
select select "2"
click at [754, 390] on select "Enter Quantity 1 2 3 4 5 6 7 8 9 10 11 12 13 14 15 16 17 18 19 20 Enter Quantity" at bounding box center [801, 405] width 95 height 31
click at [910, 408] on button "Add to Cart" at bounding box center [953, 405] width 197 height 31
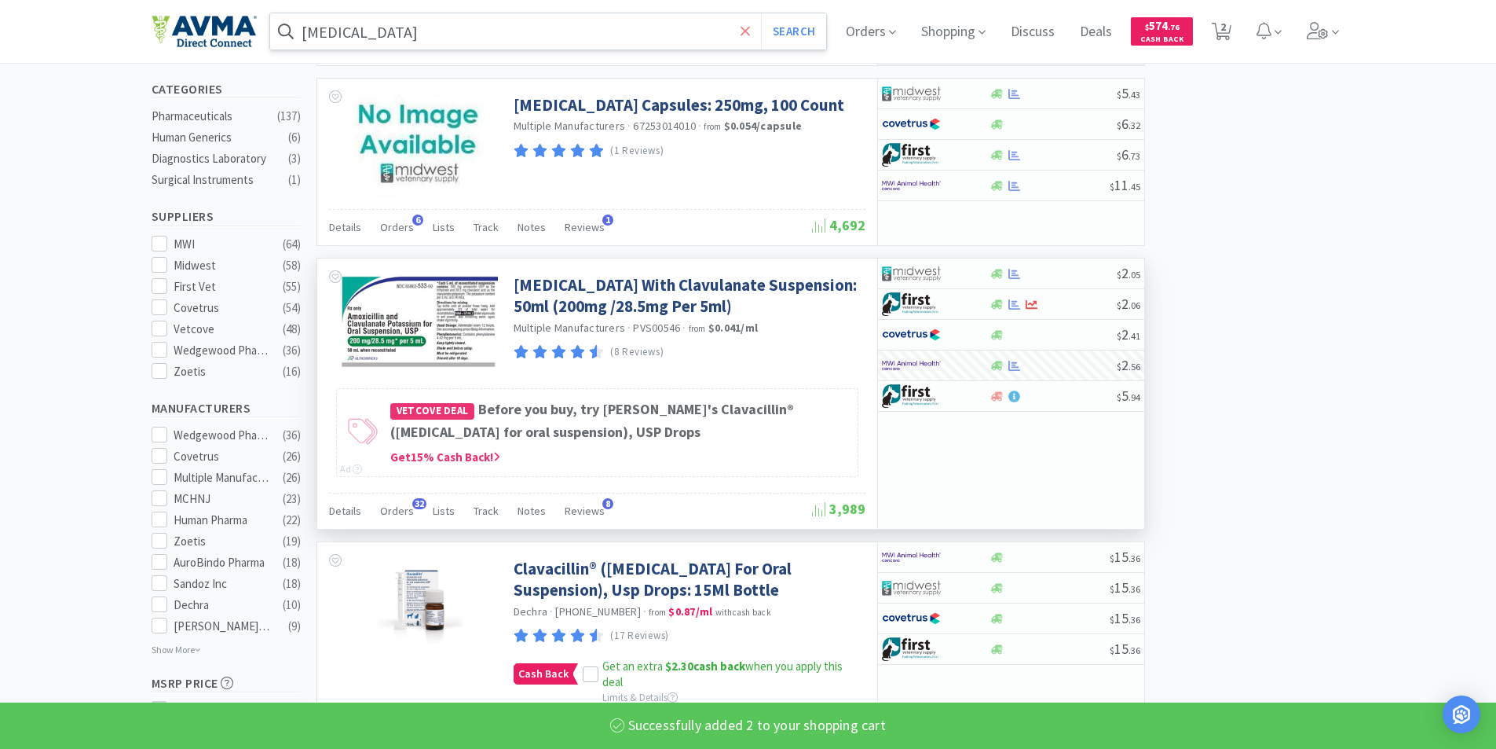
select select "2"
select select "1"
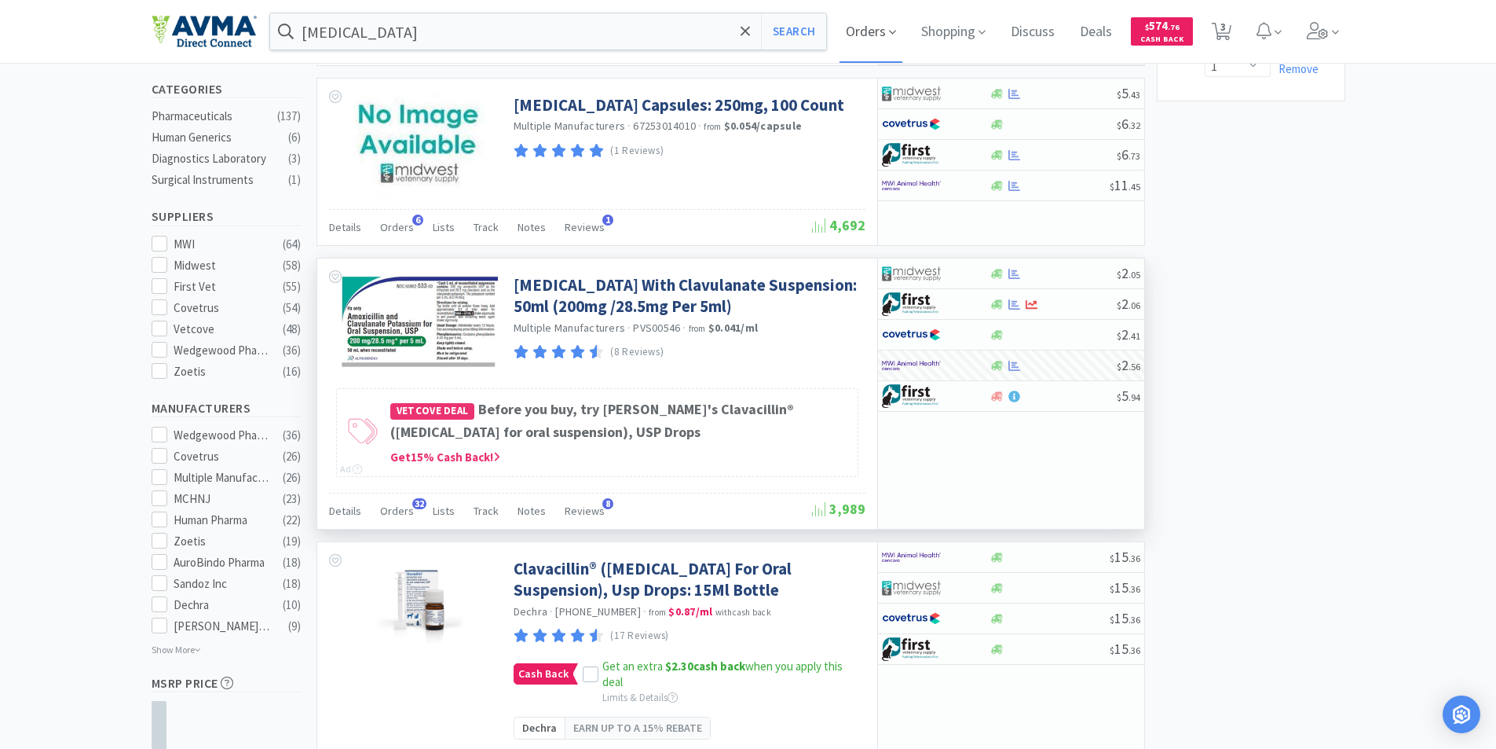
click at [857, 32] on span "Orders" at bounding box center [871, 31] width 63 height 63
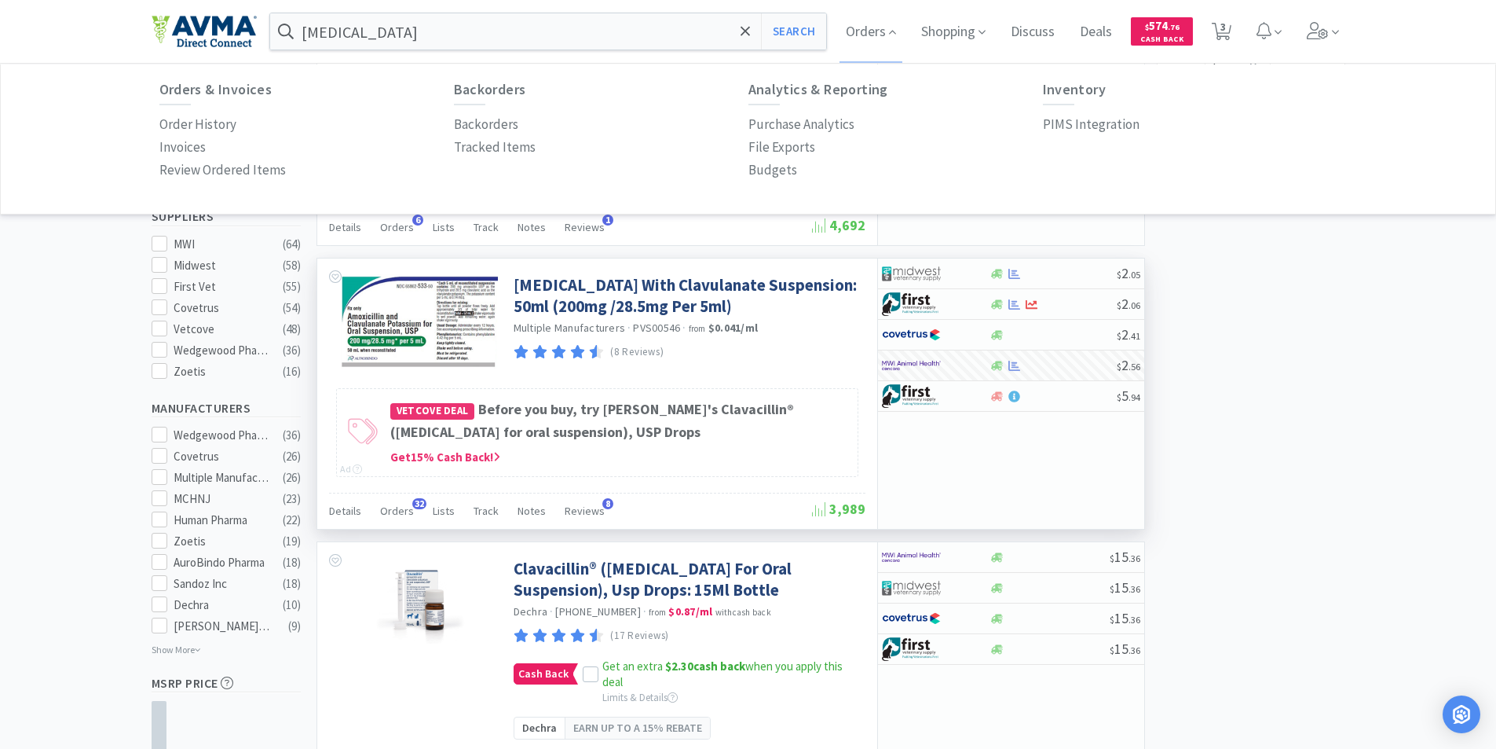
click at [174, 122] on p "Order History" at bounding box center [197, 124] width 77 height 21
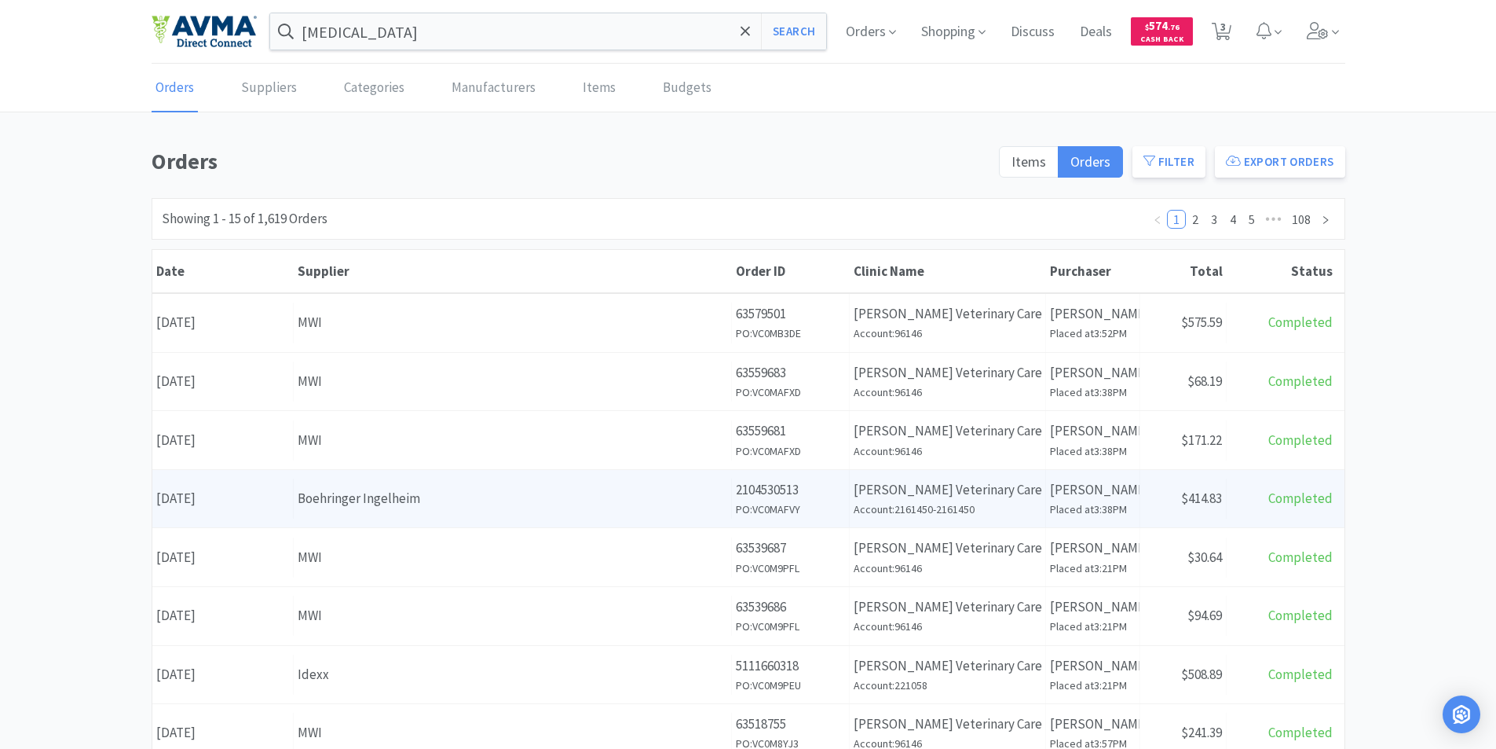
click at [220, 496] on div "Date [DATE]" at bounding box center [222, 498] width 141 height 40
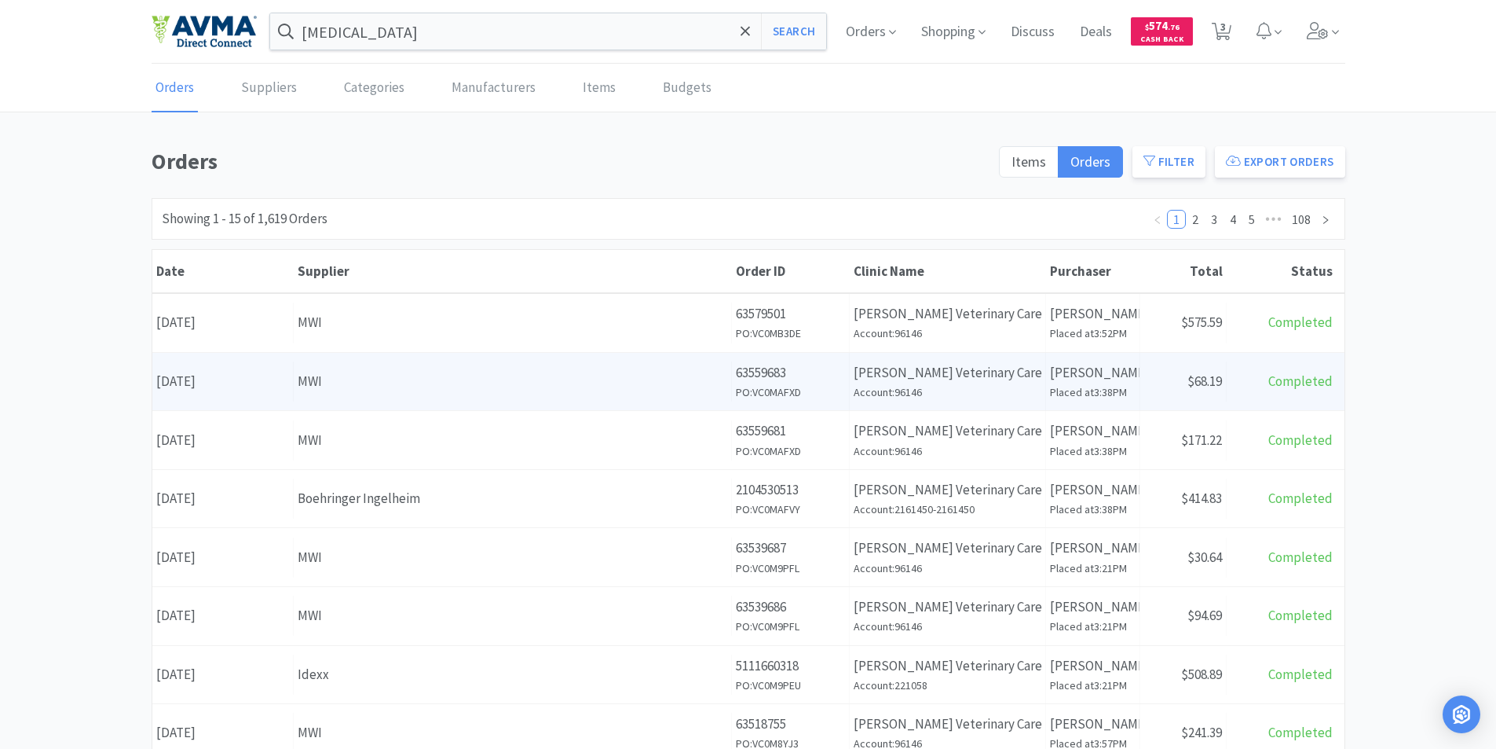
click at [247, 383] on div "Date [DATE]" at bounding box center [222, 381] width 141 height 40
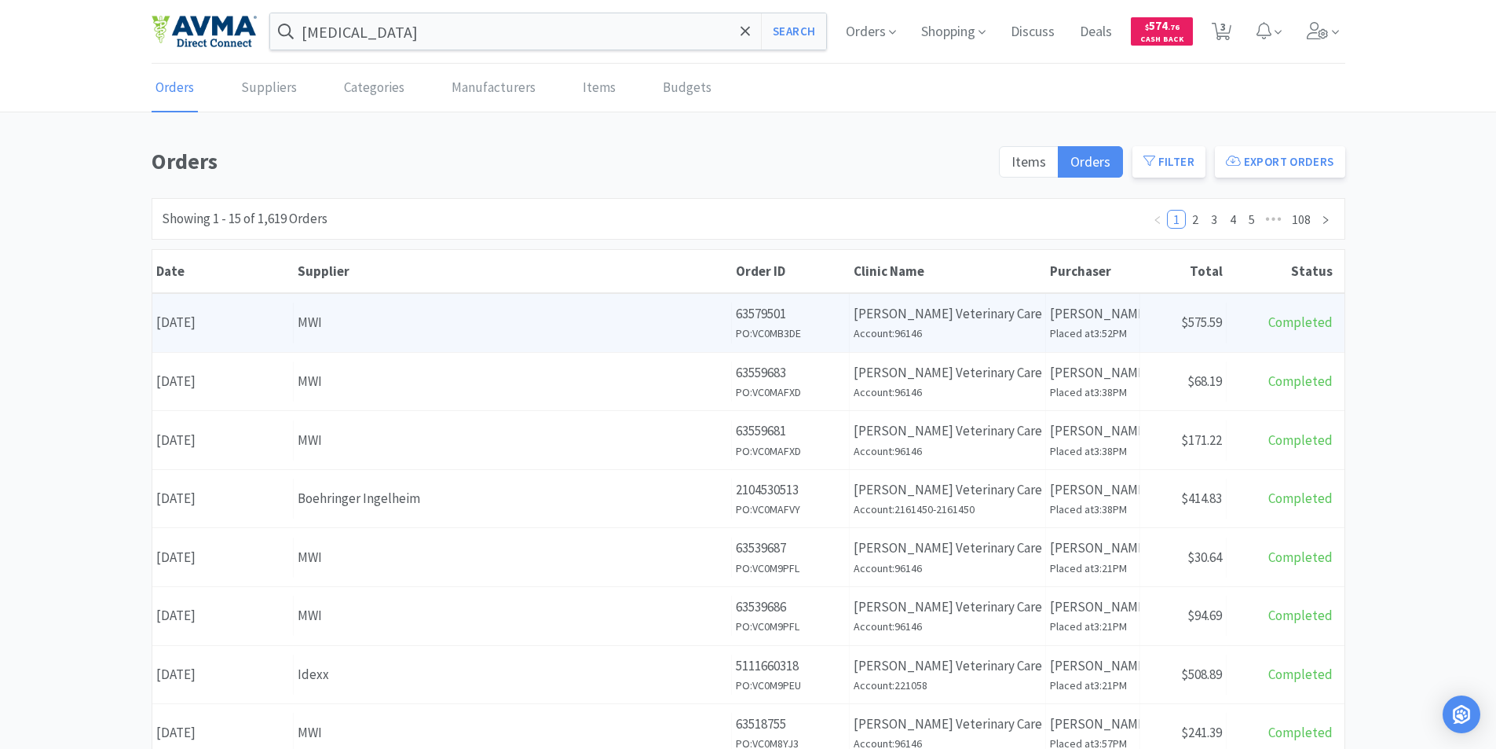
click at [207, 328] on div "Date [DATE]" at bounding box center [222, 322] width 141 height 40
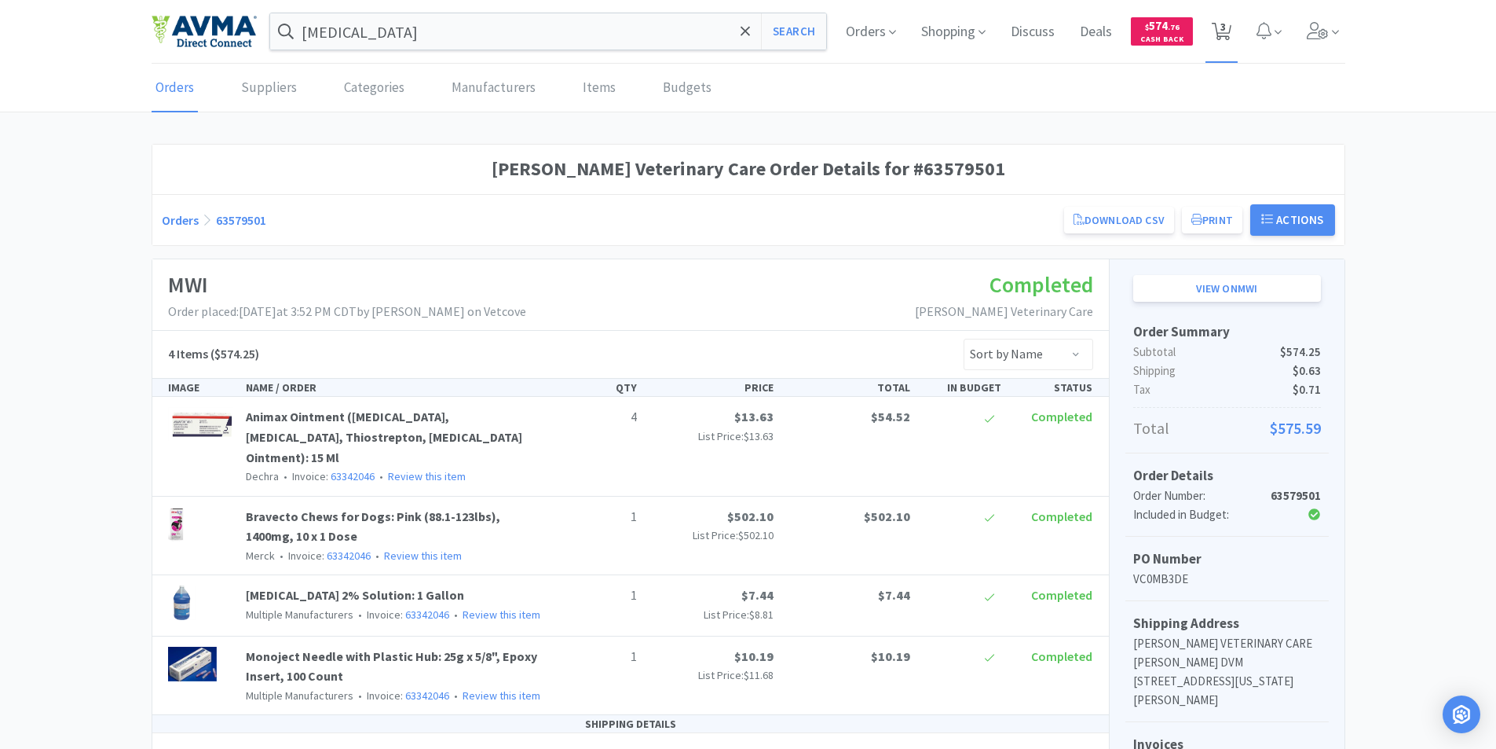
click at [1220, 27] on icon at bounding box center [1222, 31] width 20 height 17
select select "2"
select select "1"
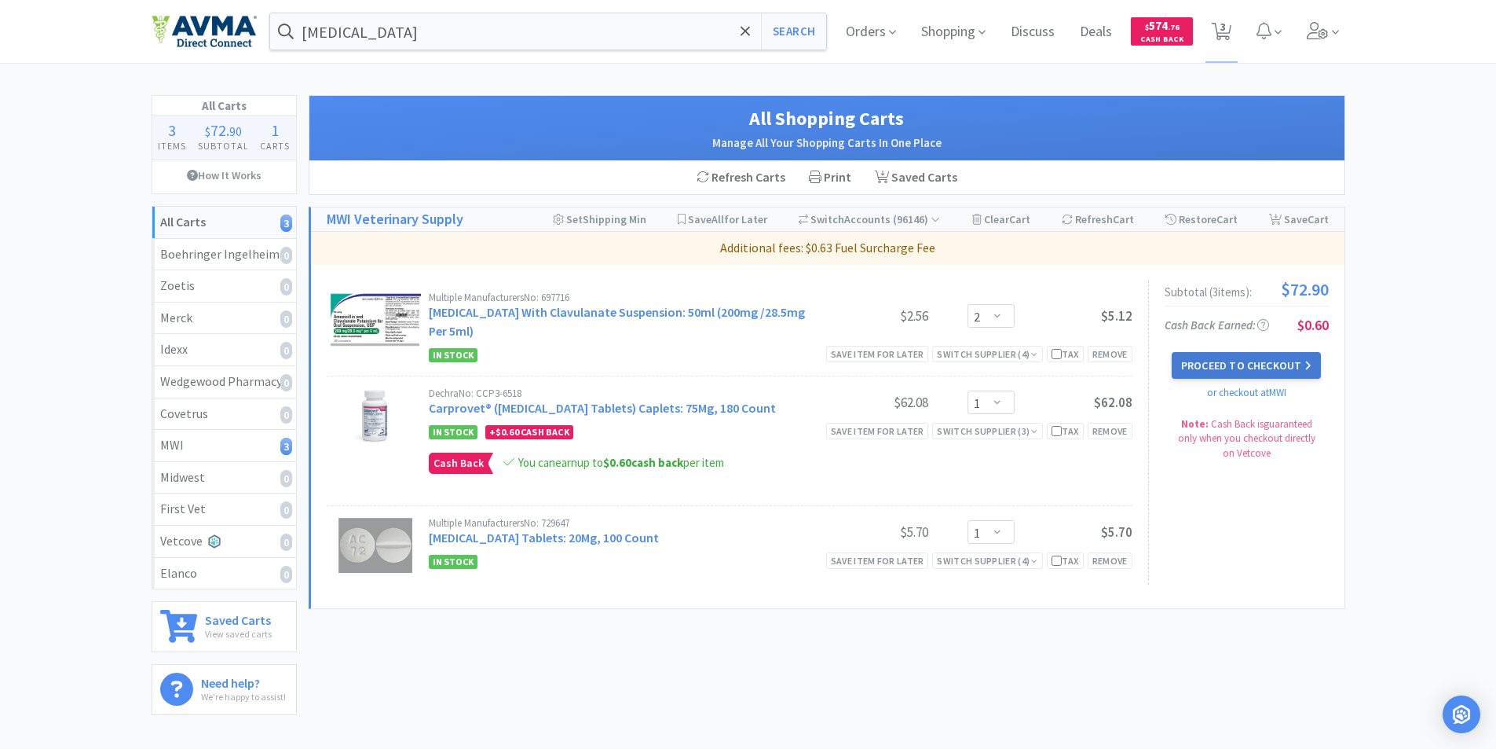
click at [1239, 359] on button "Proceed to Checkout" at bounding box center [1246, 365] width 149 height 27
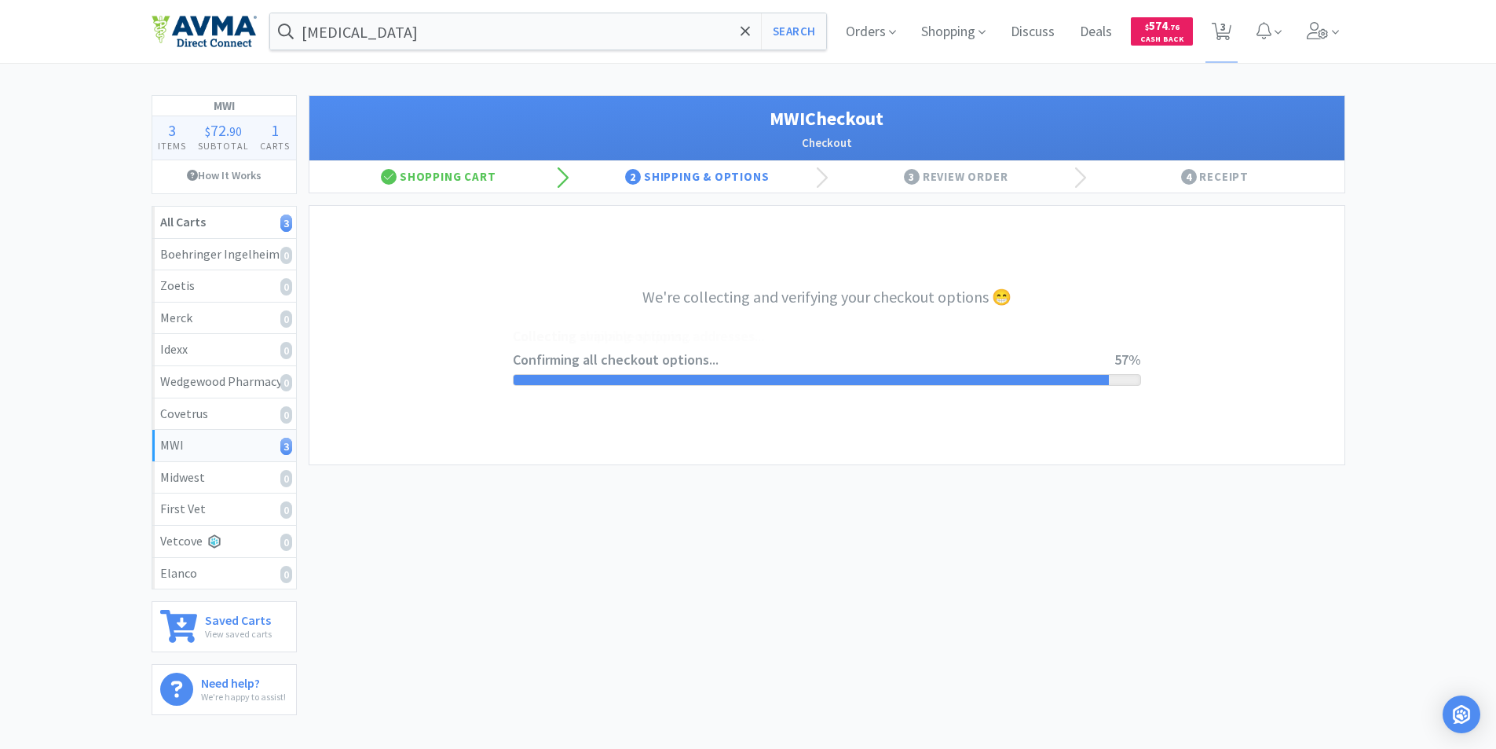
select select "STD_"
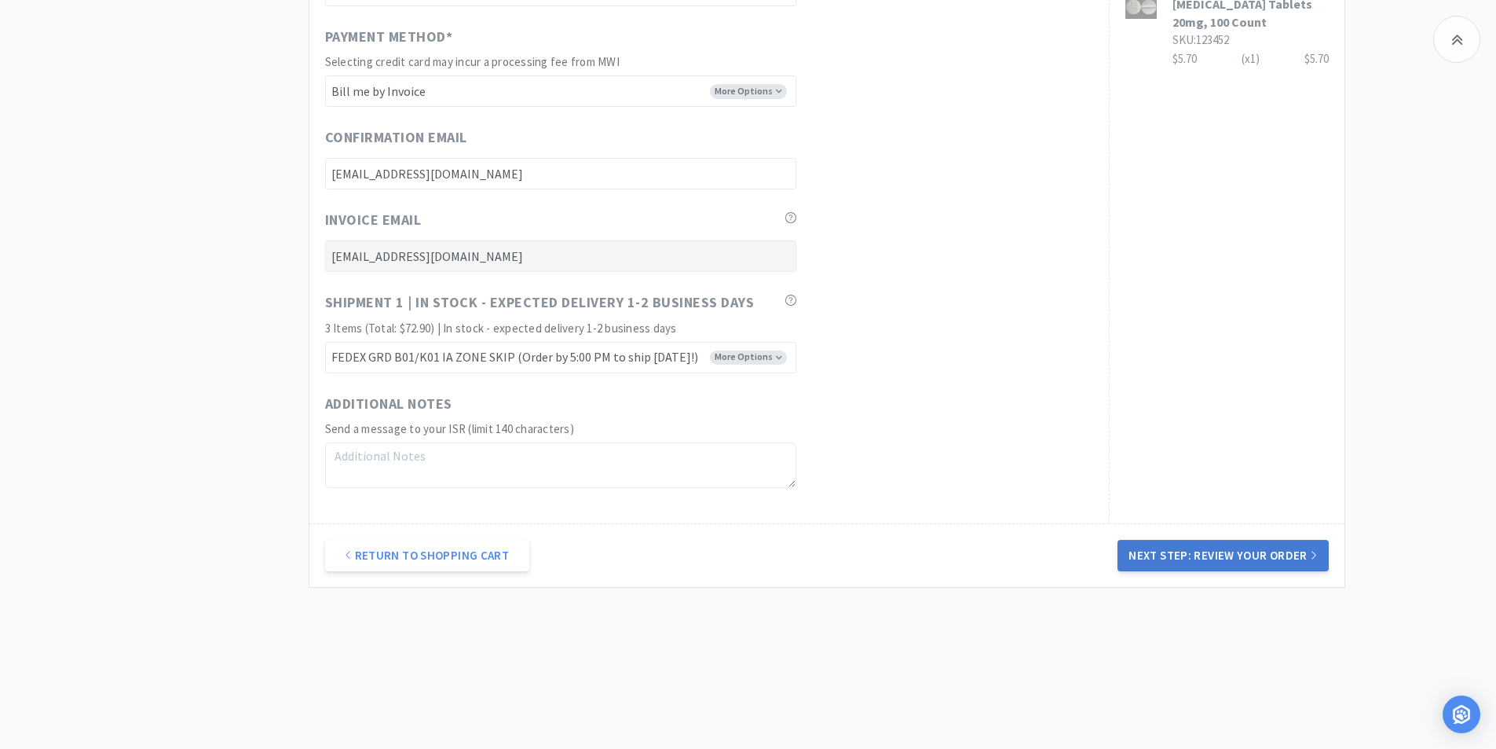
click at [1206, 547] on button "Next Step: Review Your Order" at bounding box center [1223, 555] width 210 height 31
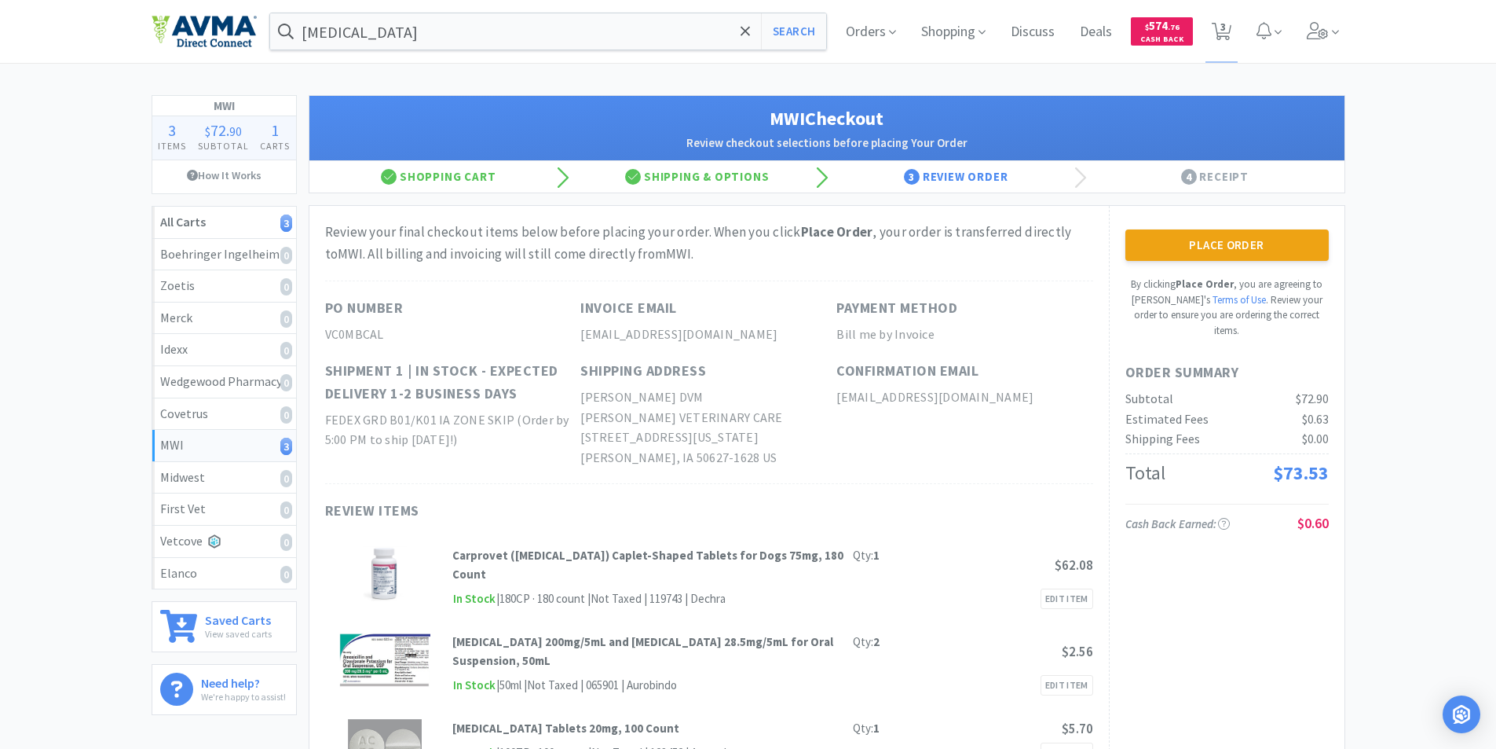
click at [1221, 239] on button "Place Order" at bounding box center [1227, 244] width 203 height 31
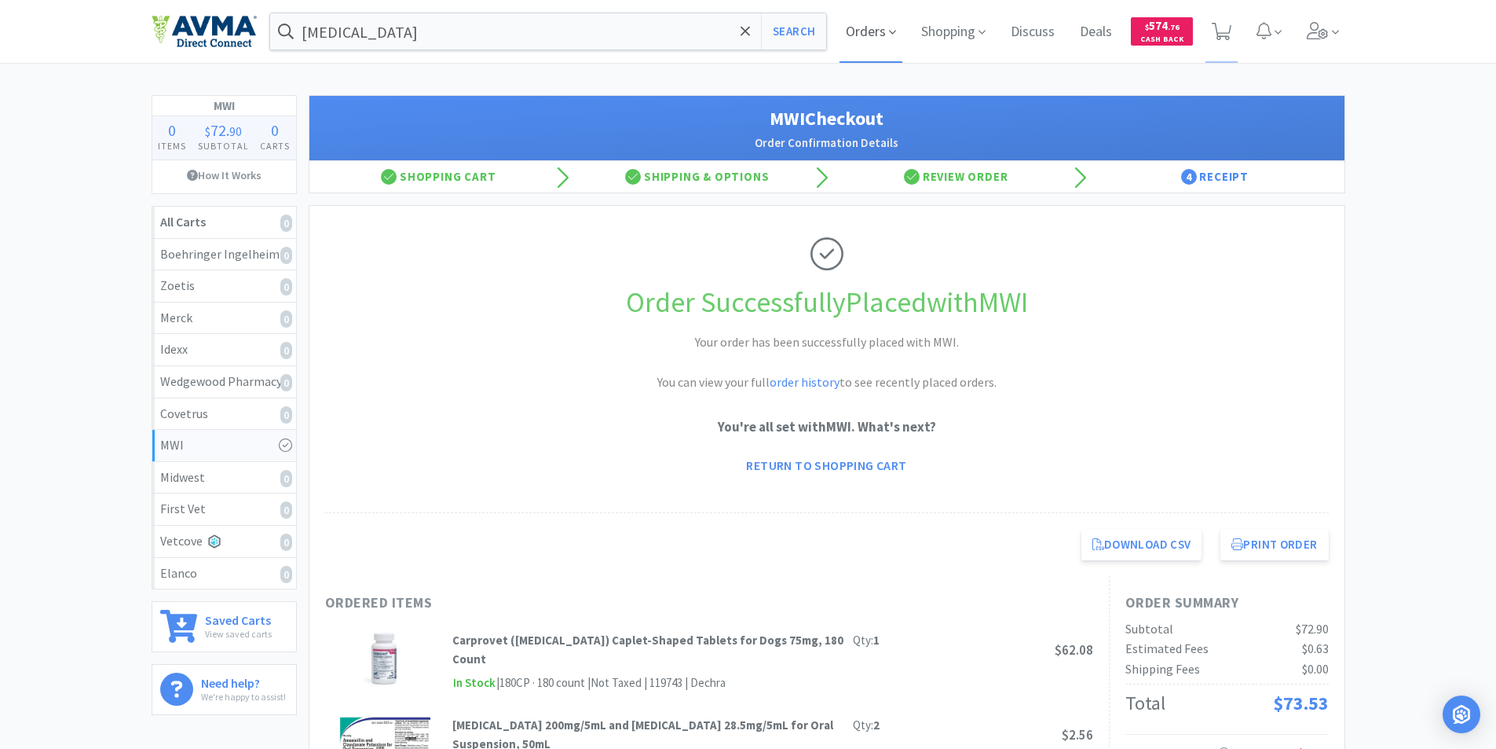
click at [857, 28] on span "Orders" at bounding box center [871, 31] width 63 height 63
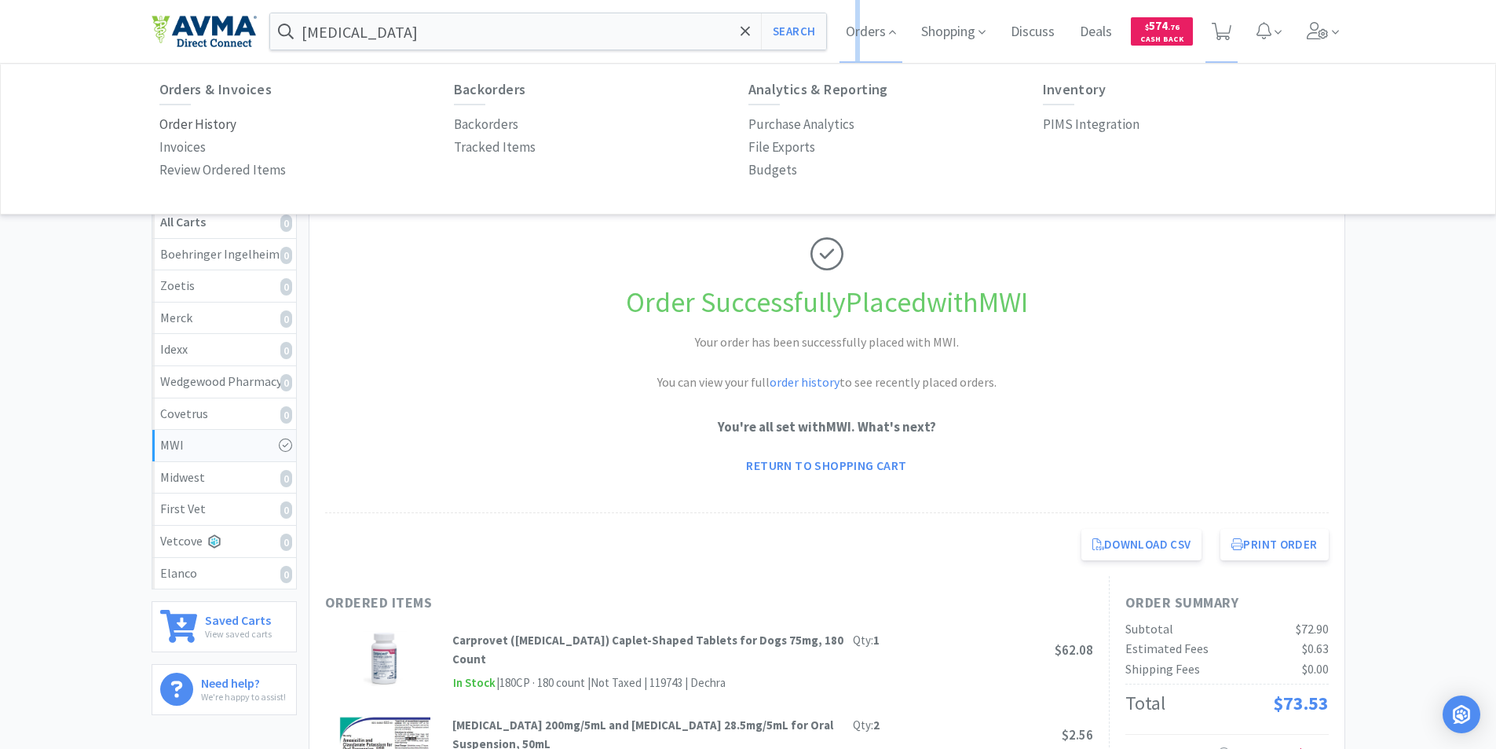
click at [198, 120] on p "Order History" at bounding box center [197, 124] width 77 height 21
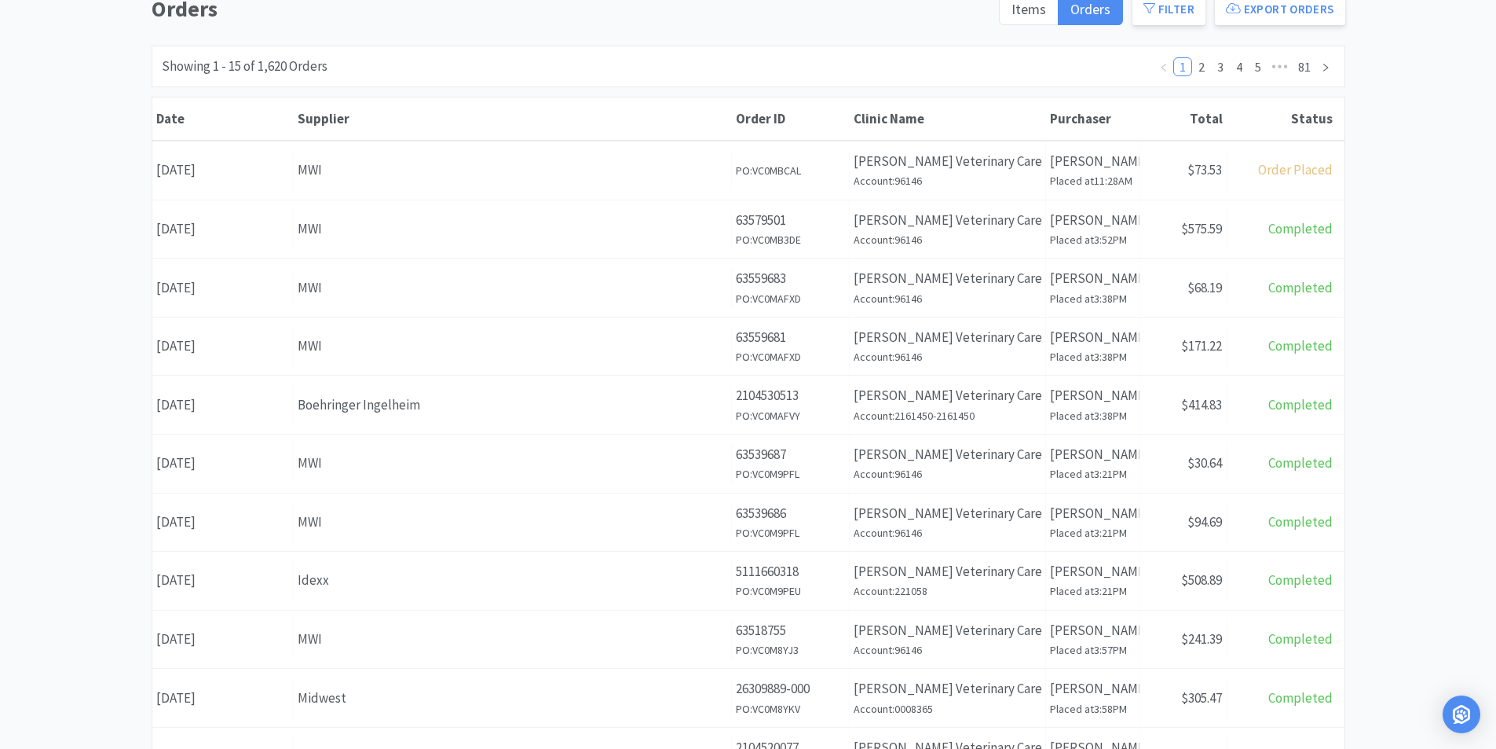
scroll to position [157, 0]
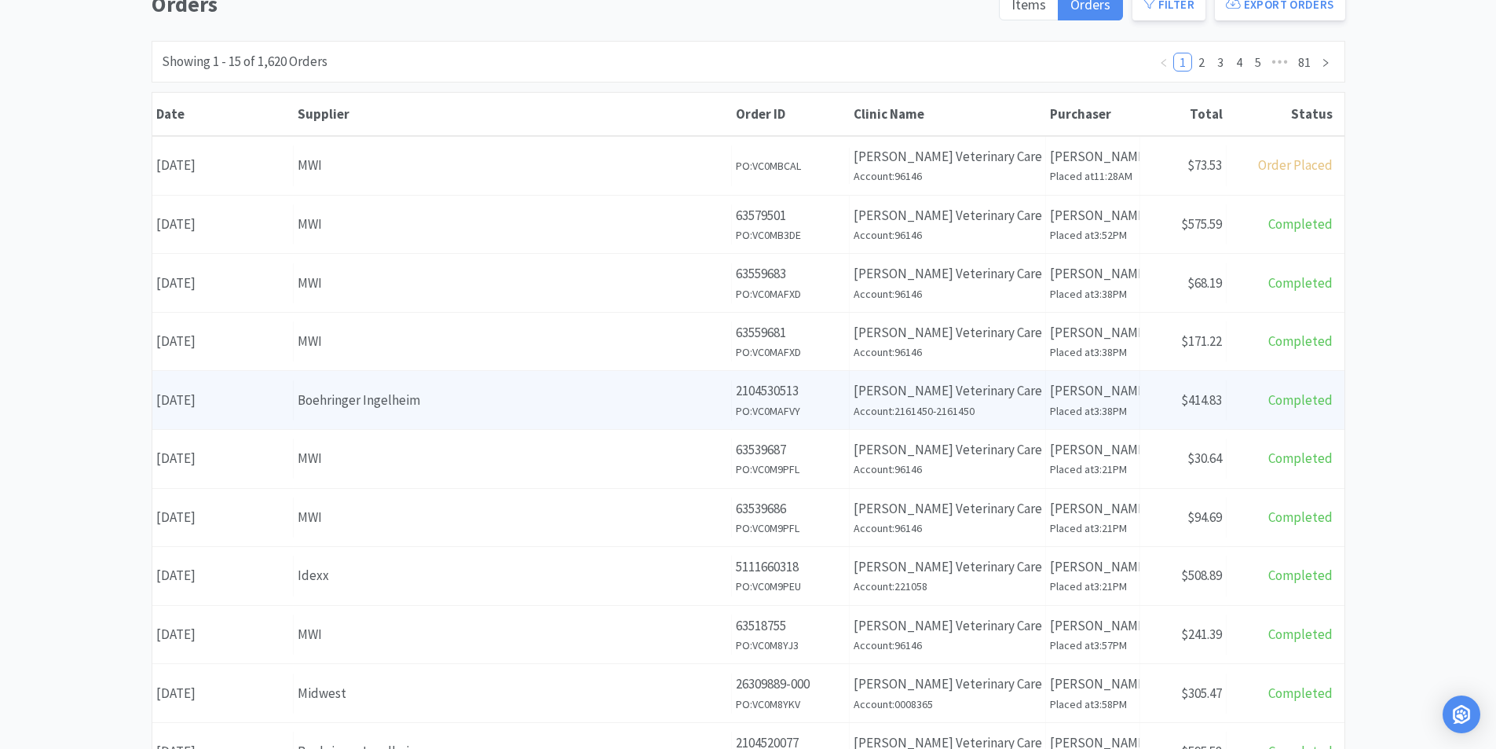
click at [251, 400] on div "Date [DATE]" at bounding box center [222, 400] width 141 height 40
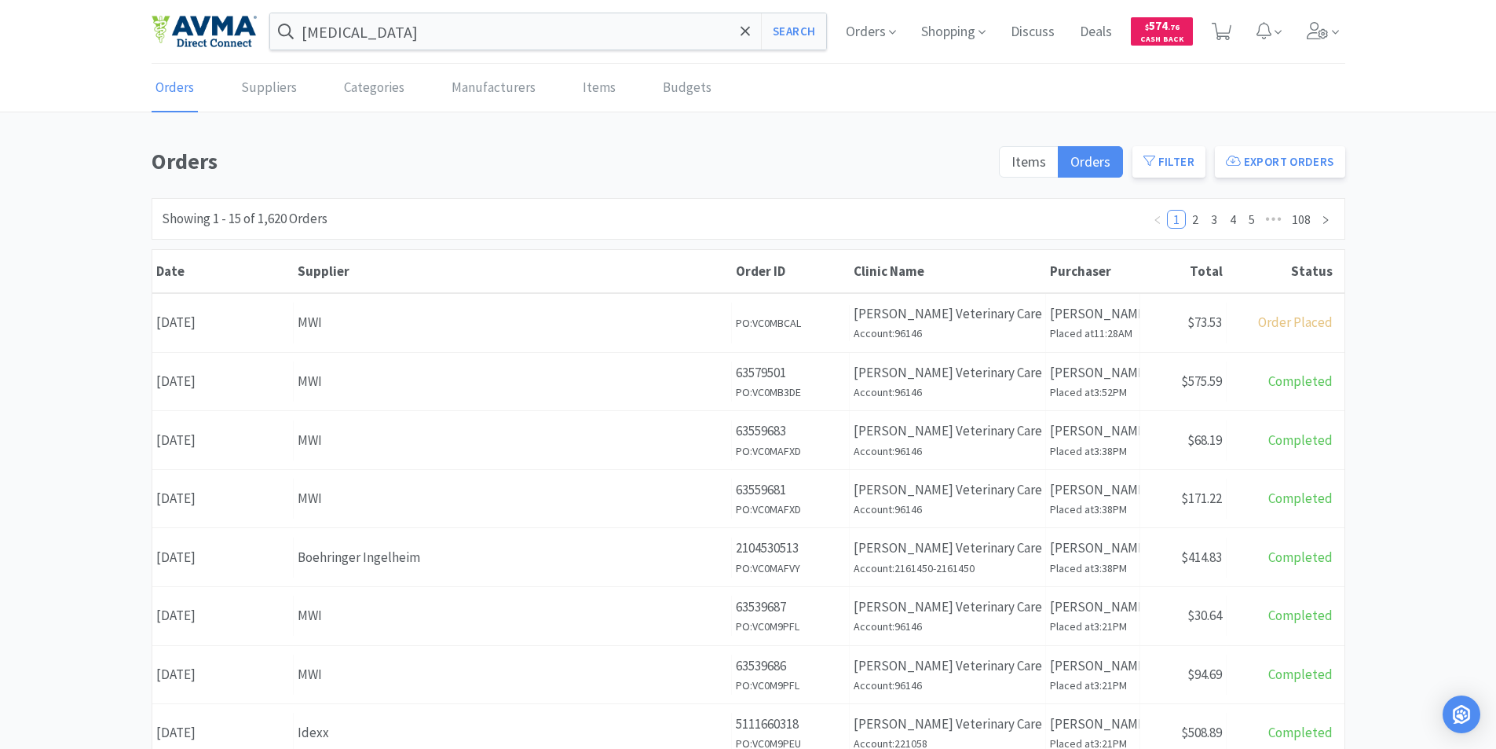
scroll to position [157, 0]
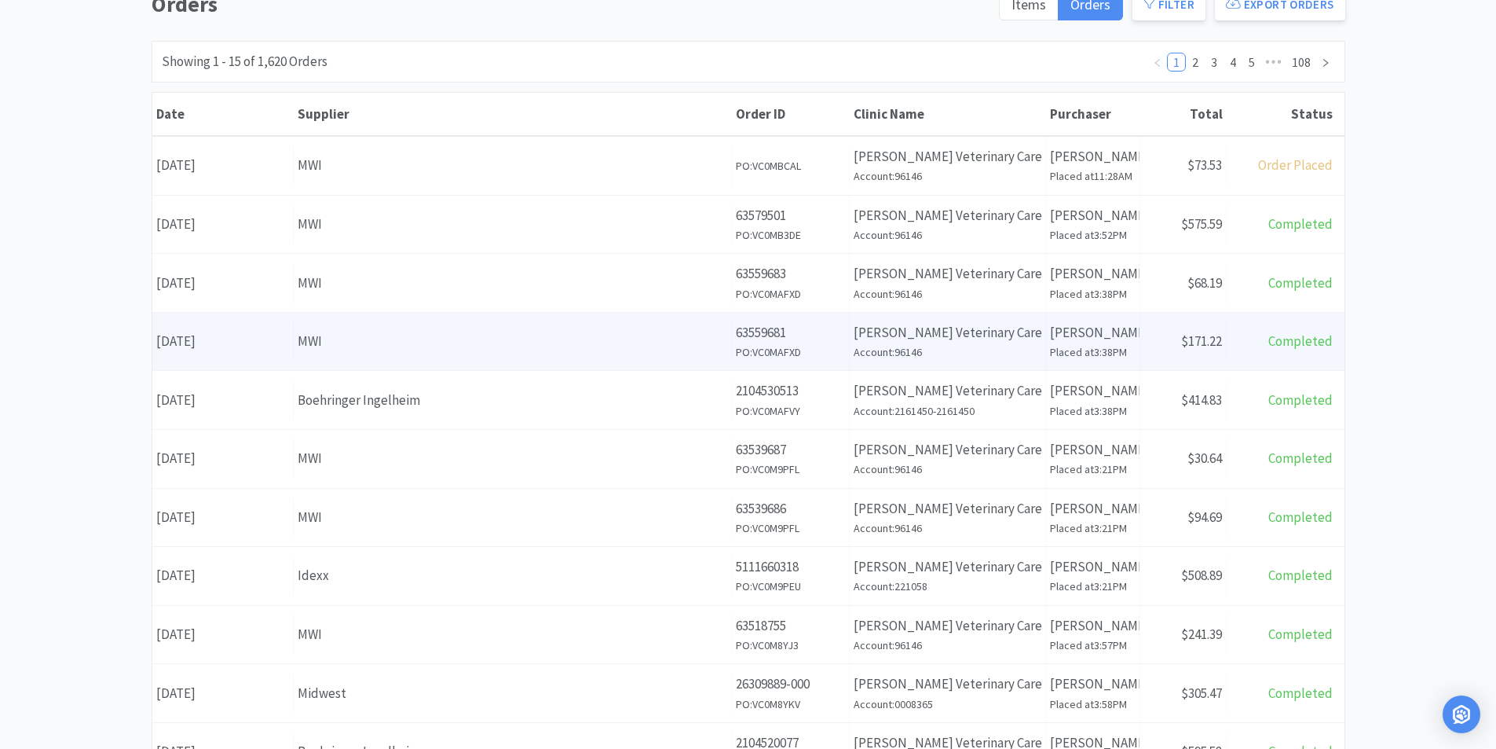
click at [225, 338] on div "Date [DATE]" at bounding box center [222, 341] width 141 height 40
